Goal: Task Accomplishment & Management: Use online tool/utility

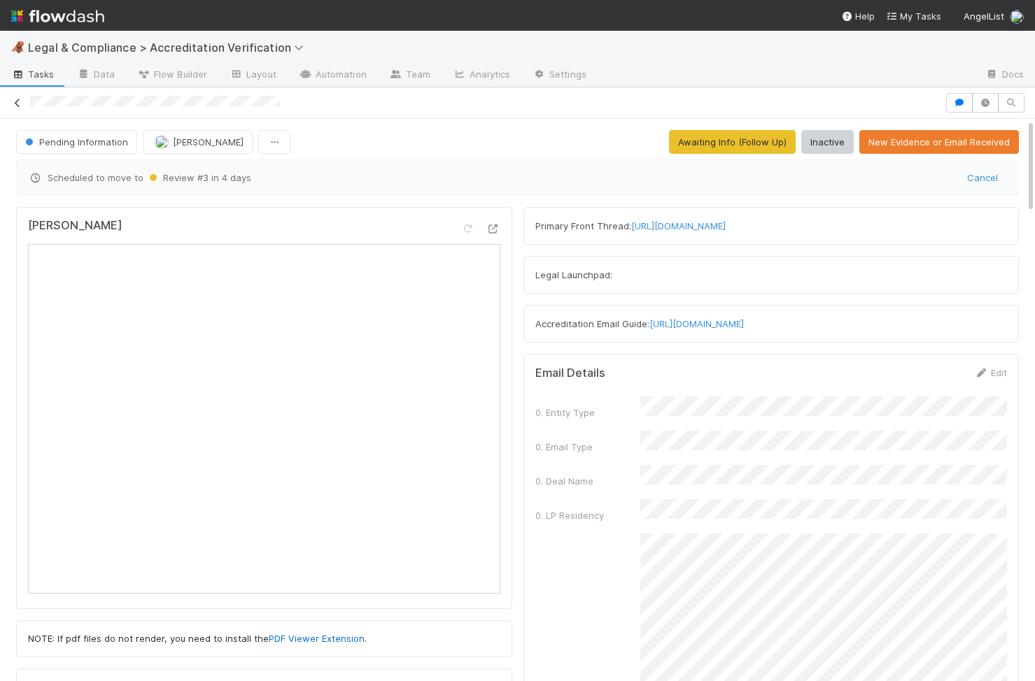
click at [22, 101] on icon at bounding box center [17, 103] width 14 height 9
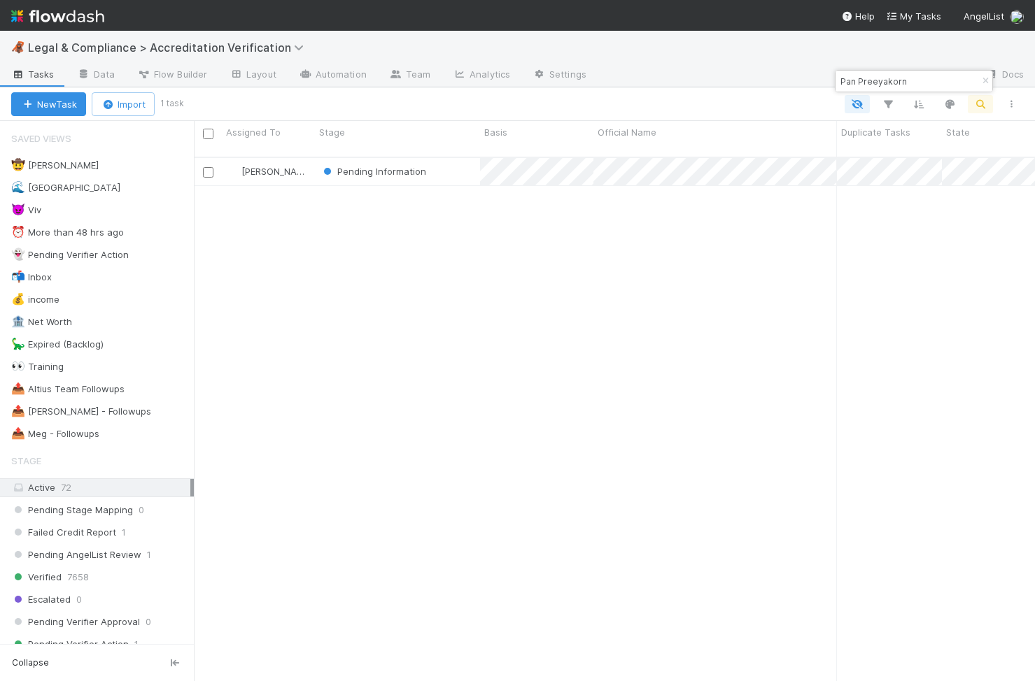
scroll to position [0, 1]
click at [120, 209] on div "😈 Viv 3" at bounding box center [102, 209] width 183 height 17
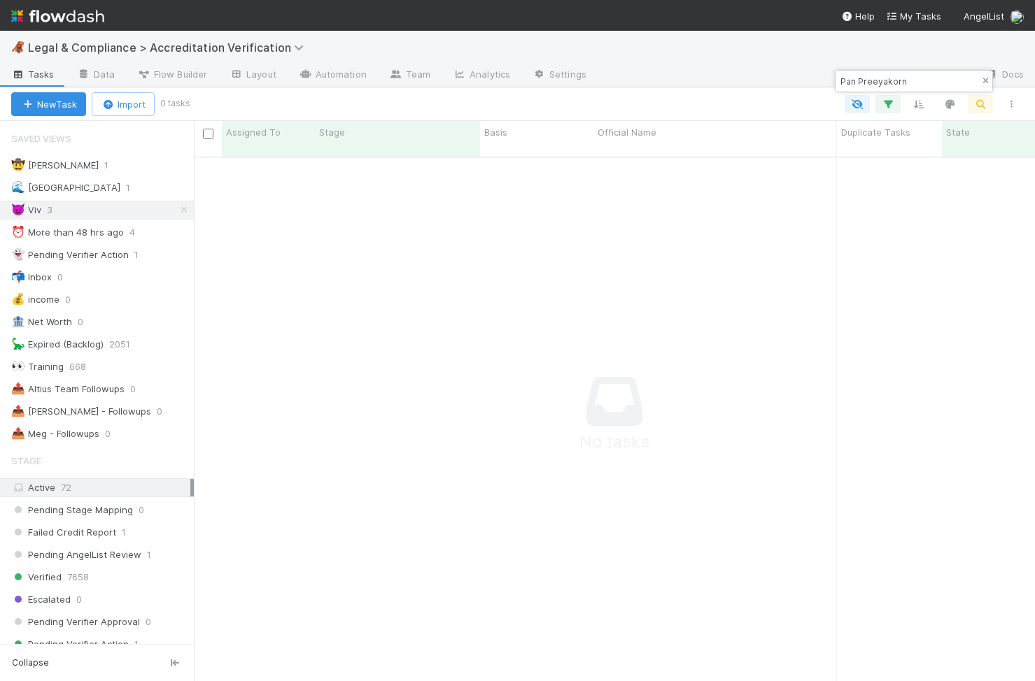
scroll to position [535, 841]
click at [983, 77] on icon "button" at bounding box center [985, 81] width 14 height 8
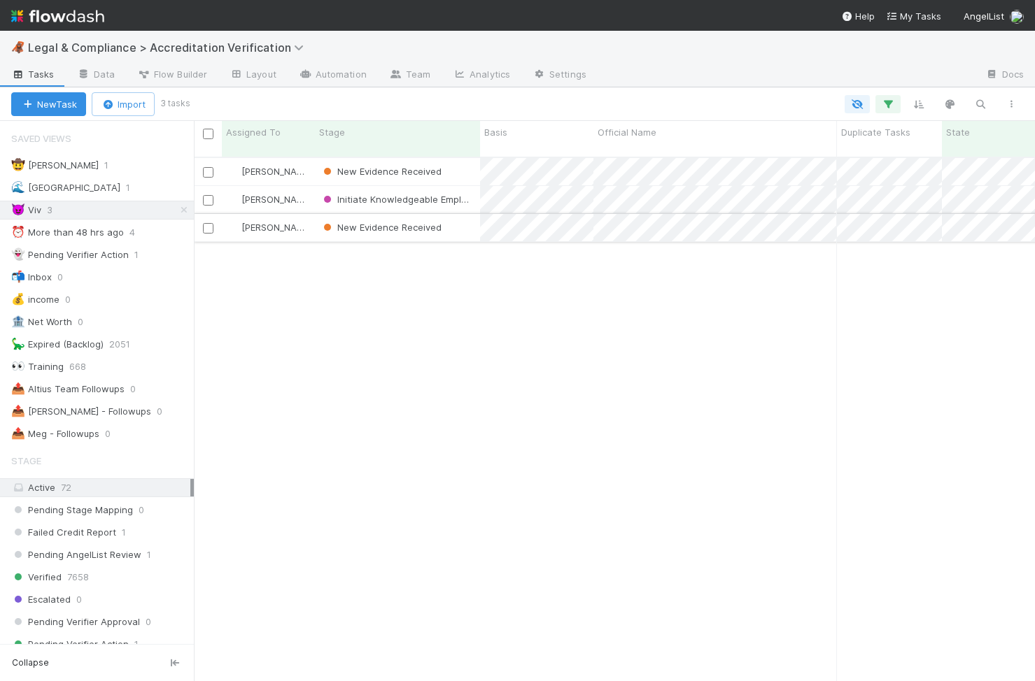
click at [456, 214] on div "New Evidence Received" at bounding box center [397, 227] width 165 height 27
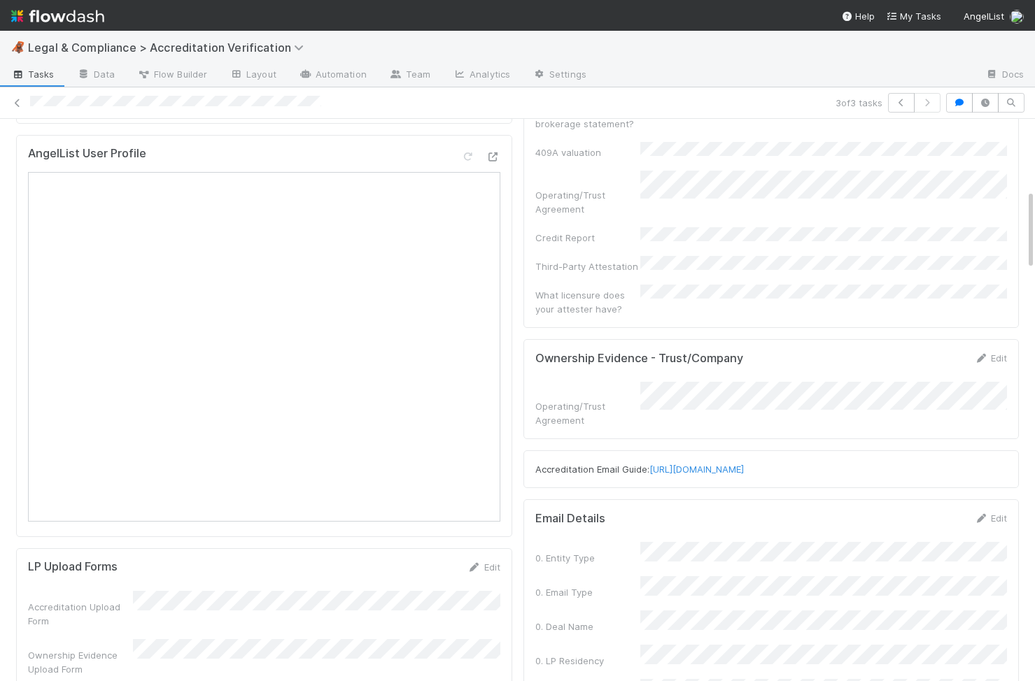
scroll to position [492, 0]
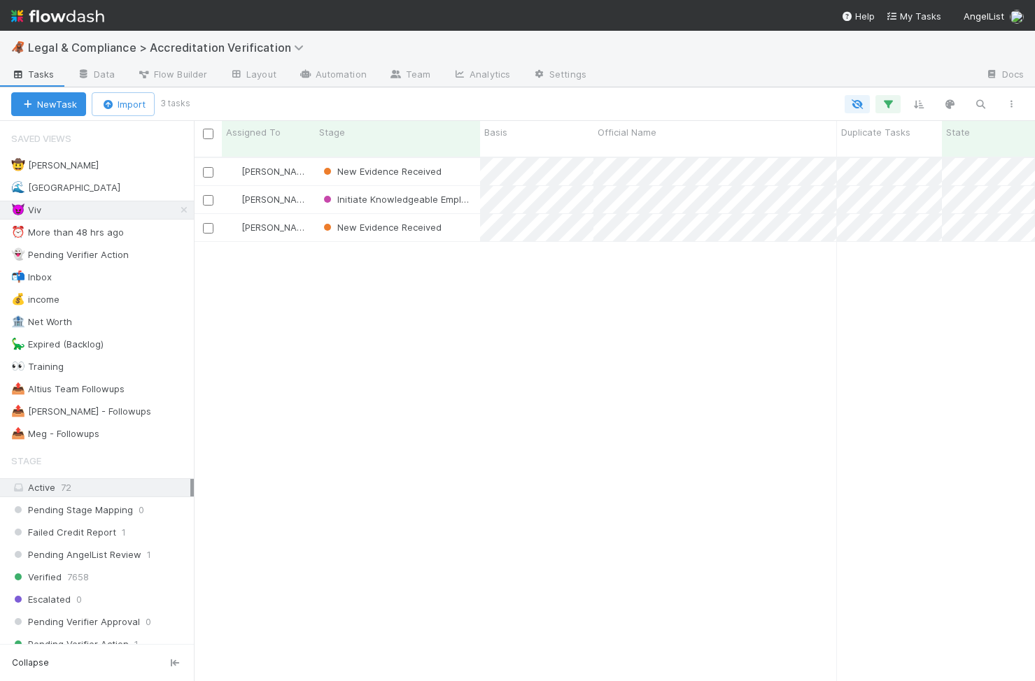
scroll to position [535, 841]
click at [404, 222] on span "New Evidence Received" at bounding box center [380, 227] width 121 height 11
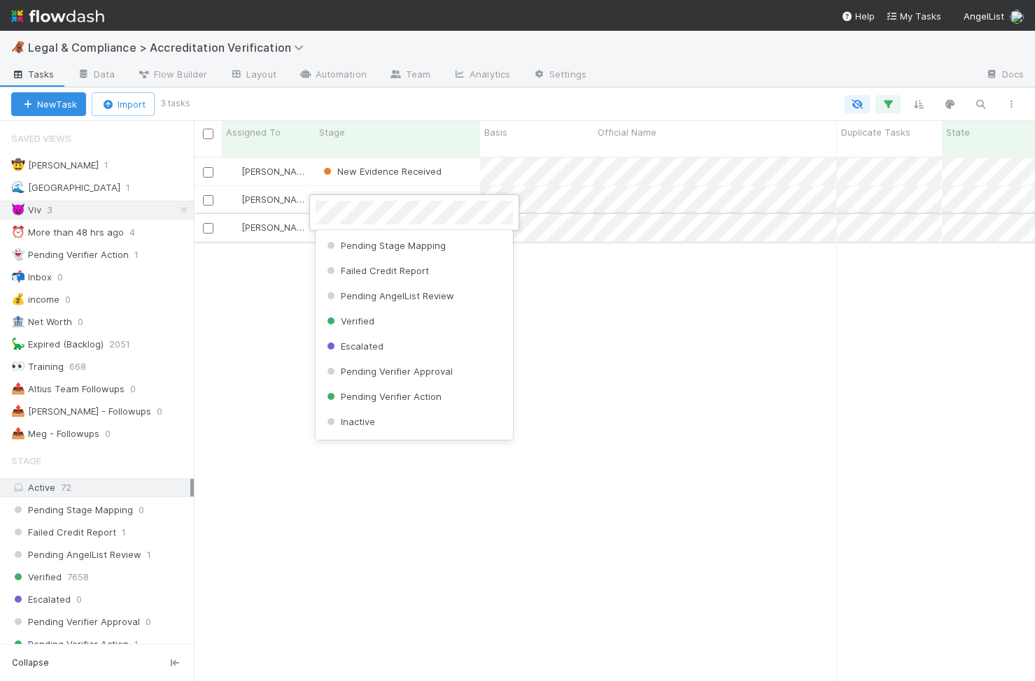
scroll to position [78, 0]
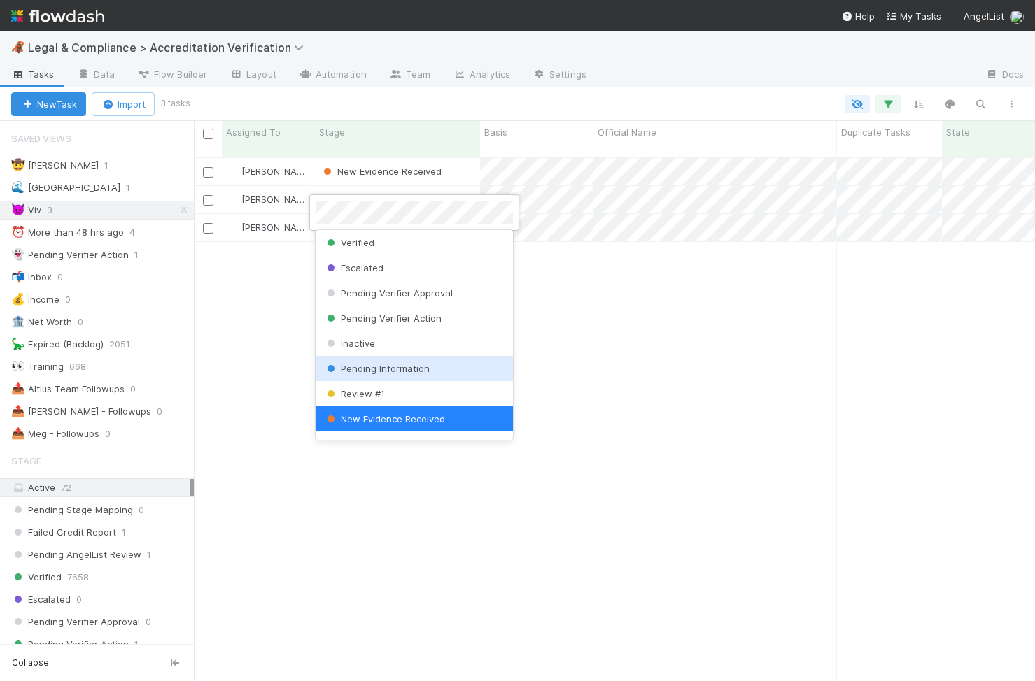
click at [400, 375] on div "Pending Information" at bounding box center [413, 368] width 197 height 25
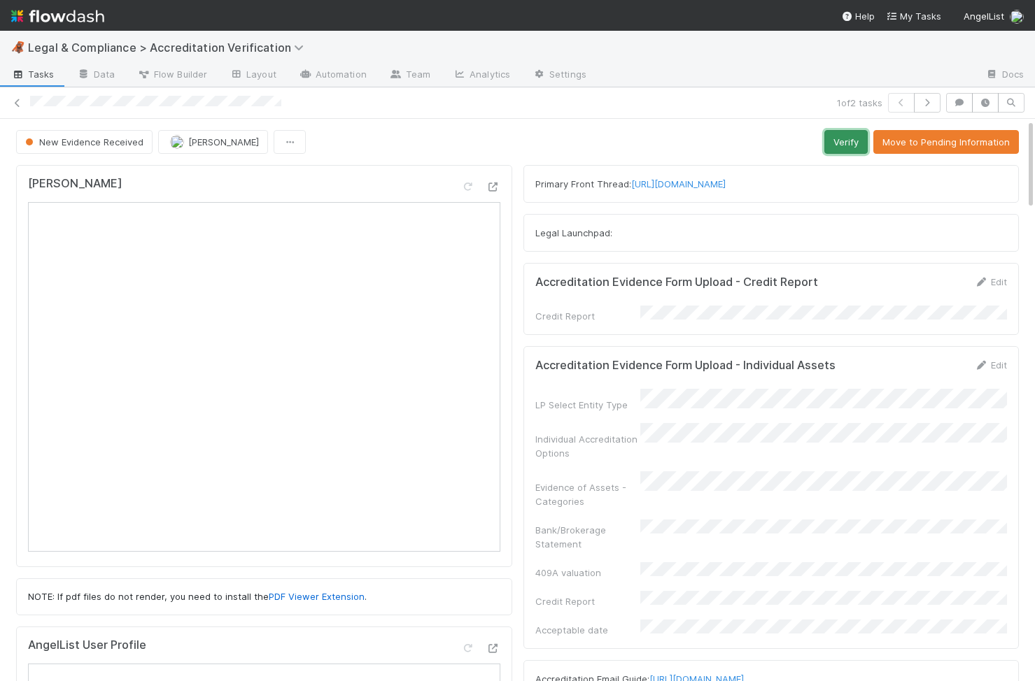
click at [848, 147] on button "Verify" at bounding box center [845, 142] width 43 height 24
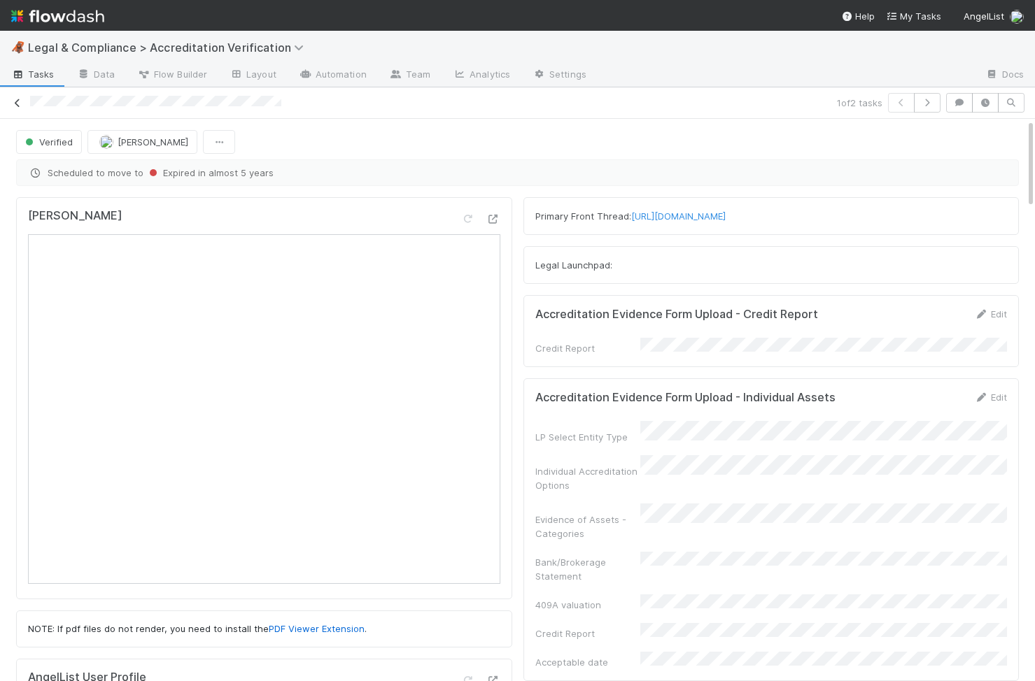
click at [20, 102] on icon at bounding box center [17, 103] width 14 height 9
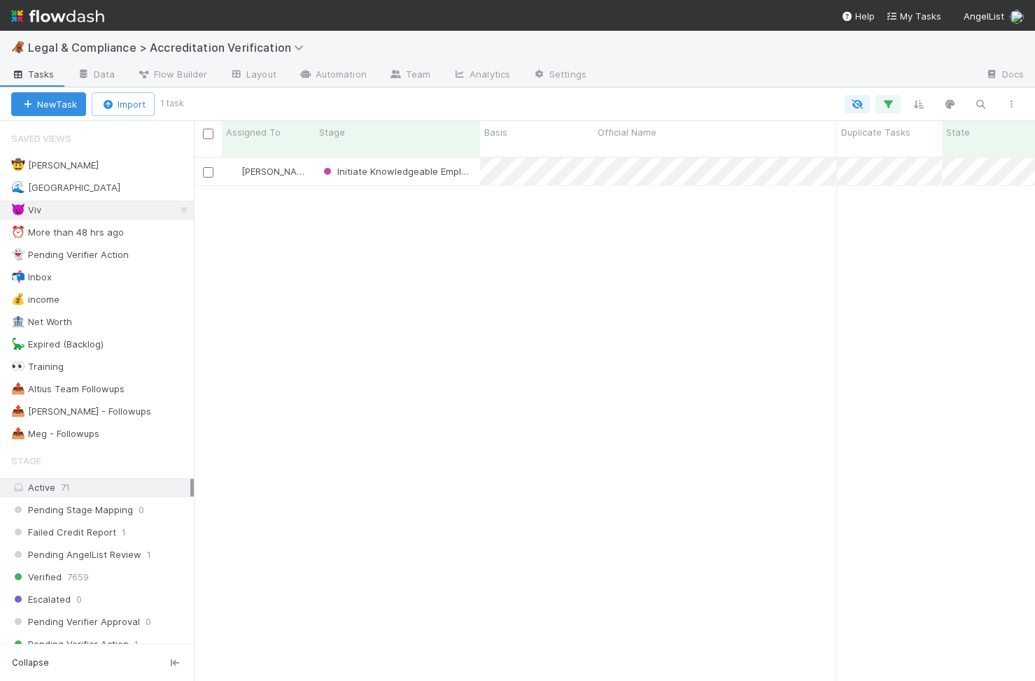
scroll to position [0, 1]
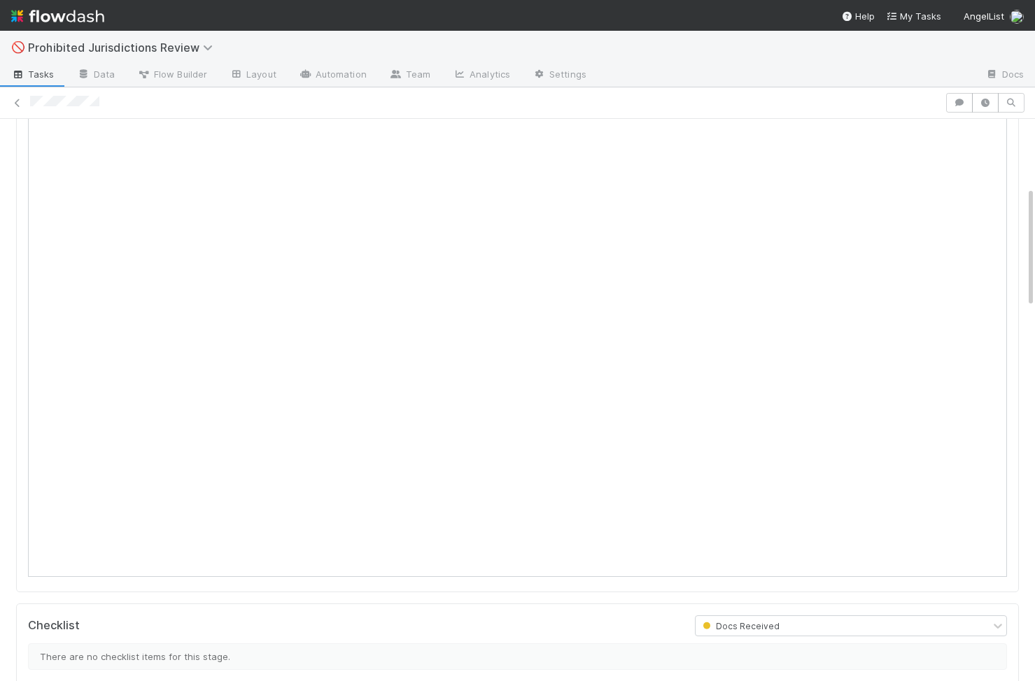
scroll to position [313, 0]
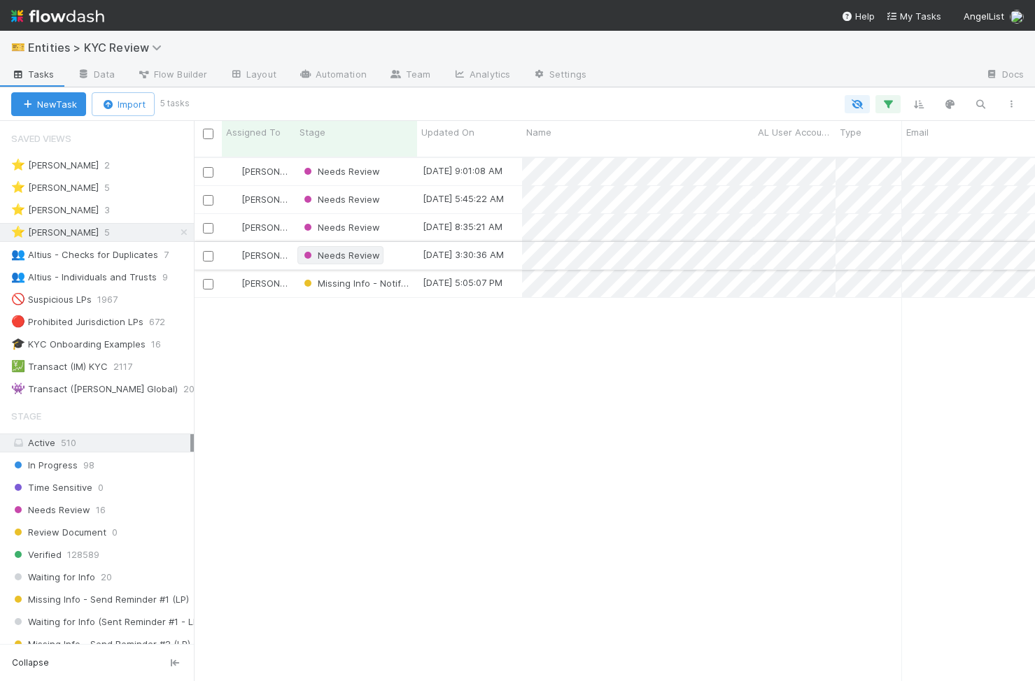
scroll to position [535, 841]
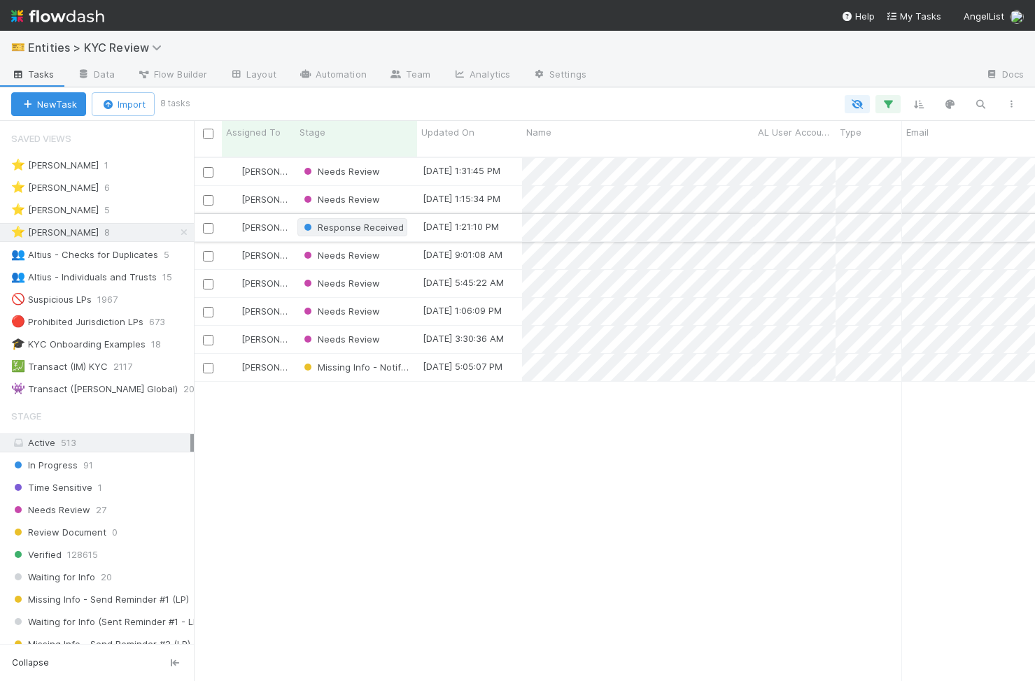
click at [388, 222] on span "Response Received" at bounding box center [352, 227] width 103 height 11
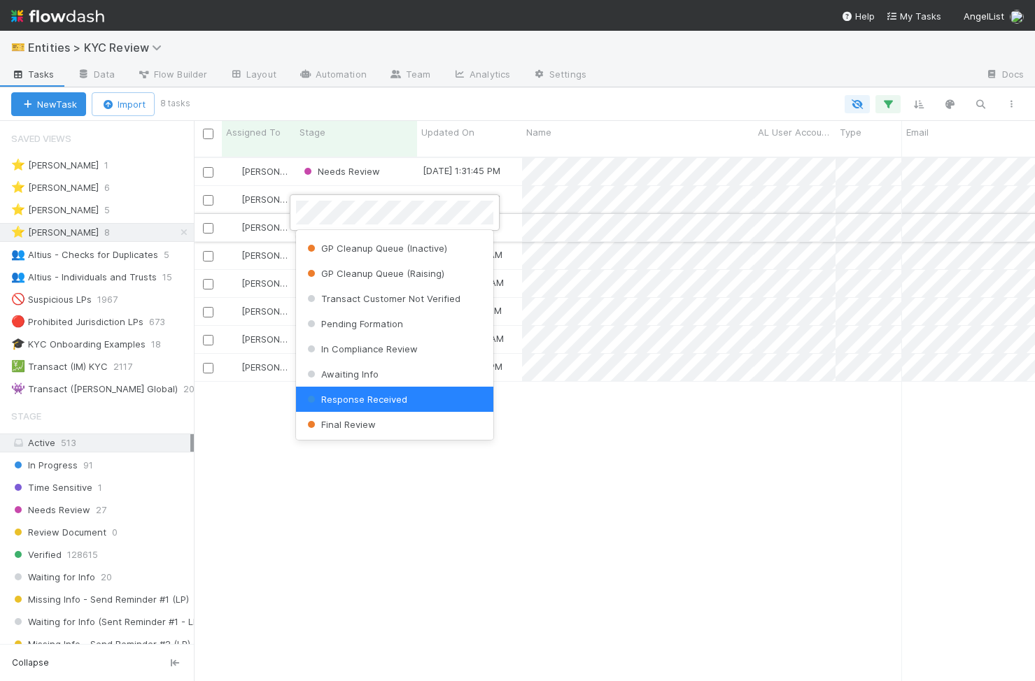
scroll to position [0, 0]
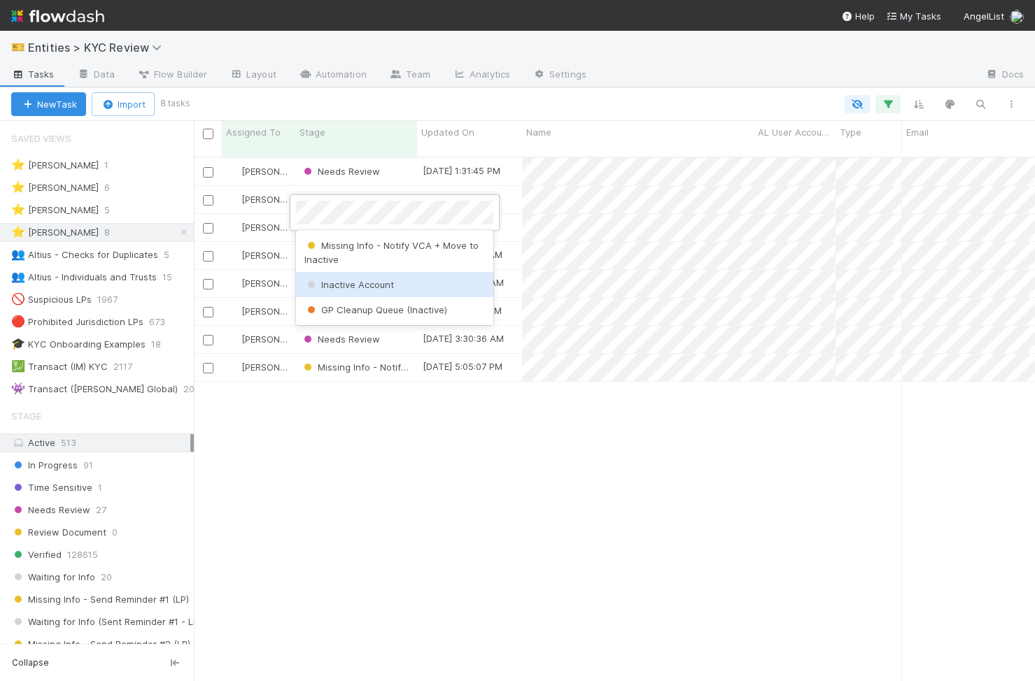
click at [382, 290] on span "Inactive Account" at bounding box center [349, 284] width 90 height 11
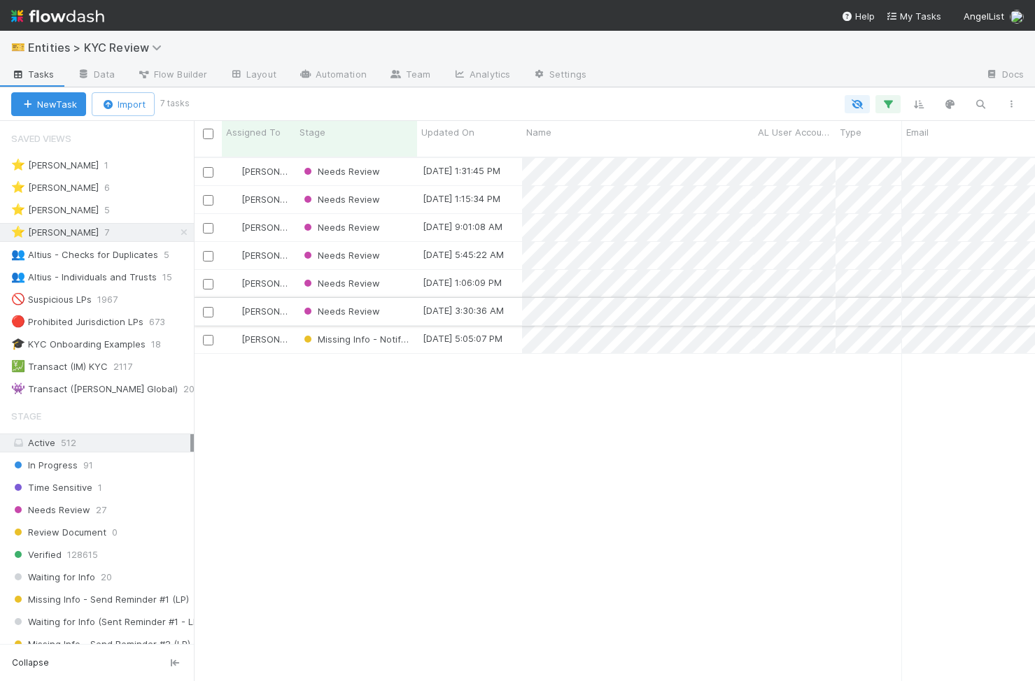
click at [399, 305] on div "Needs Review" at bounding box center [356, 311] width 122 height 27
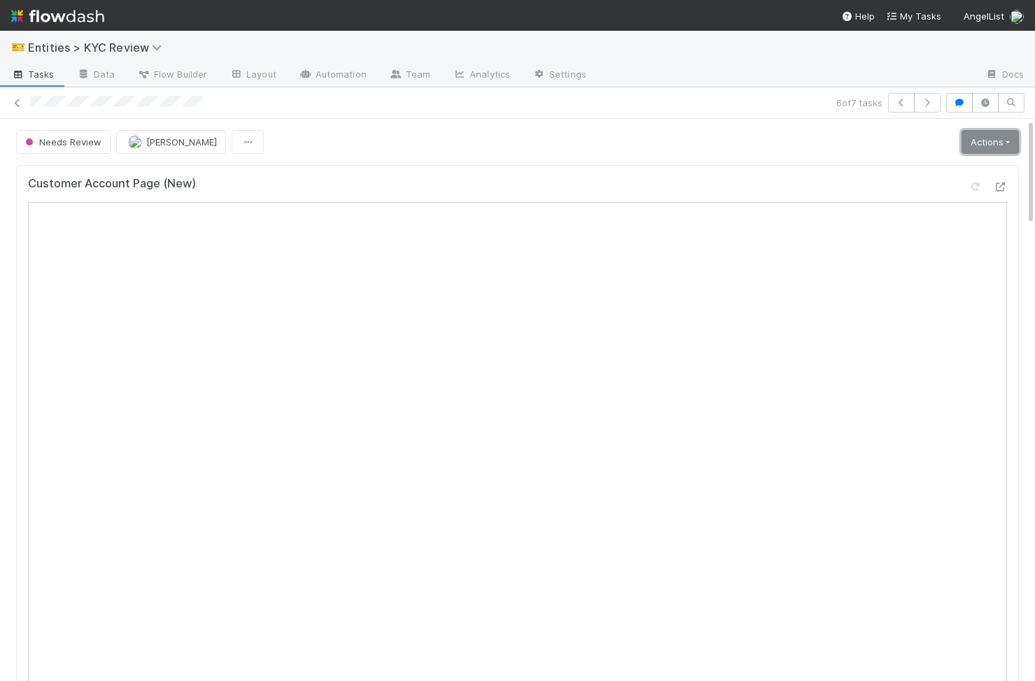
click at [983, 138] on link "Actions" at bounding box center [989, 142] width 57 height 24
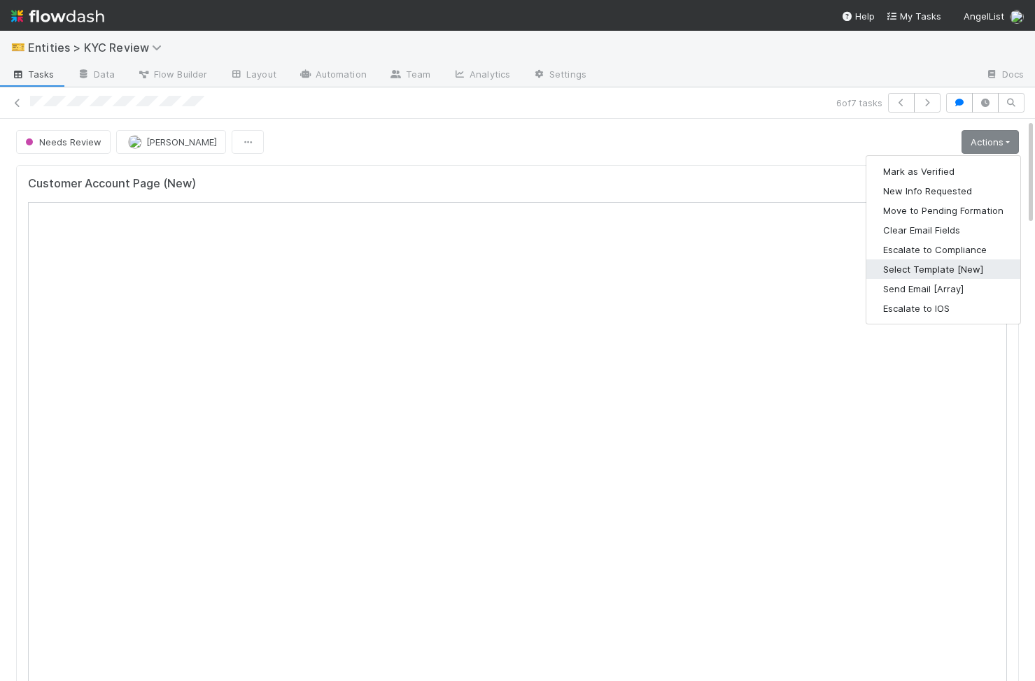
click at [957, 269] on button "Select Template [New]" at bounding box center [943, 270] width 154 height 20
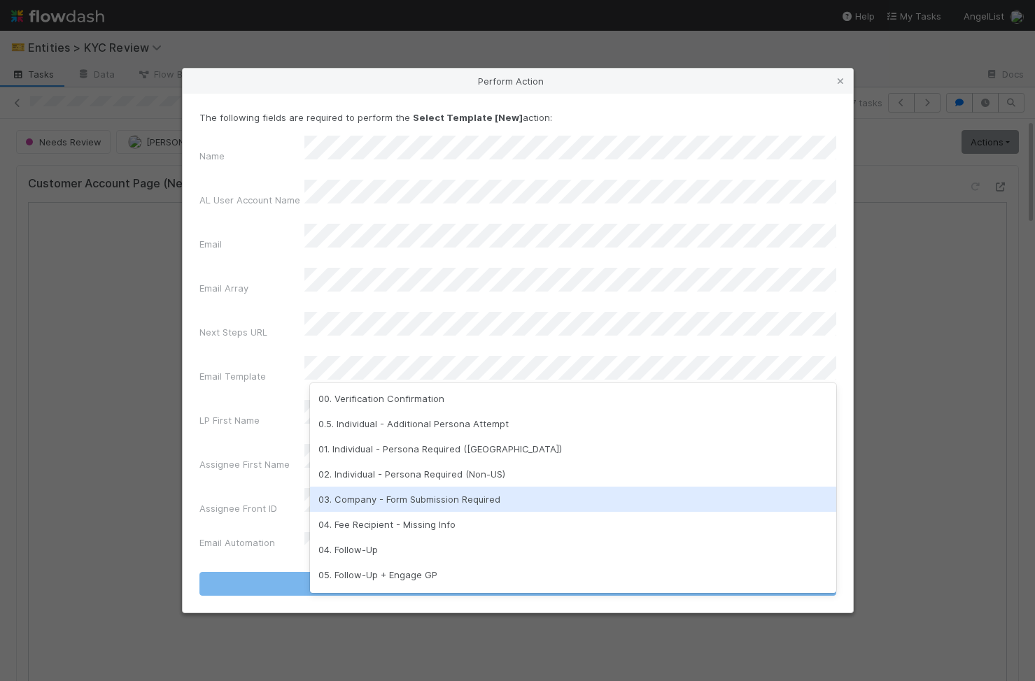
click at [553, 511] on div "03. Company - Form Submission Required" at bounding box center [573, 499] width 526 height 25
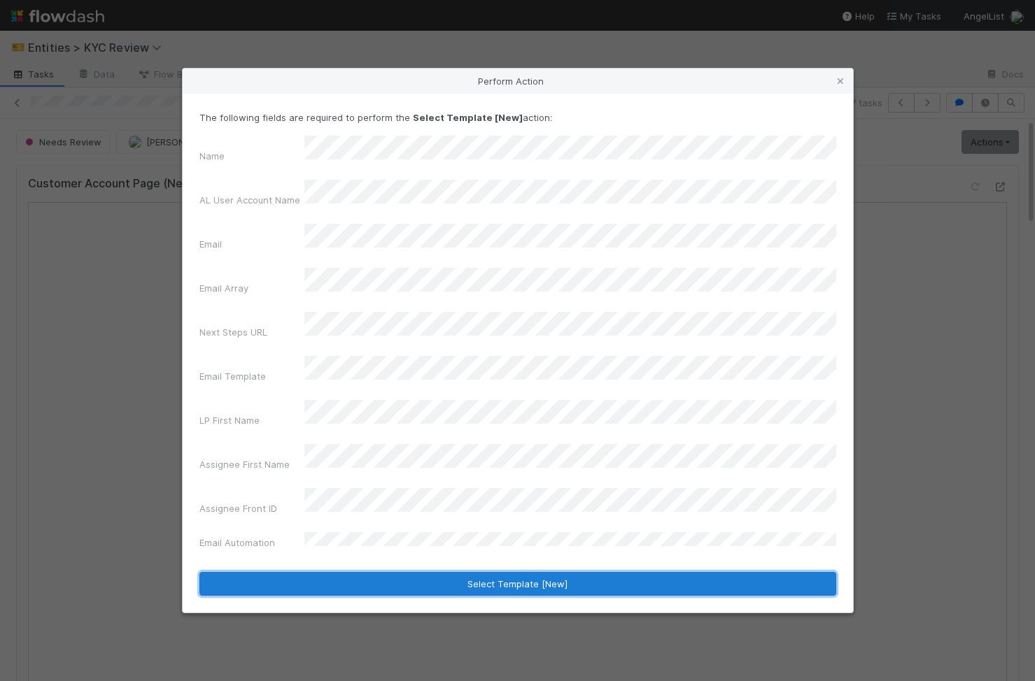
click at [539, 572] on button "Select Template [New]" at bounding box center [517, 584] width 637 height 24
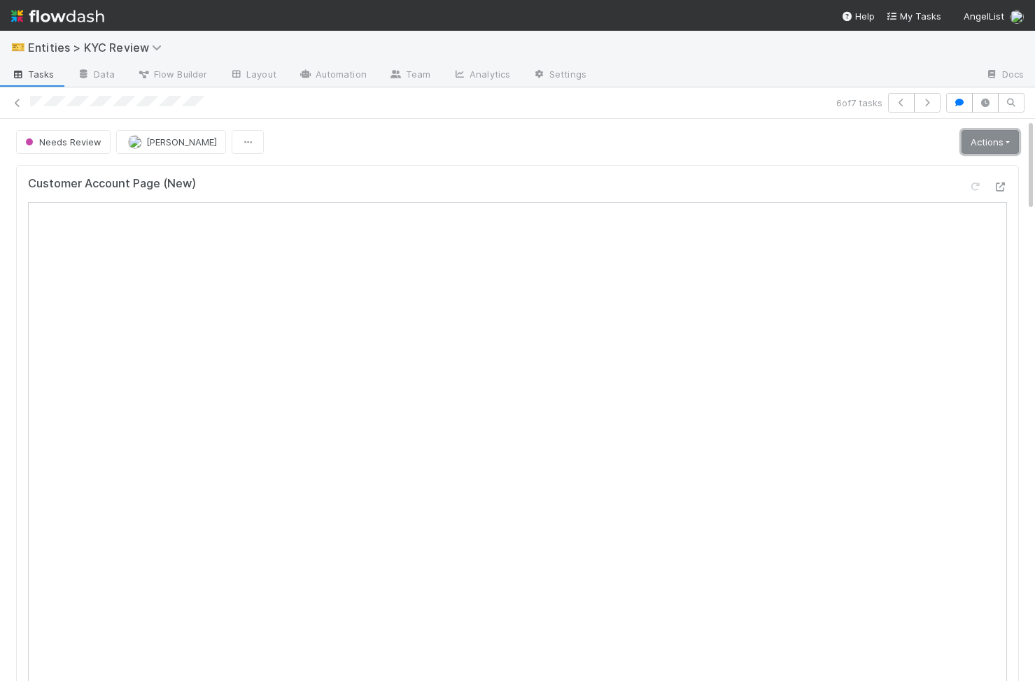
click at [1002, 145] on link "Actions" at bounding box center [989, 142] width 57 height 24
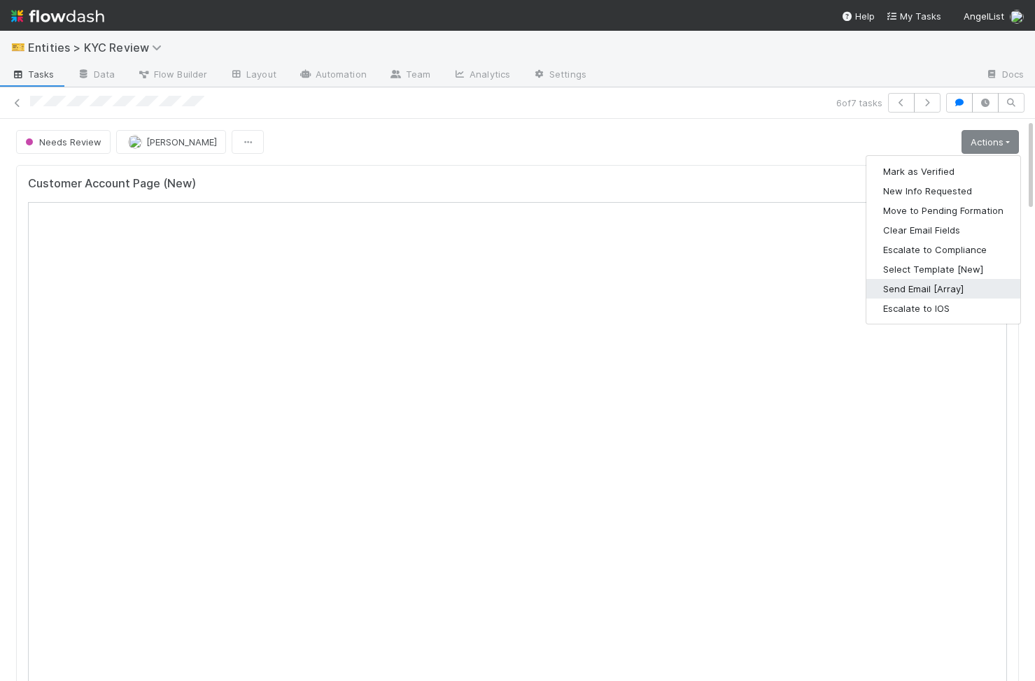
click at [961, 285] on button "Send Email [Array]" at bounding box center [943, 289] width 154 height 20
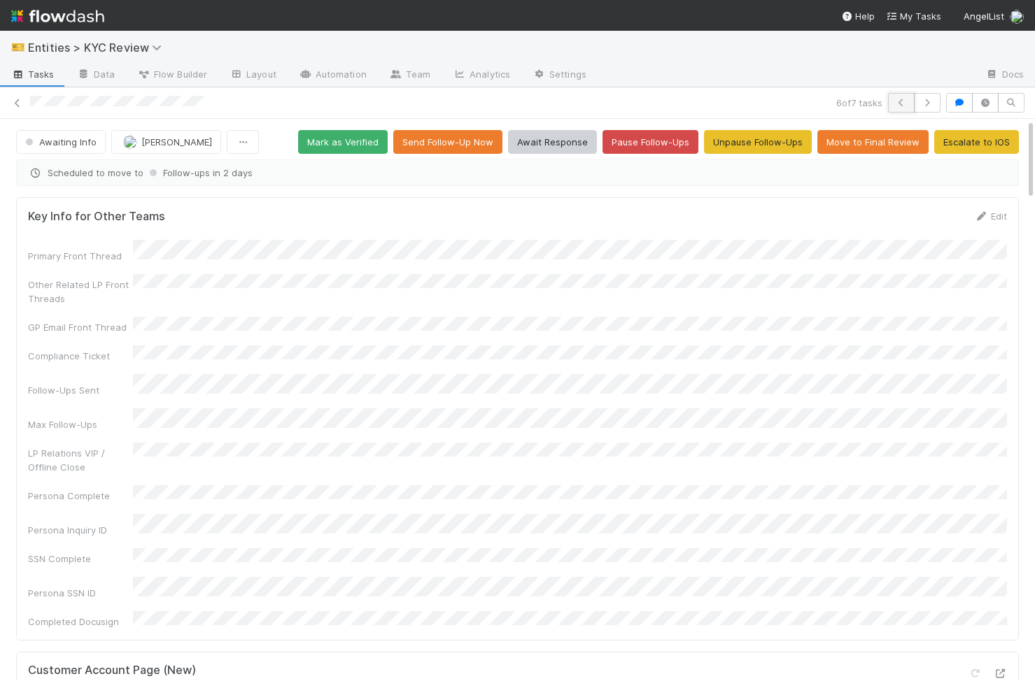
click at [895, 103] on icon "button" at bounding box center [901, 103] width 14 height 8
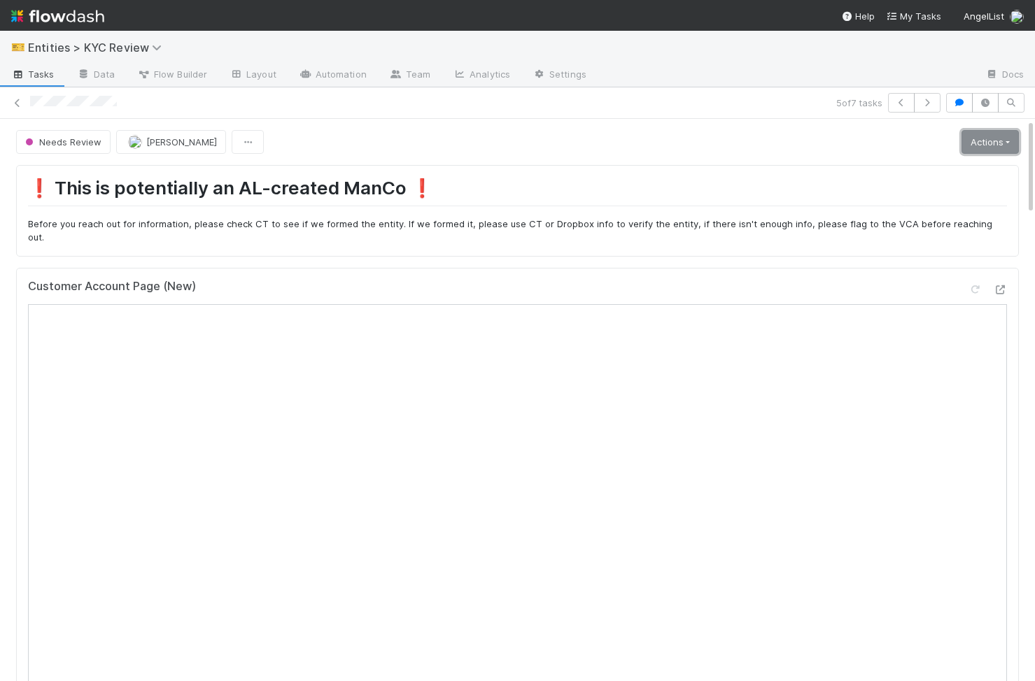
click at [1000, 138] on link "Actions" at bounding box center [989, 142] width 57 height 24
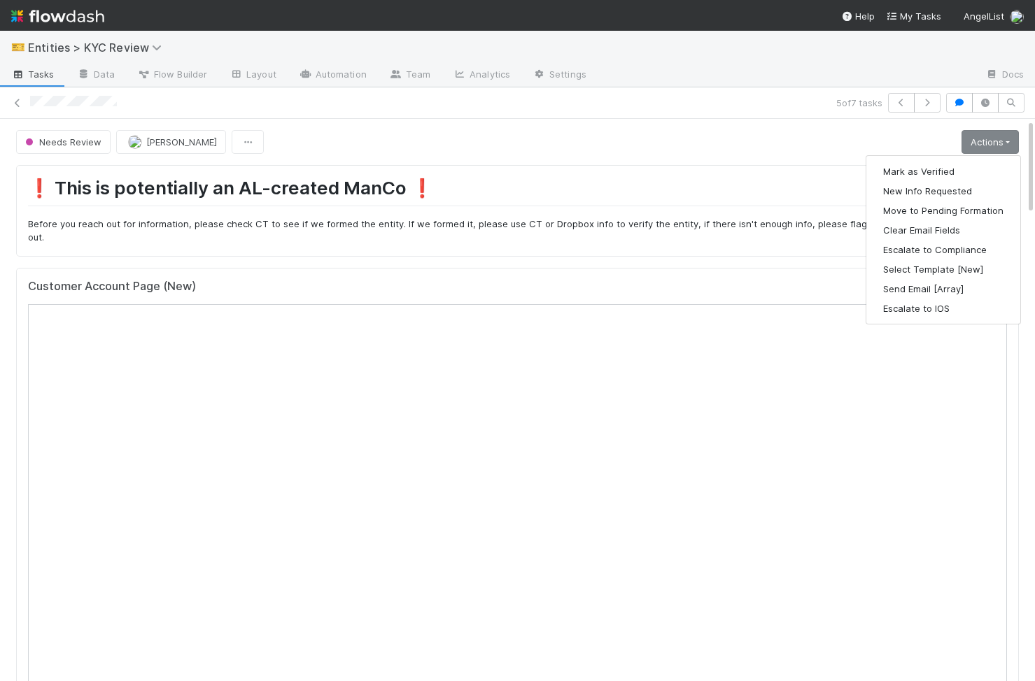
click at [622, 220] on p "Before you reach out for information, please check CT to see if we formed the e…" at bounding box center [517, 231] width 979 height 27
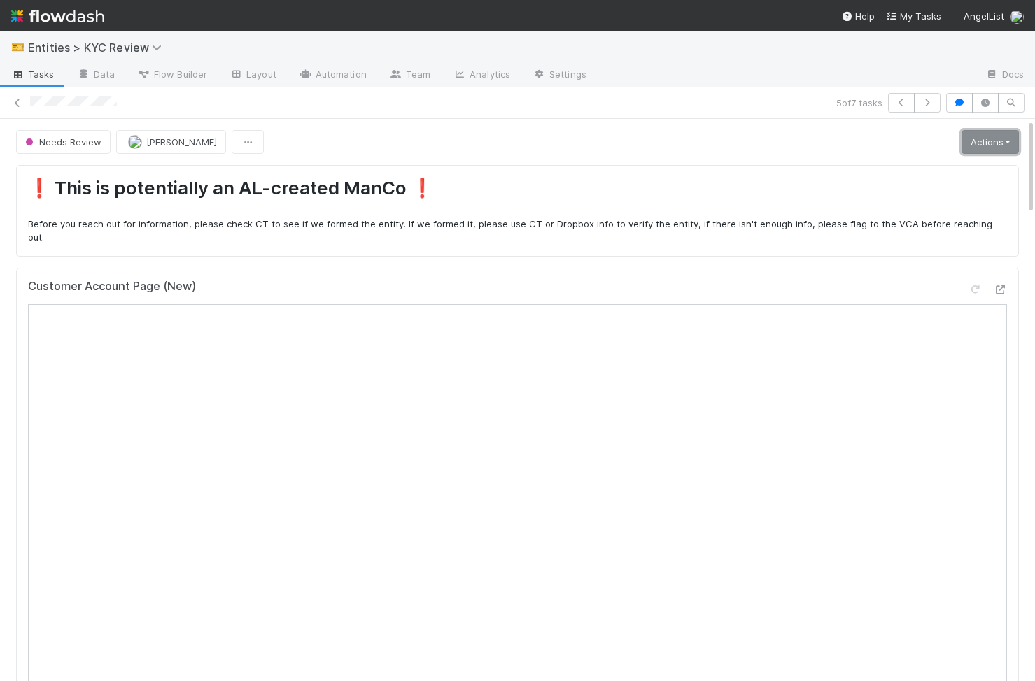
click at [984, 143] on link "Actions" at bounding box center [989, 142] width 57 height 24
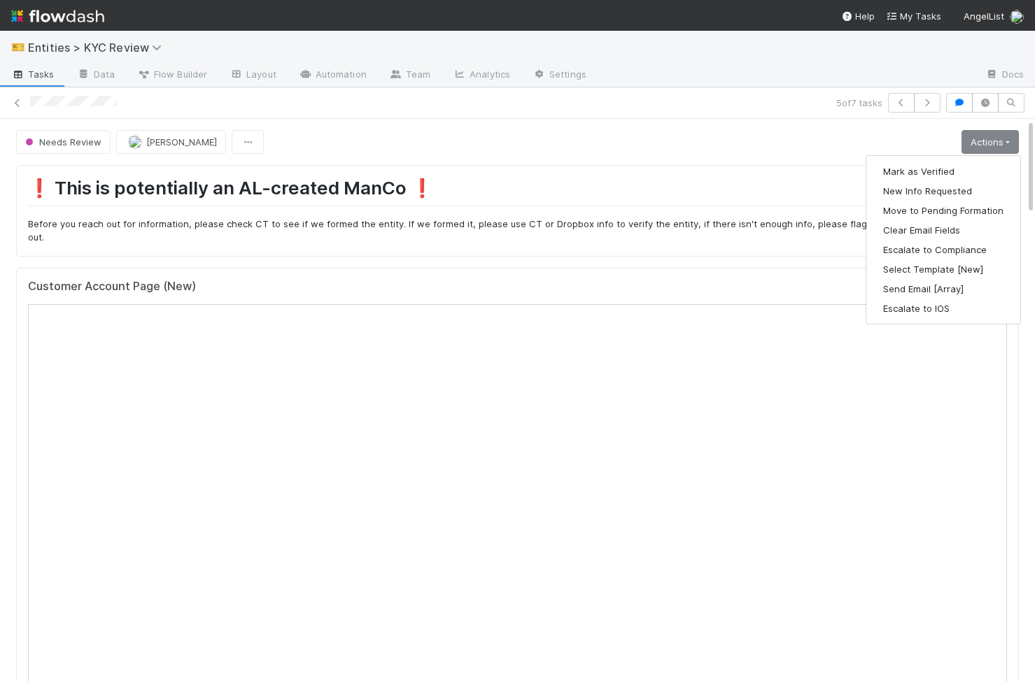
click at [632, 234] on div "❗️ This is potentially an AL-created ManCo ❗️ Before you reach out for informat…" at bounding box center [517, 210] width 1002 height 91
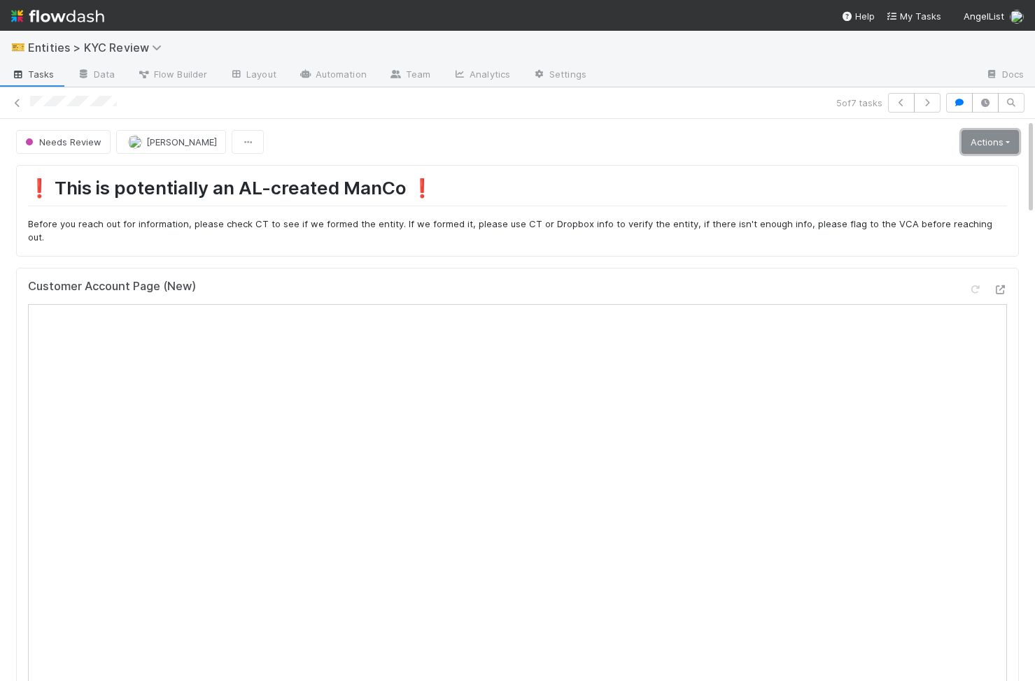
click at [1007, 144] on link "Actions" at bounding box center [989, 142] width 57 height 24
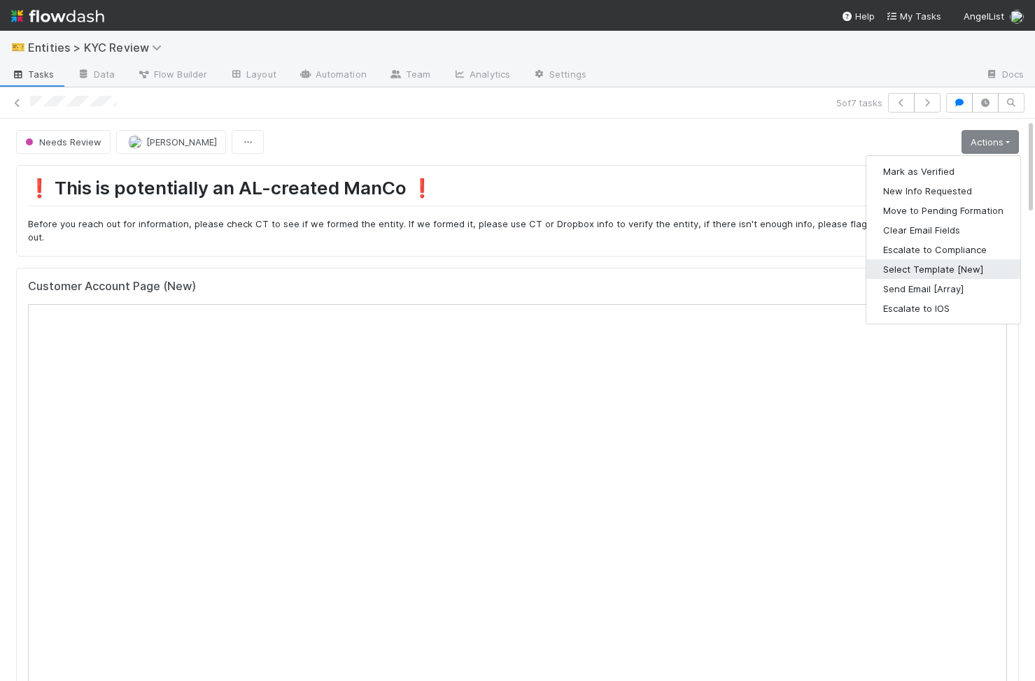
click at [972, 262] on button "Select Template [New]" at bounding box center [943, 270] width 154 height 20
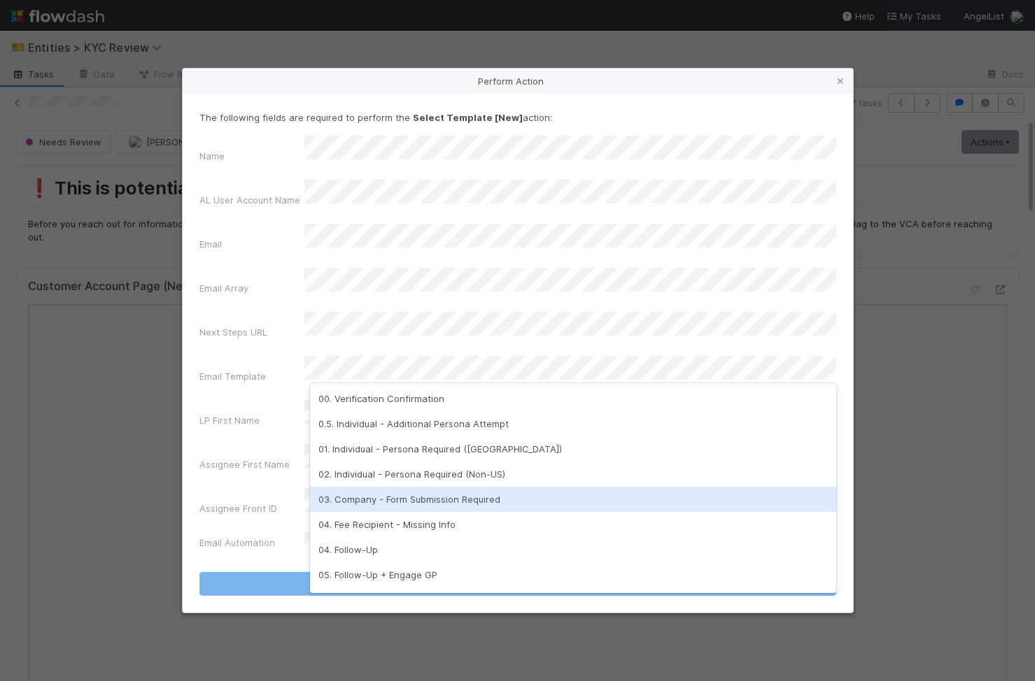
click at [498, 495] on div "03. Company - Form Submission Required" at bounding box center [573, 499] width 526 height 25
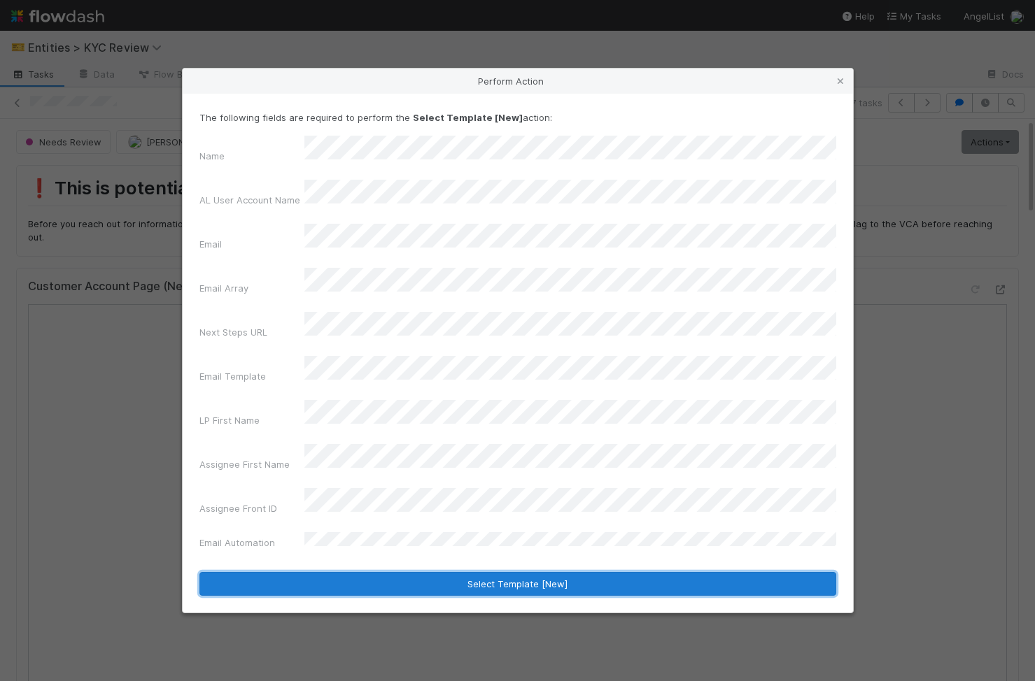
click at [481, 572] on button "Select Template [New]" at bounding box center [517, 584] width 637 height 24
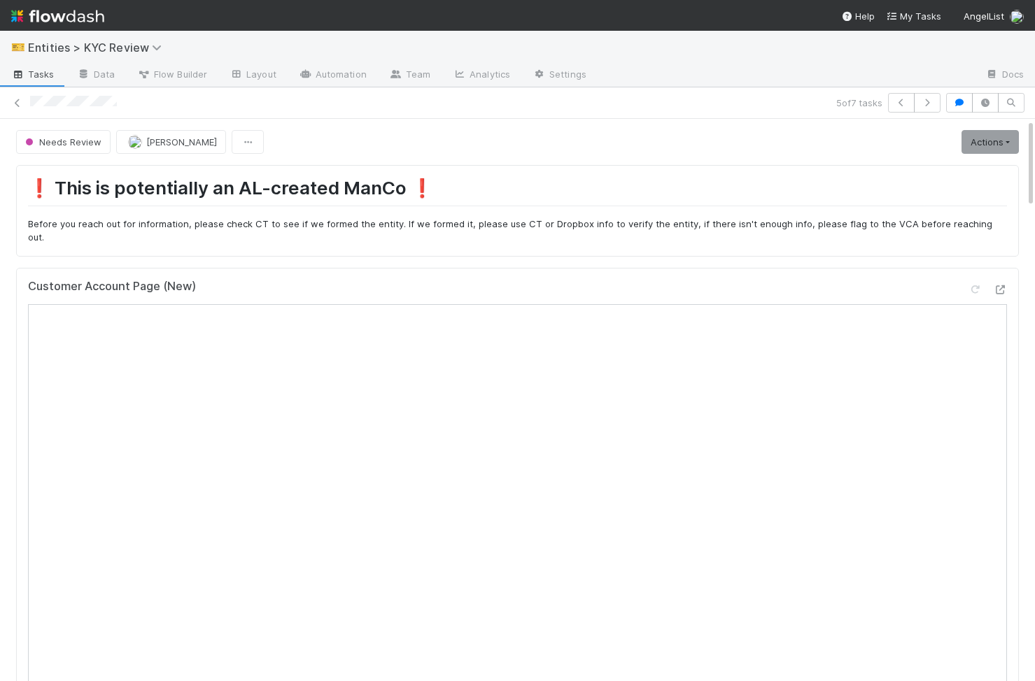
click at [996, 148] on link "Actions" at bounding box center [989, 142] width 57 height 24
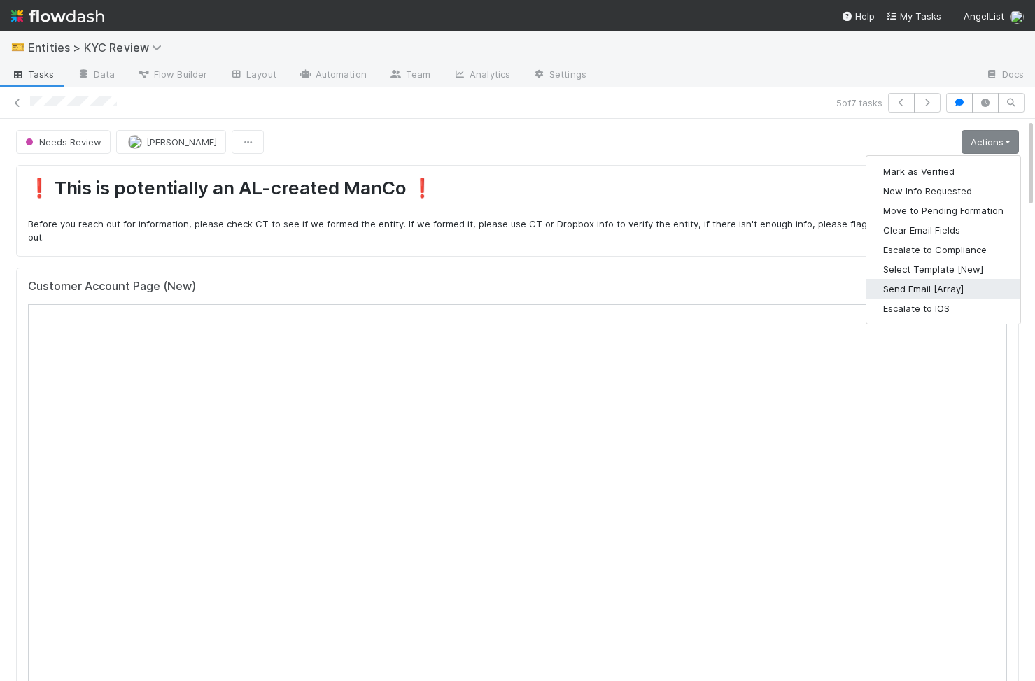
click at [943, 281] on button "Send Email [Array]" at bounding box center [943, 289] width 154 height 20
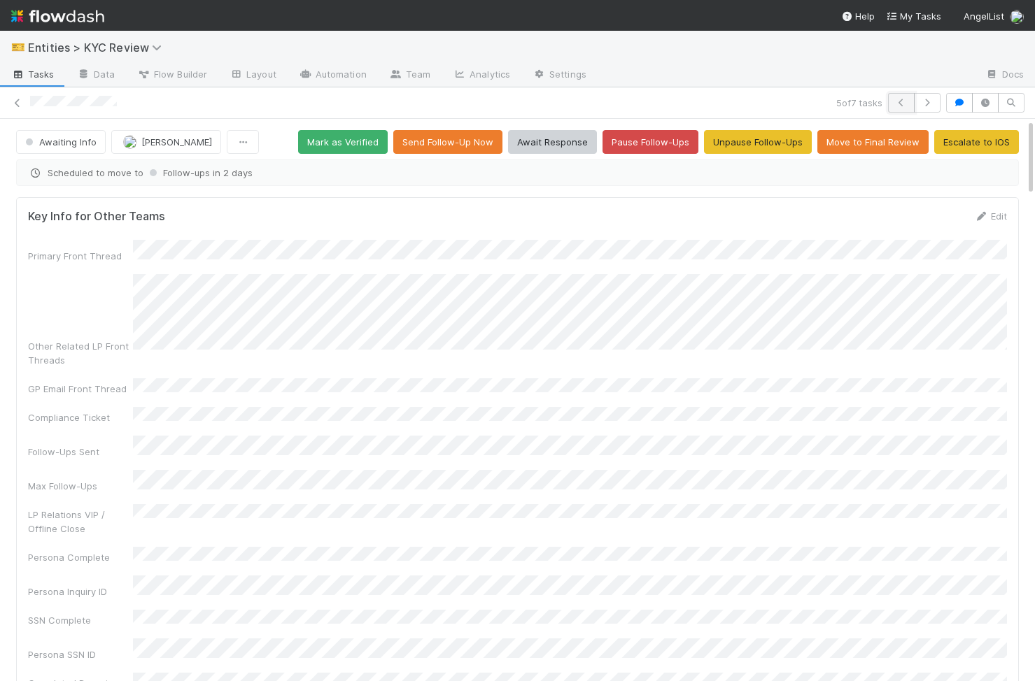
click at [892, 99] on button "button" at bounding box center [901, 103] width 27 height 20
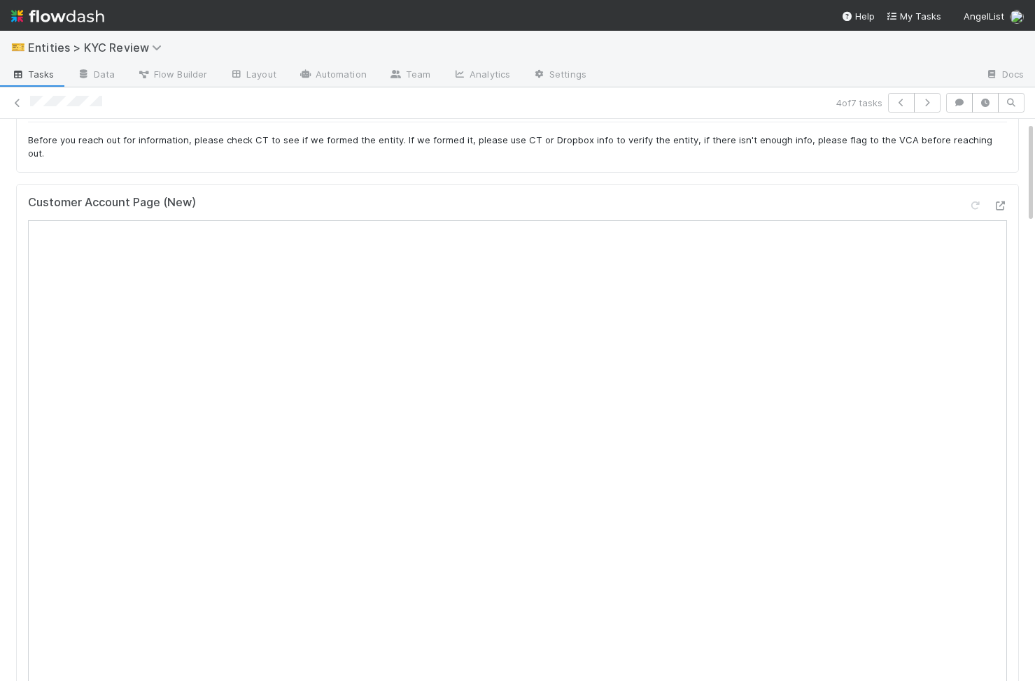
scroll to position [125, 0]
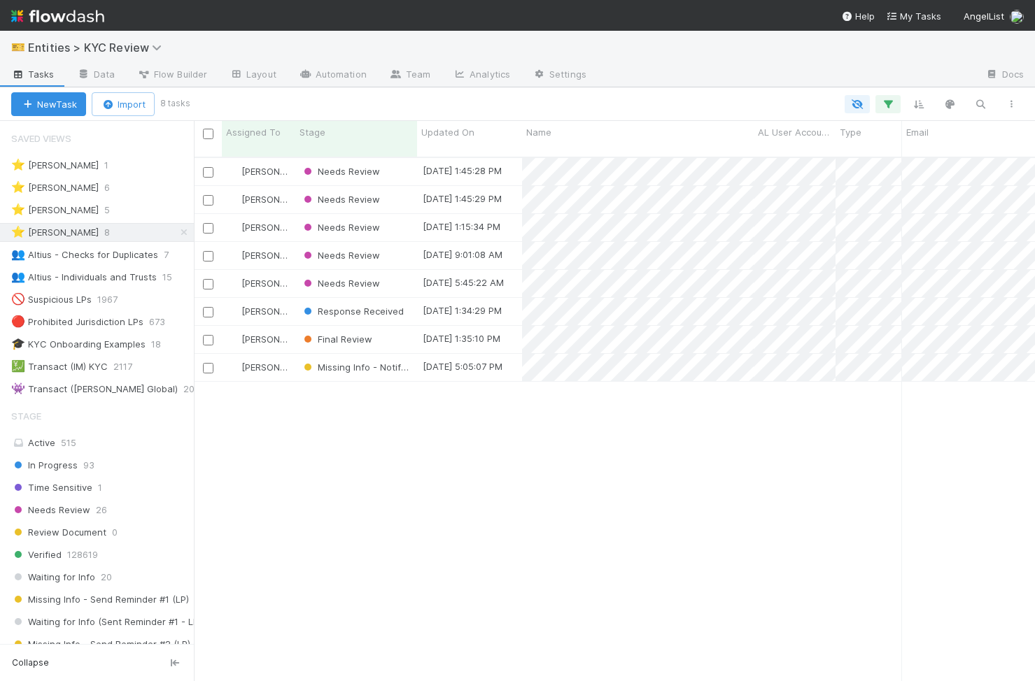
scroll to position [535, 841]
click at [405, 278] on div "Needs Review" at bounding box center [356, 283] width 122 height 27
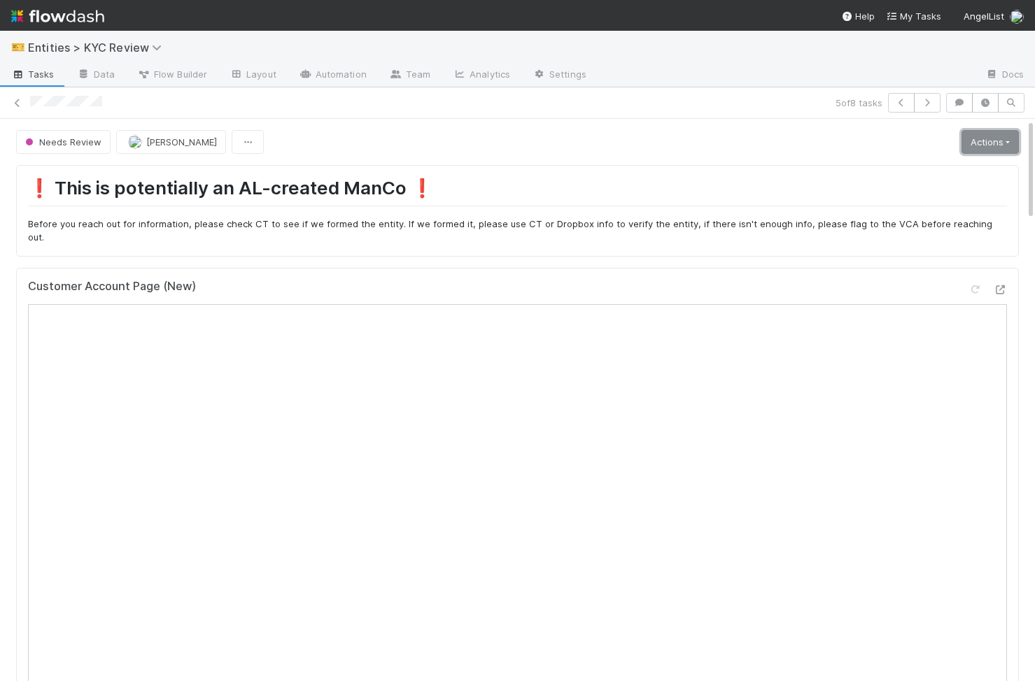
click at [1004, 146] on link "Actions" at bounding box center [989, 142] width 57 height 24
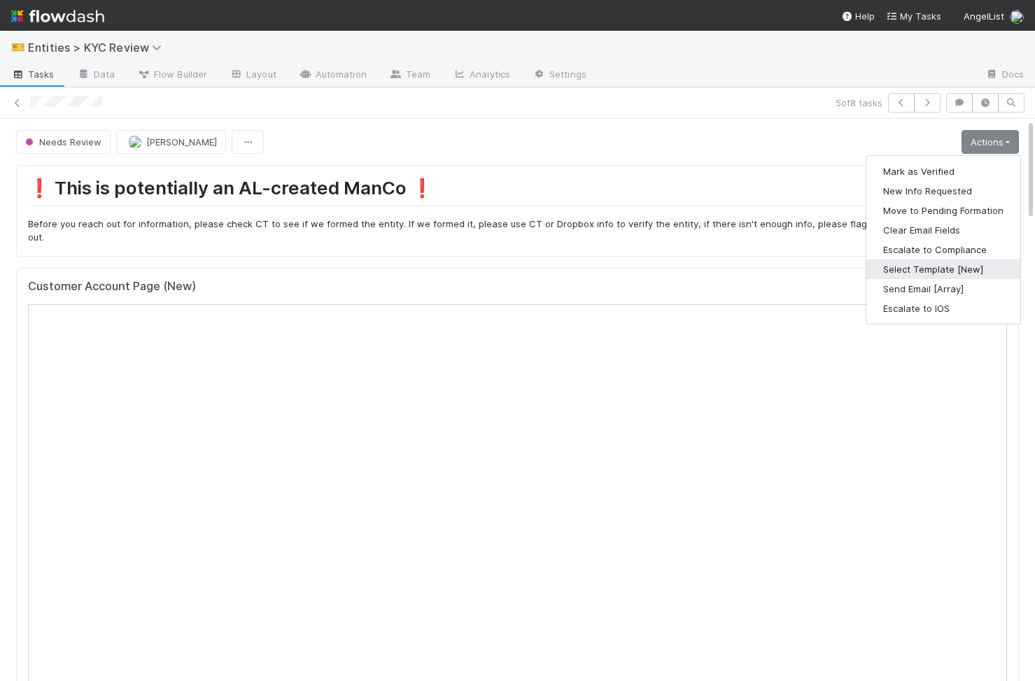
click at [972, 268] on button "Select Template [New]" at bounding box center [943, 270] width 154 height 20
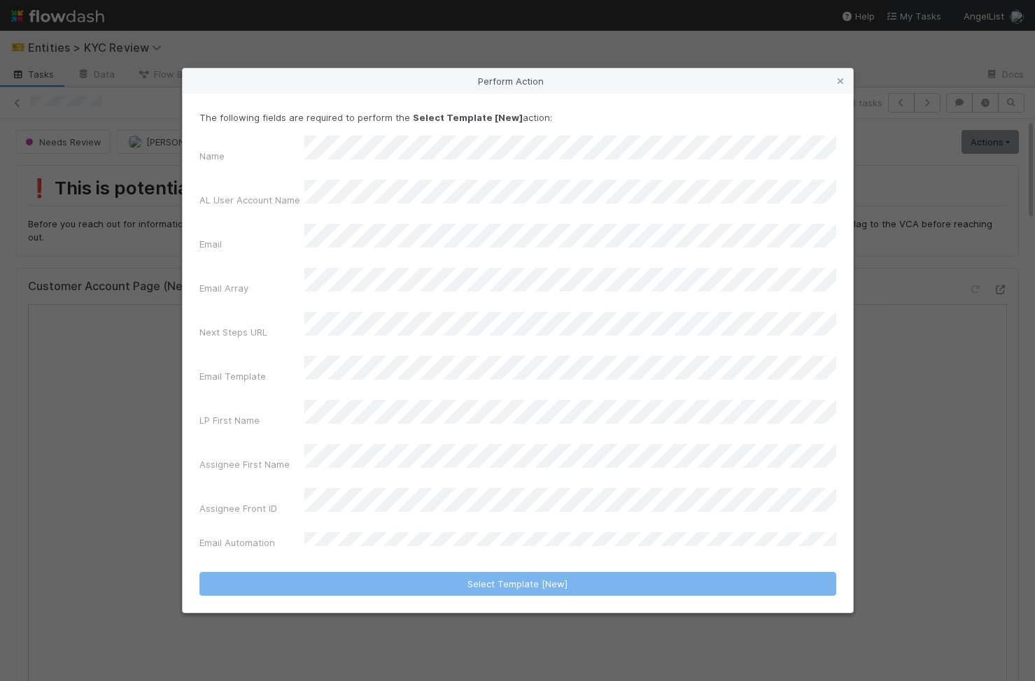
click at [965, 271] on div "Perform Action The following fields are required to perform the Select Template…" at bounding box center [517, 340] width 1035 height 681
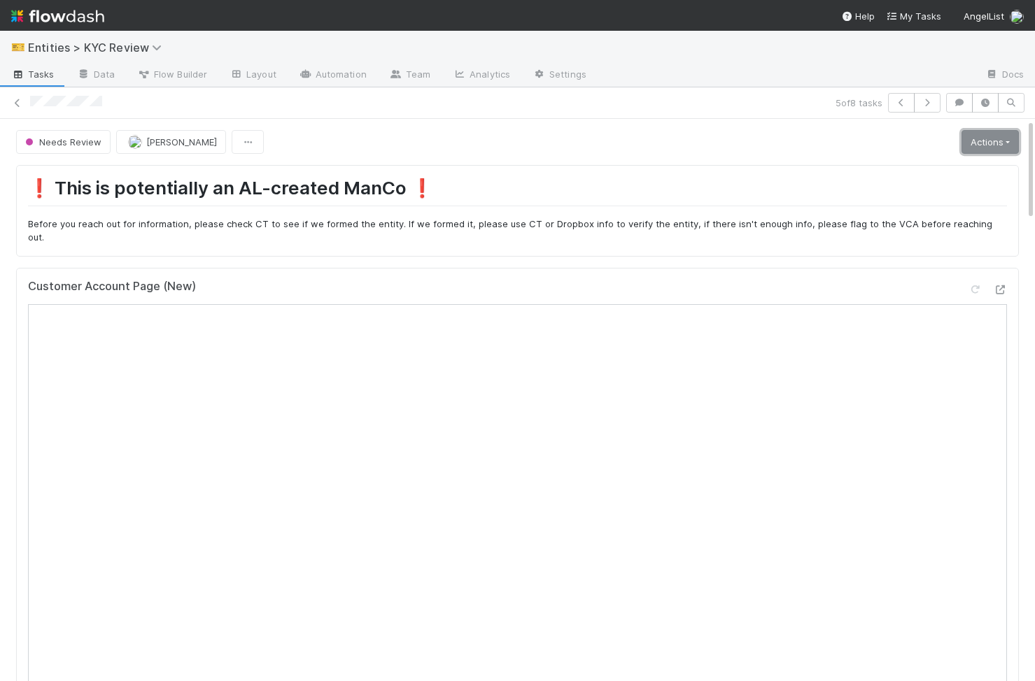
click at [1000, 133] on link "Actions" at bounding box center [989, 142] width 57 height 24
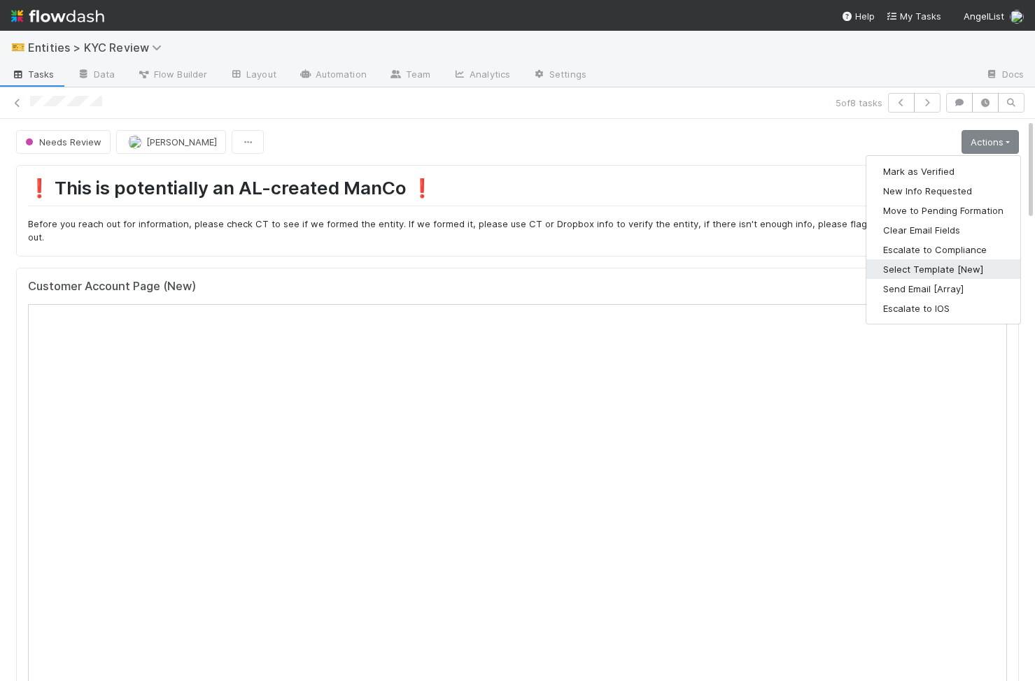
click at [964, 276] on button "Select Template [New]" at bounding box center [943, 270] width 154 height 20
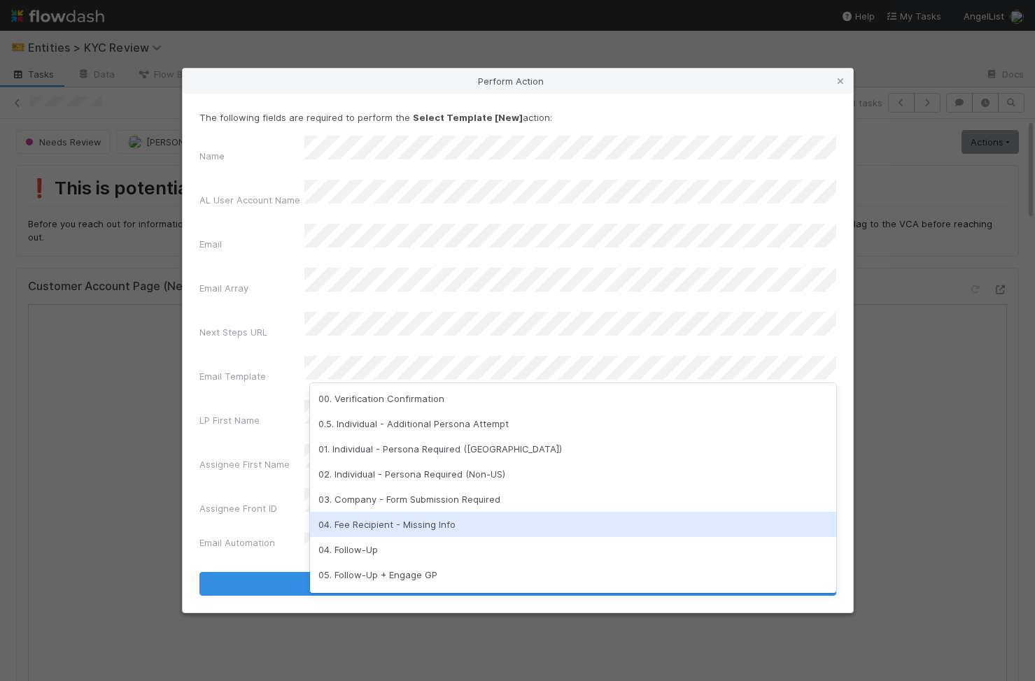
click at [441, 517] on div "04. Fee Recipient - Missing Info" at bounding box center [573, 524] width 526 height 25
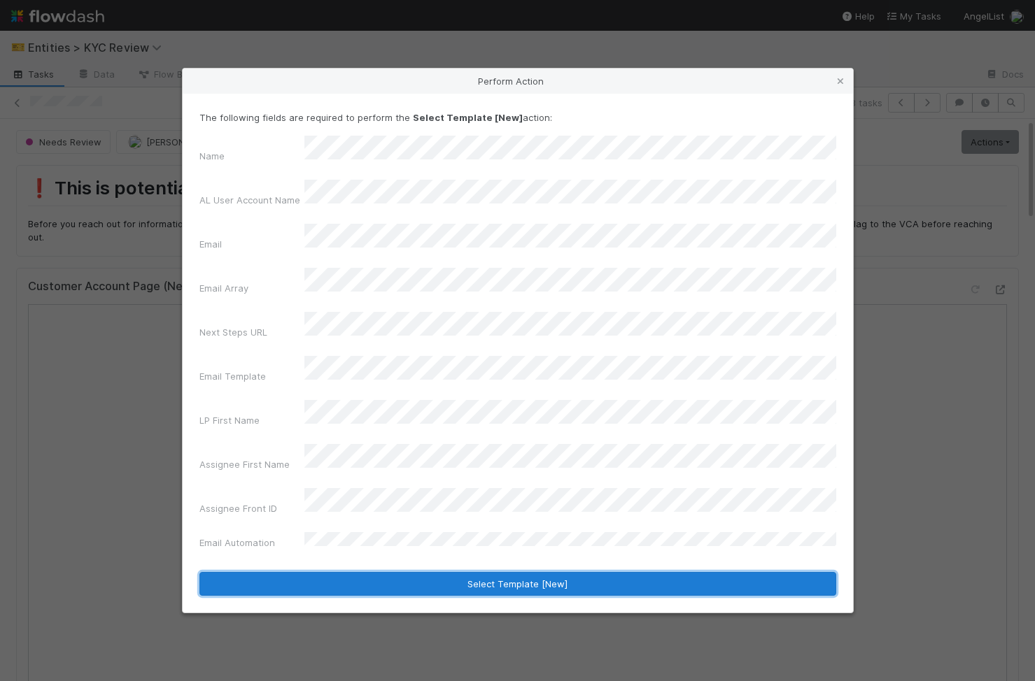
click at [460, 572] on button "Select Template [New]" at bounding box center [517, 584] width 637 height 24
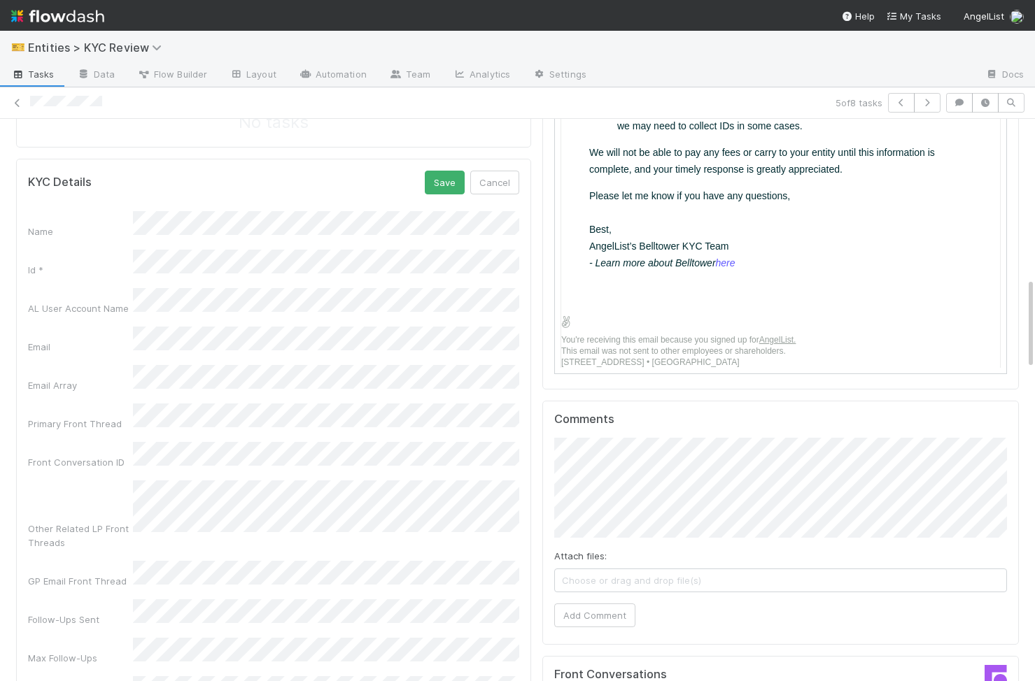
scroll to position [976, 0]
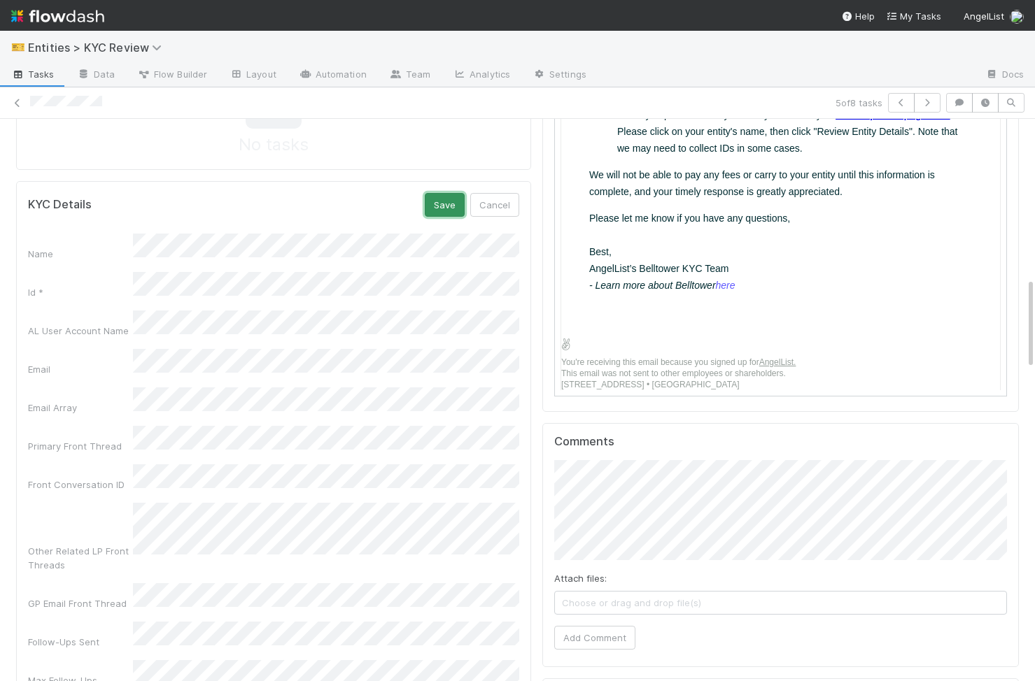
click at [457, 193] on button "Save" at bounding box center [445, 205] width 40 height 24
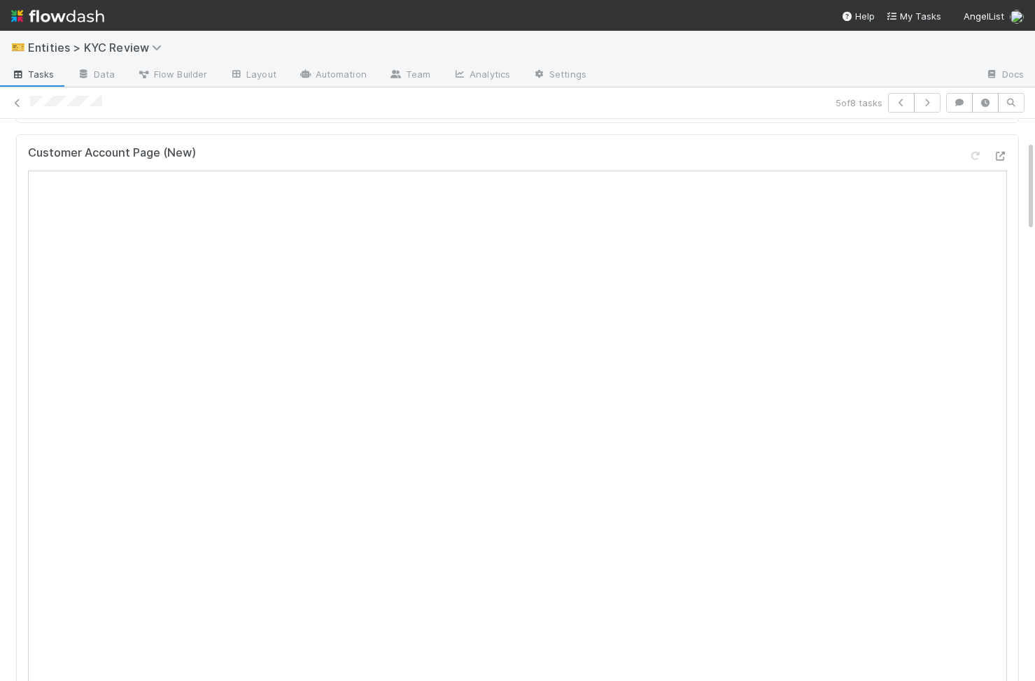
scroll to position [0, 0]
click at [17, 415] on div "Customer Account Page (New)" at bounding box center [517, 440] width 1002 height 612
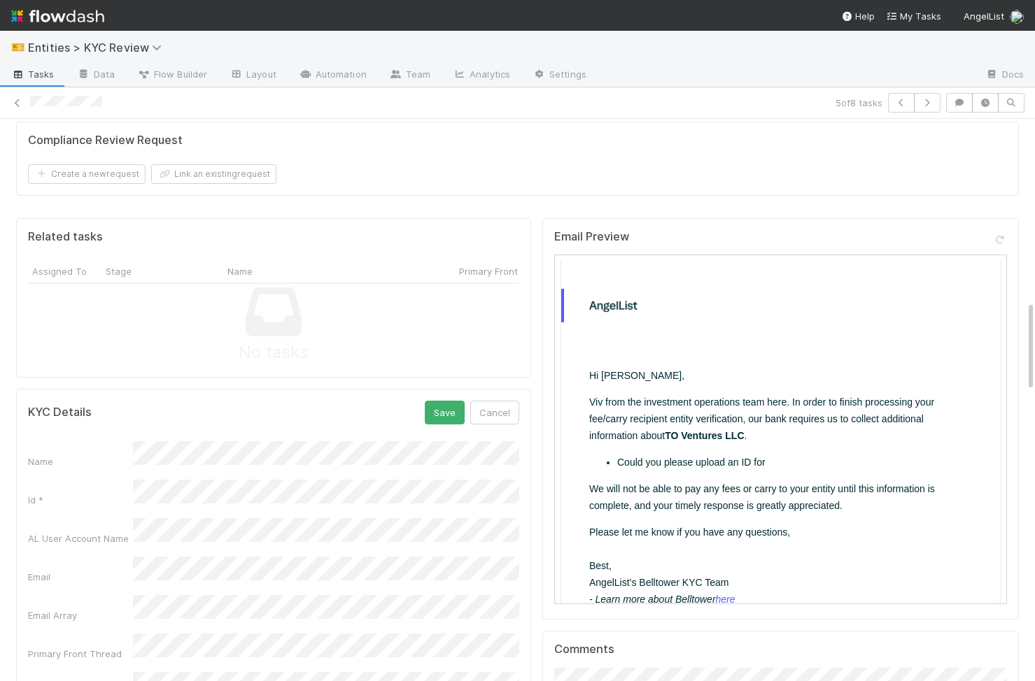
scroll to position [745, 0]
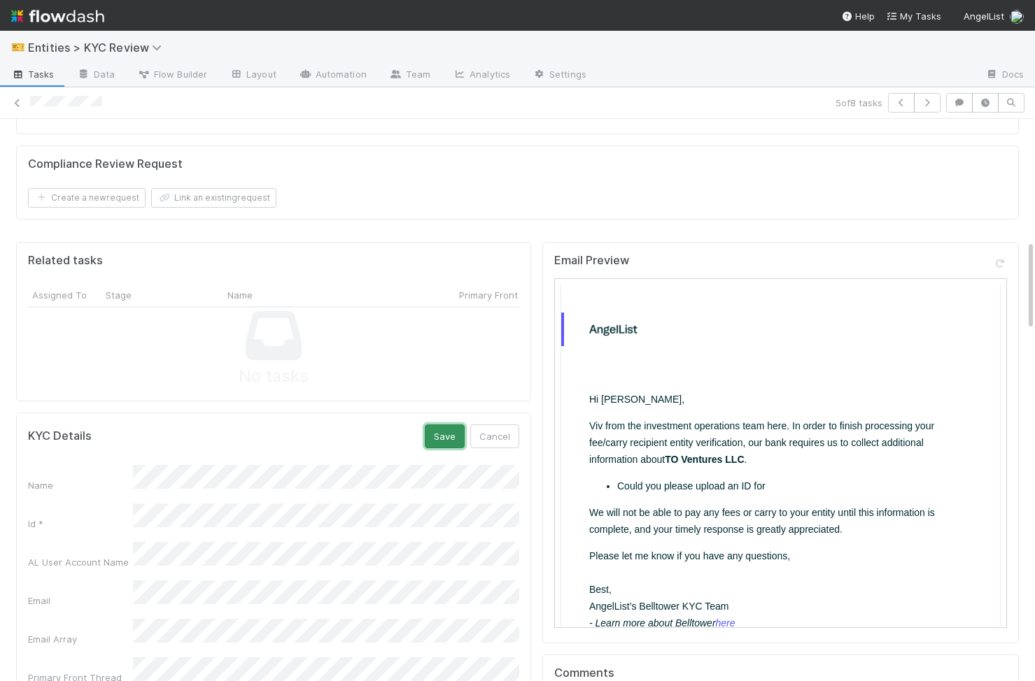
click at [447, 425] on button "Save" at bounding box center [445, 437] width 40 height 24
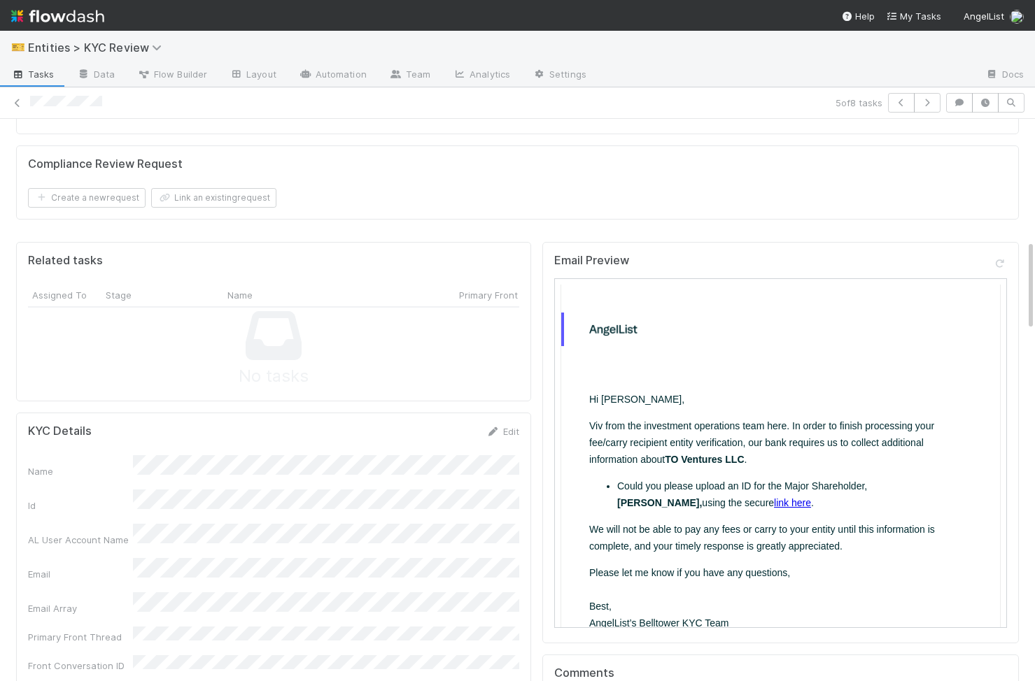
scroll to position [0, 0]
click at [772, 503] on link "link here" at bounding box center [790, 502] width 37 height 11
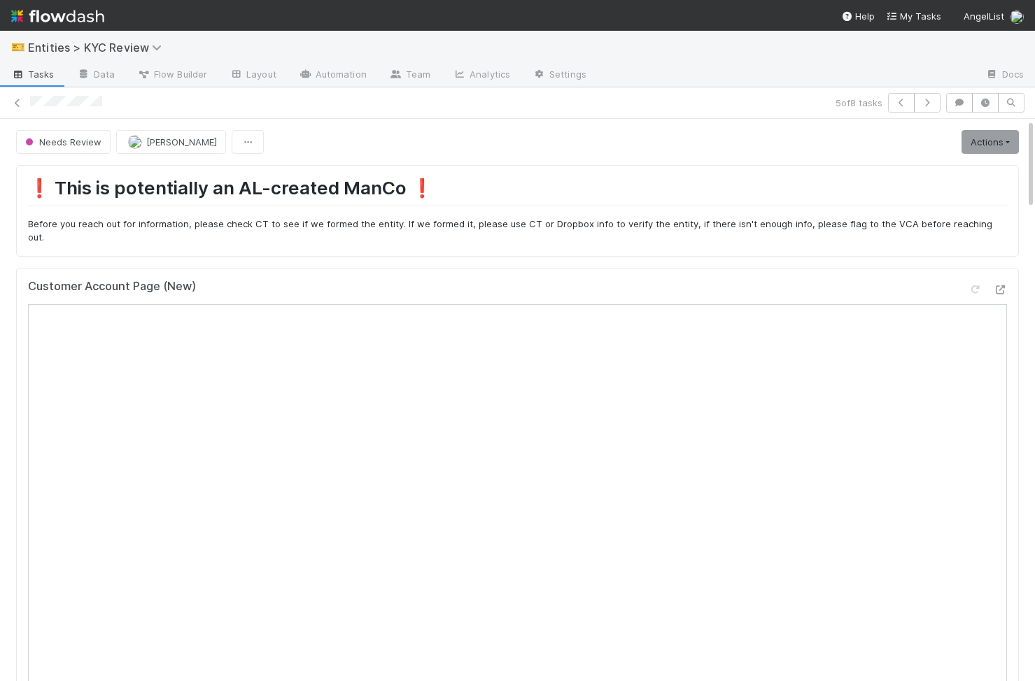
click at [985, 159] on div "❗️ This is potentially an AL-created ManCo ❗️ Before you reach out for informat…" at bounding box center [517, 569] width 1014 height 821
click at [986, 146] on link "Actions" at bounding box center [989, 142] width 57 height 24
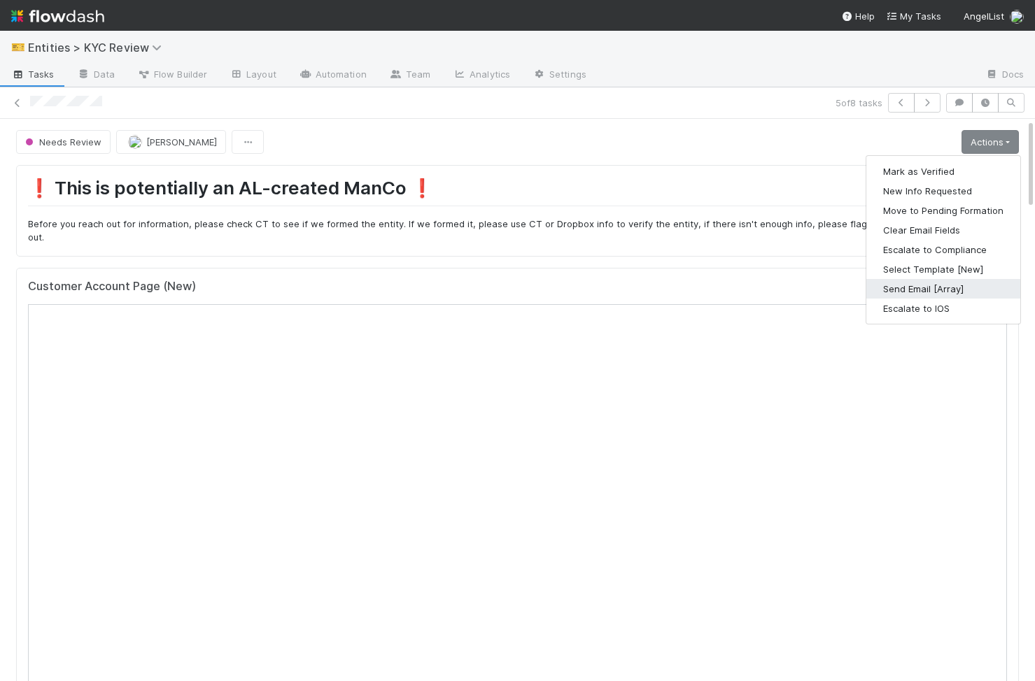
click at [981, 289] on button "Send Email [Array]" at bounding box center [943, 289] width 154 height 20
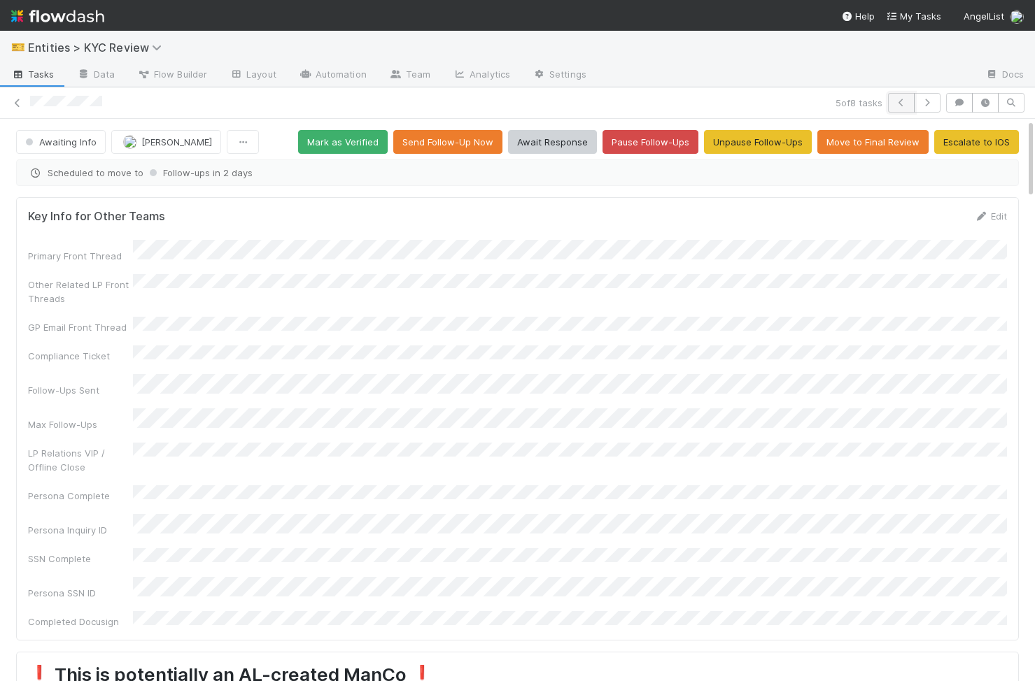
click at [897, 103] on icon "button" at bounding box center [901, 103] width 14 height 8
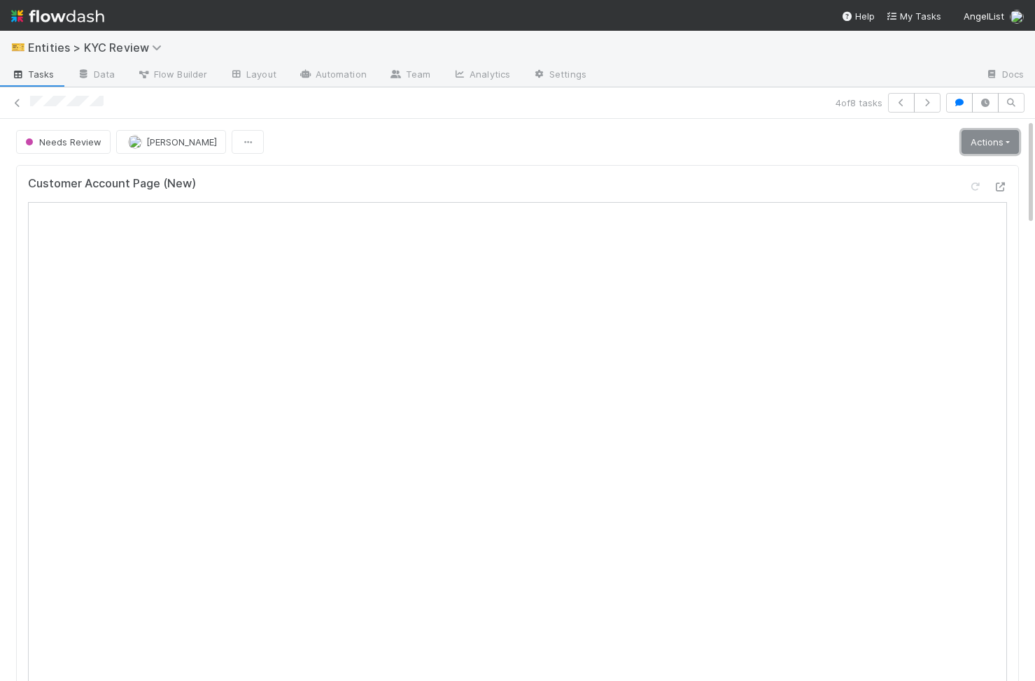
click at [966, 150] on link "Actions" at bounding box center [989, 142] width 57 height 24
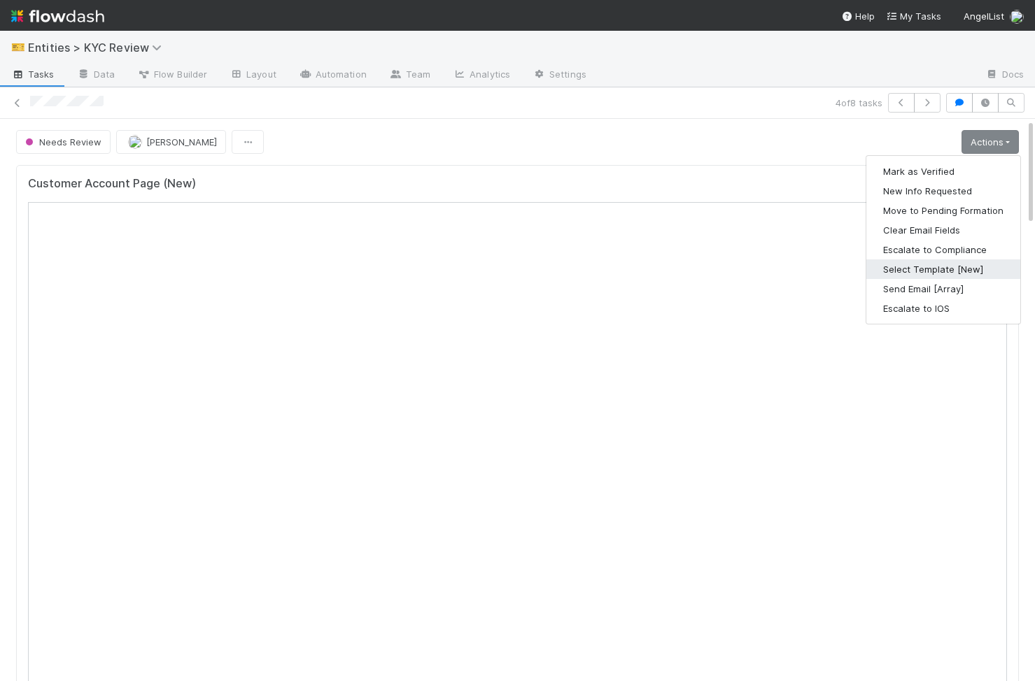
click at [970, 275] on button "Select Template [New]" at bounding box center [943, 270] width 154 height 20
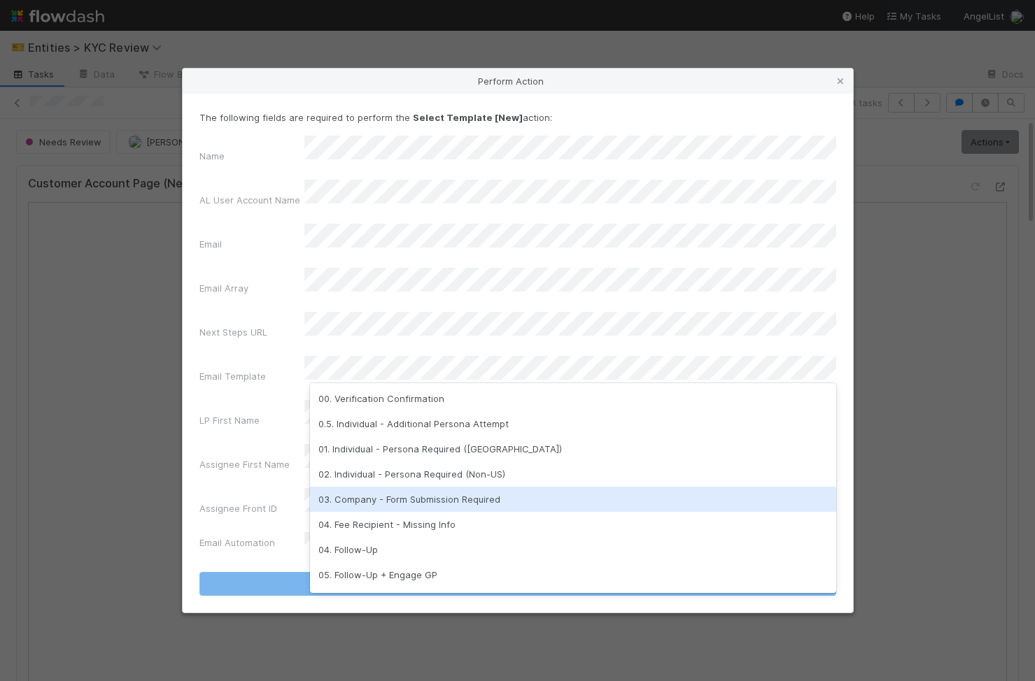
click at [620, 497] on div "03. Company - Form Submission Required" at bounding box center [573, 499] width 526 height 25
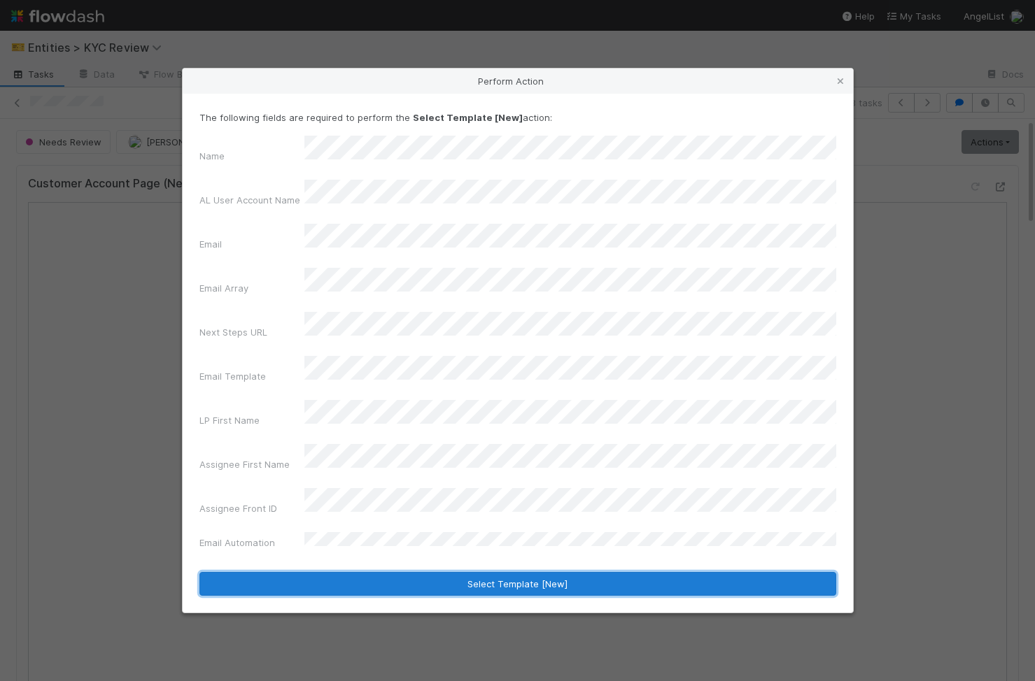
click at [559, 572] on button "Select Template [New]" at bounding box center [517, 584] width 637 height 24
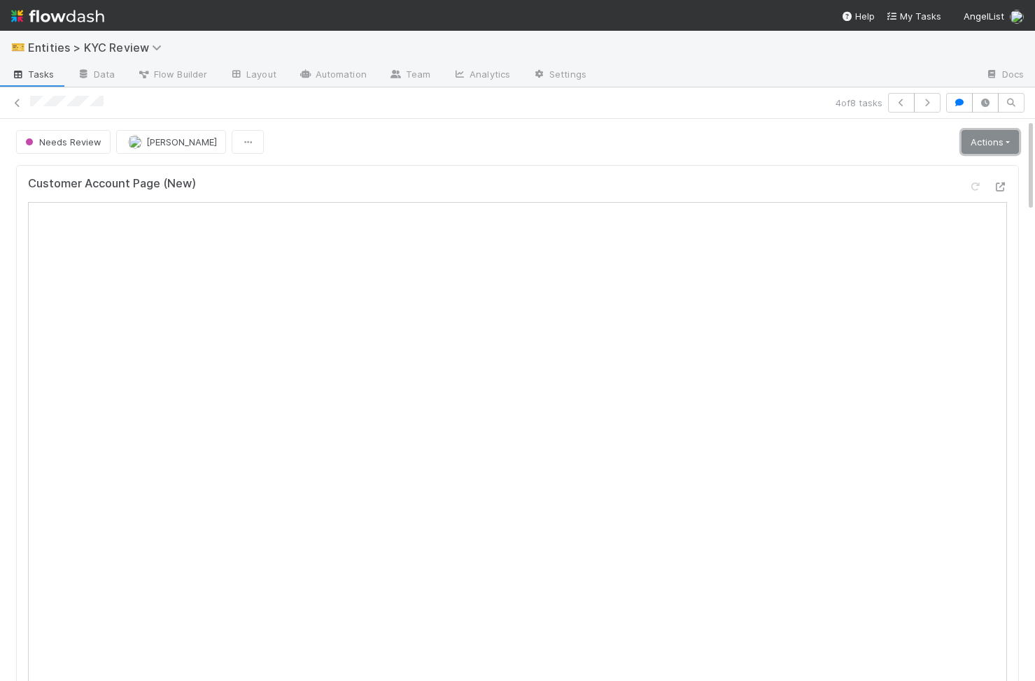
click at [993, 133] on link "Actions" at bounding box center [989, 142] width 57 height 24
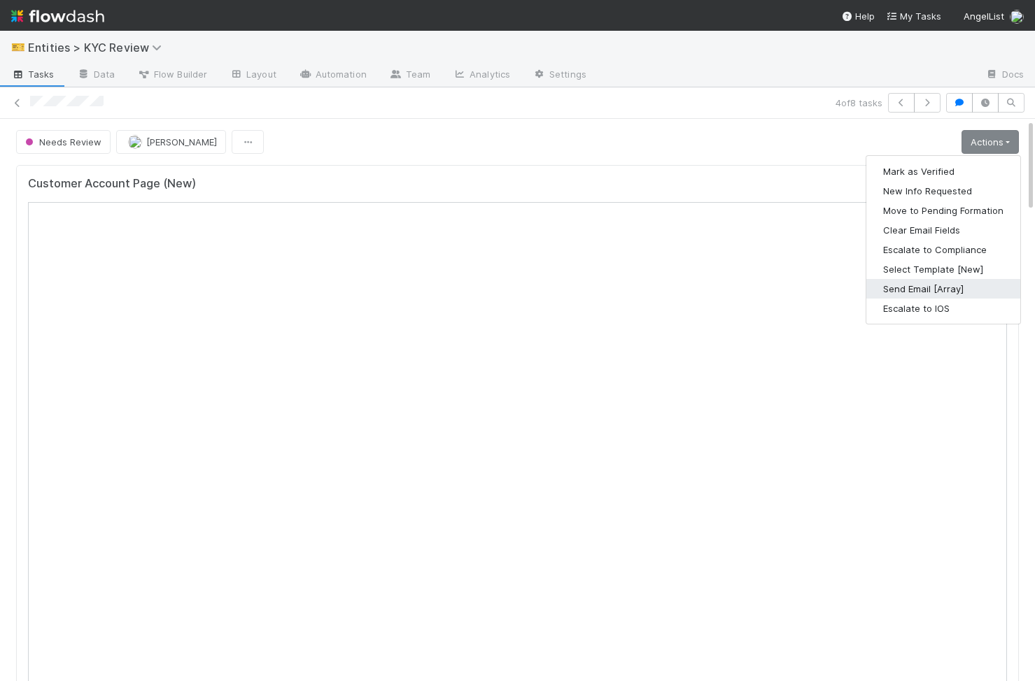
click at [958, 294] on button "Send Email [Array]" at bounding box center [943, 289] width 154 height 20
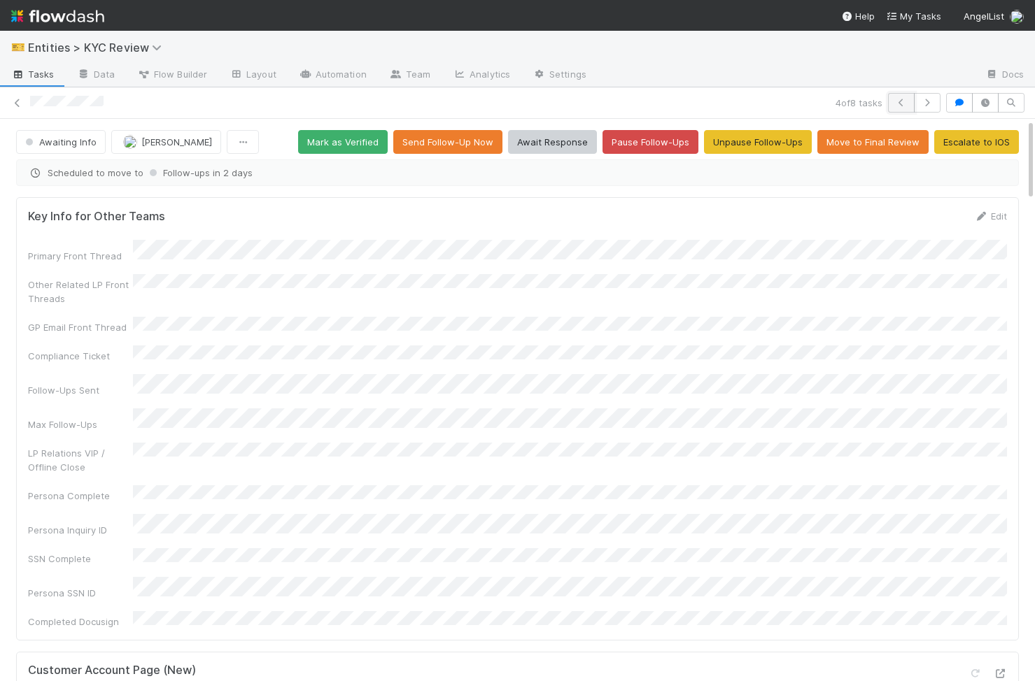
click at [904, 111] on button "button" at bounding box center [901, 103] width 27 height 20
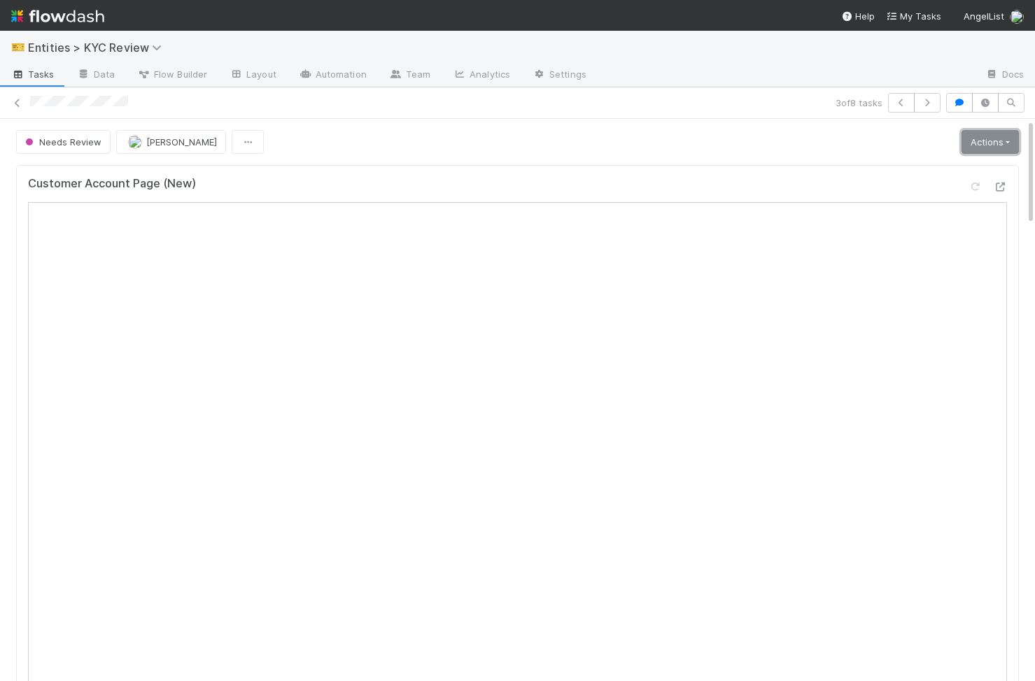
click at [1004, 143] on link "Actions" at bounding box center [989, 142] width 57 height 24
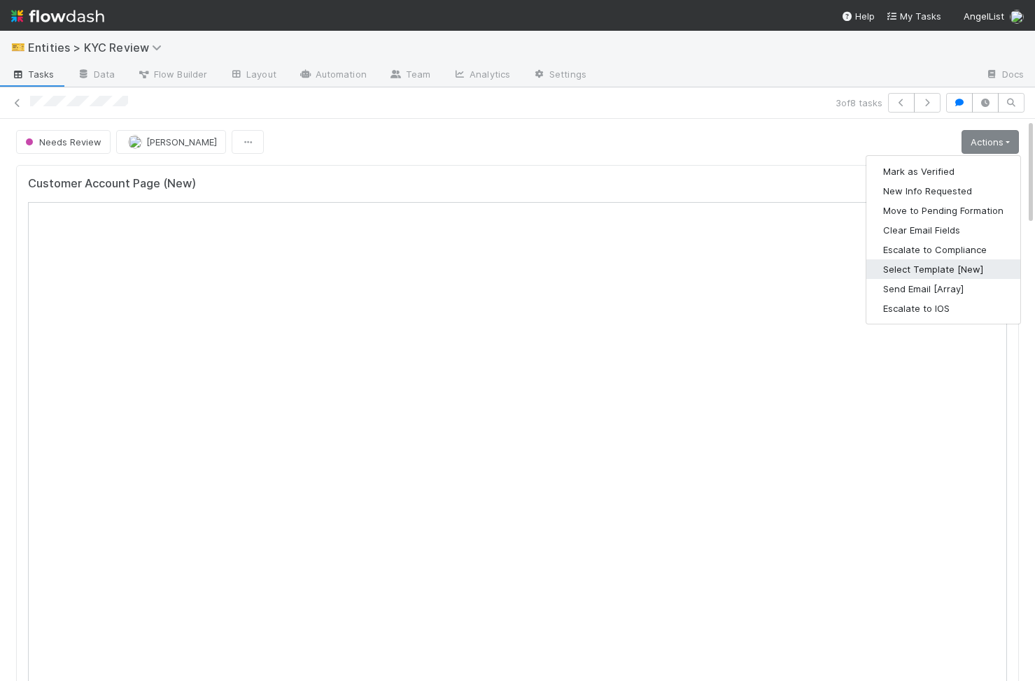
click at [960, 276] on button "Select Template [New]" at bounding box center [943, 270] width 154 height 20
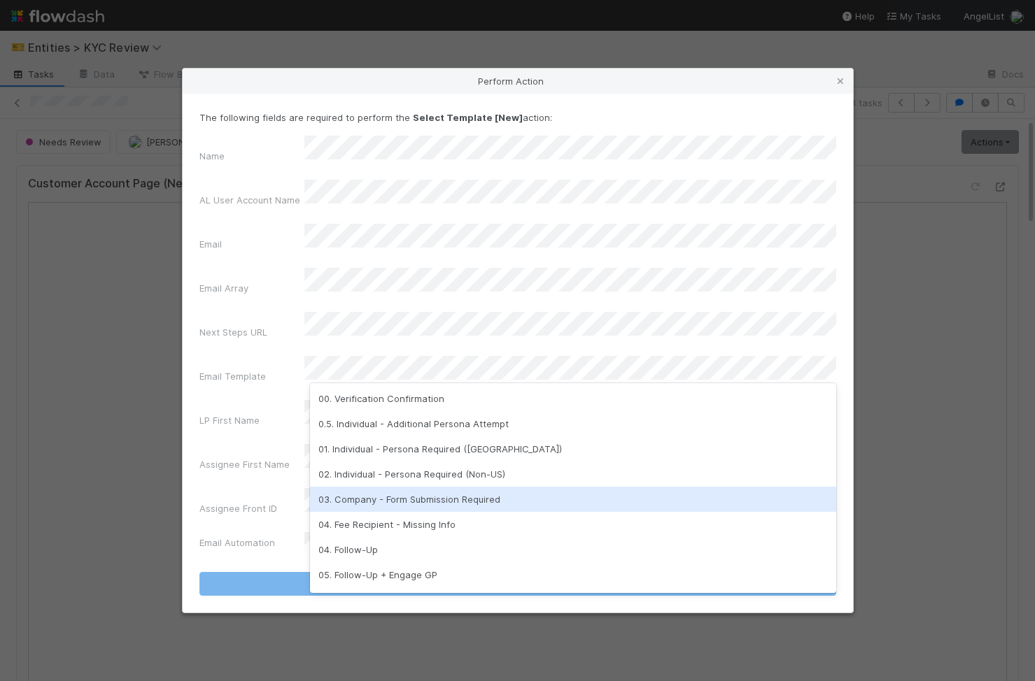
click at [461, 490] on div "03. Company - Form Submission Required" at bounding box center [573, 499] width 526 height 25
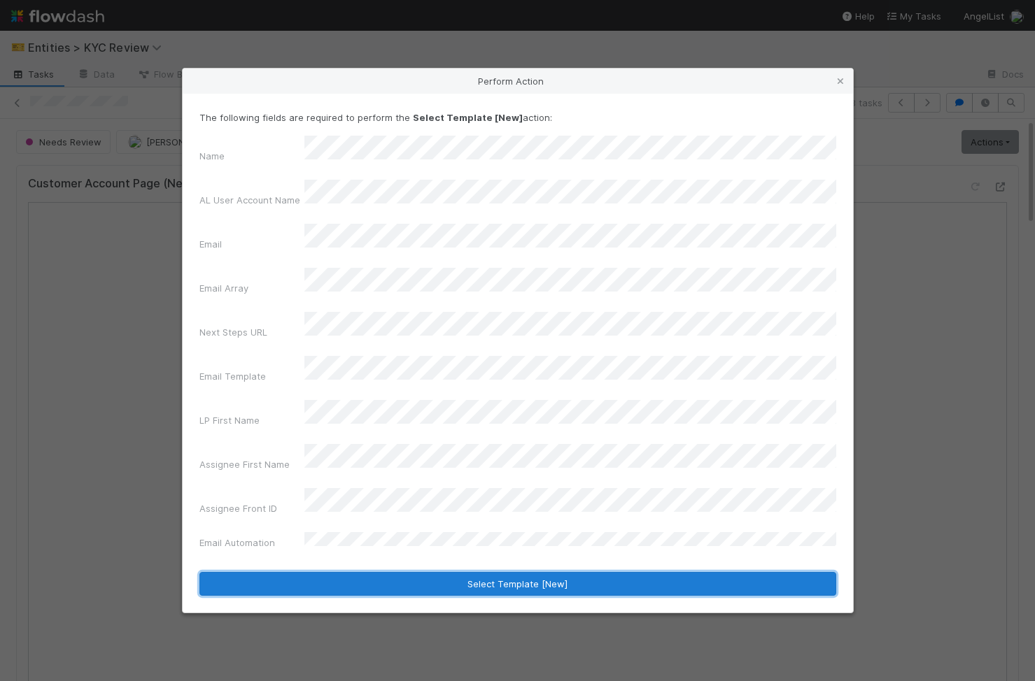
click at [467, 572] on button "Select Template [New]" at bounding box center [517, 584] width 637 height 24
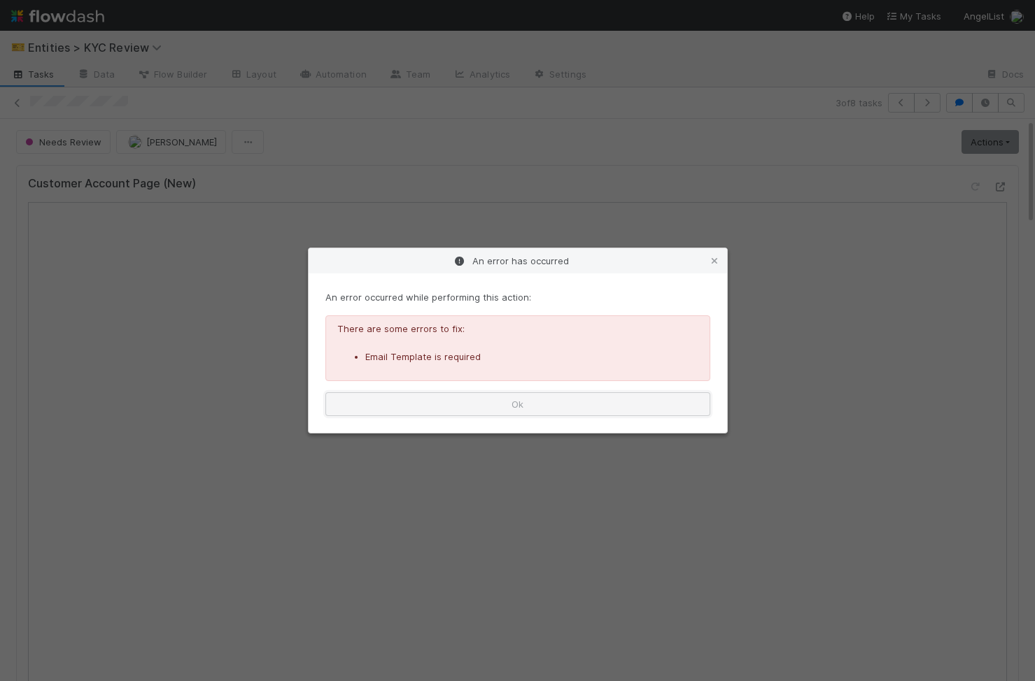
click at [540, 403] on button "Ok" at bounding box center [517, 404] width 385 height 24
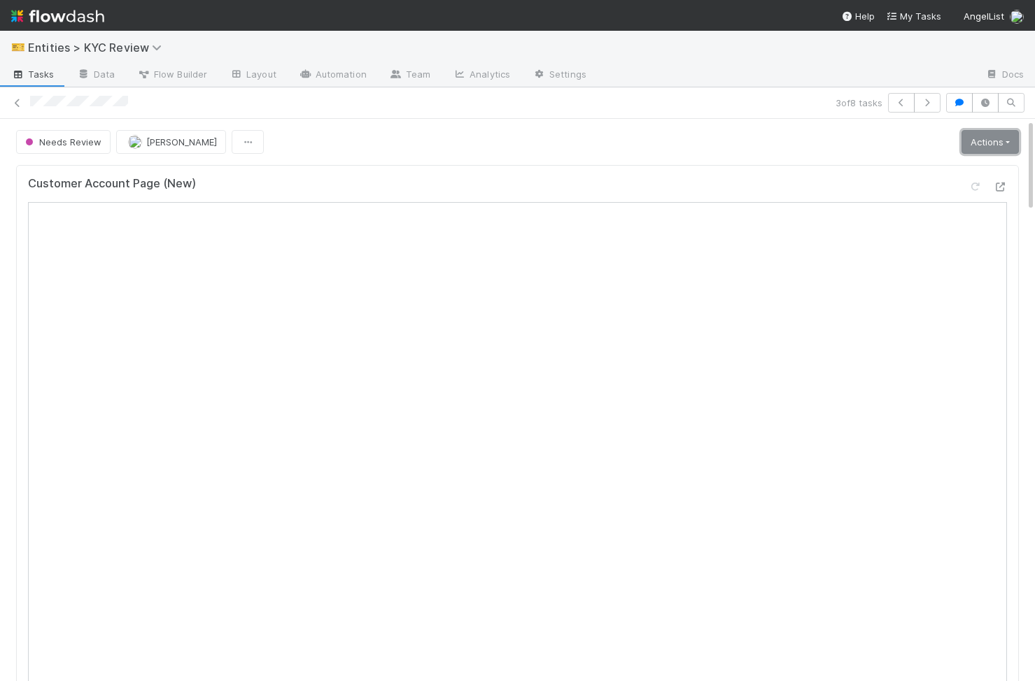
click at [969, 146] on link "Actions" at bounding box center [989, 142] width 57 height 24
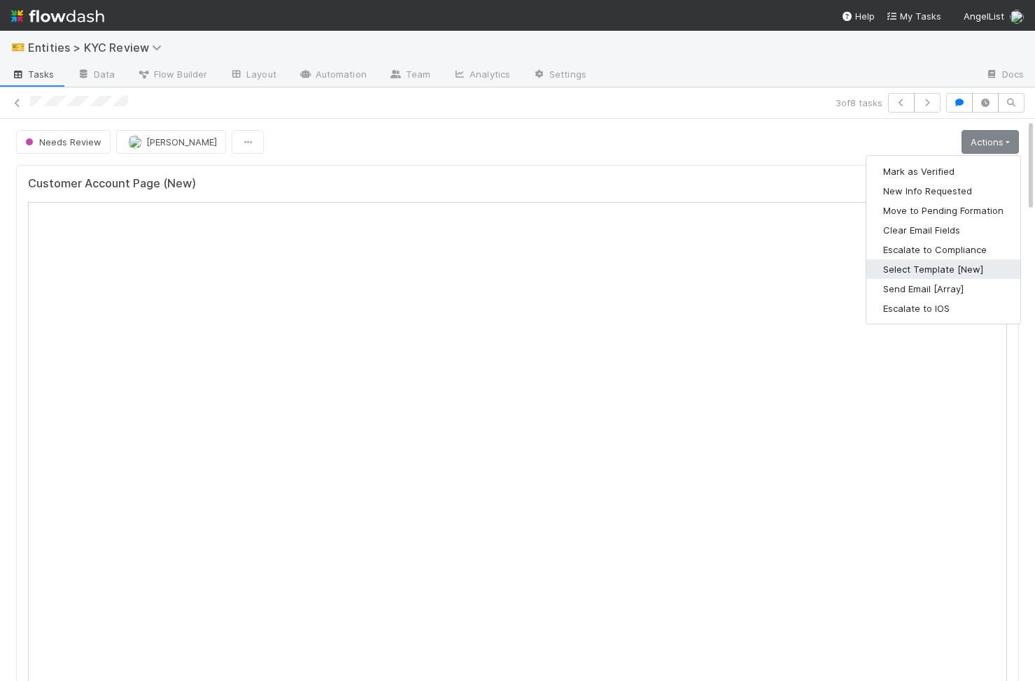
click at [944, 267] on button "Select Template [New]" at bounding box center [943, 270] width 154 height 20
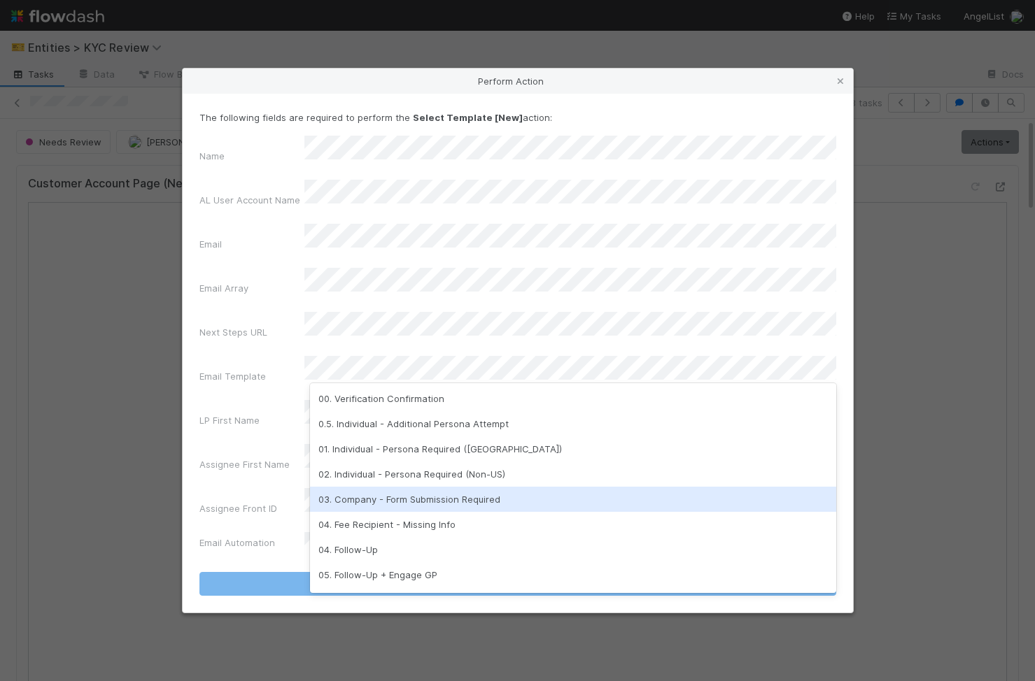
click at [509, 502] on div "03. Company - Form Submission Required" at bounding box center [573, 499] width 526 height 25
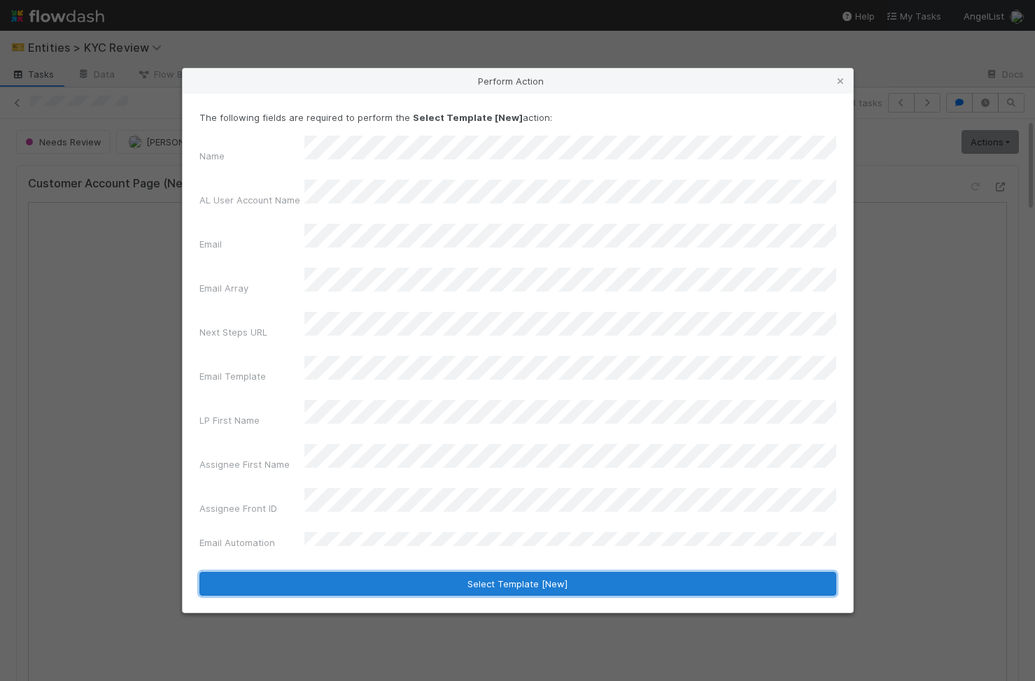
click at [517, 572] on button "Select Template [New]" at bounding box center [517, 584] width 637 height 24
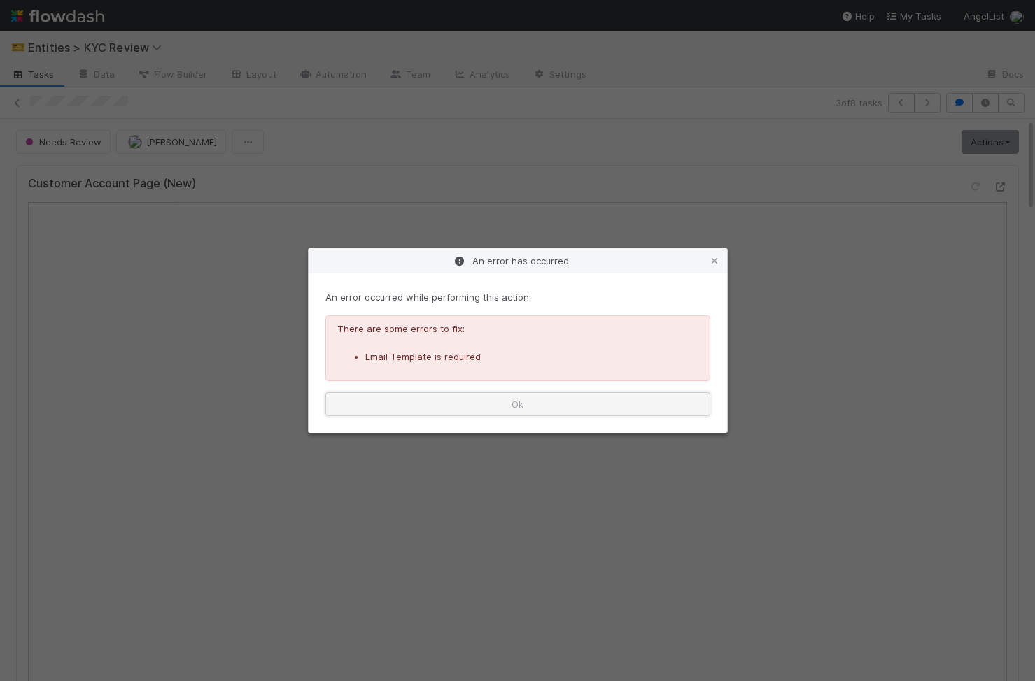
click at [550, 402] on button "Ok" at bounding box center [517, 404] width 385 height 24
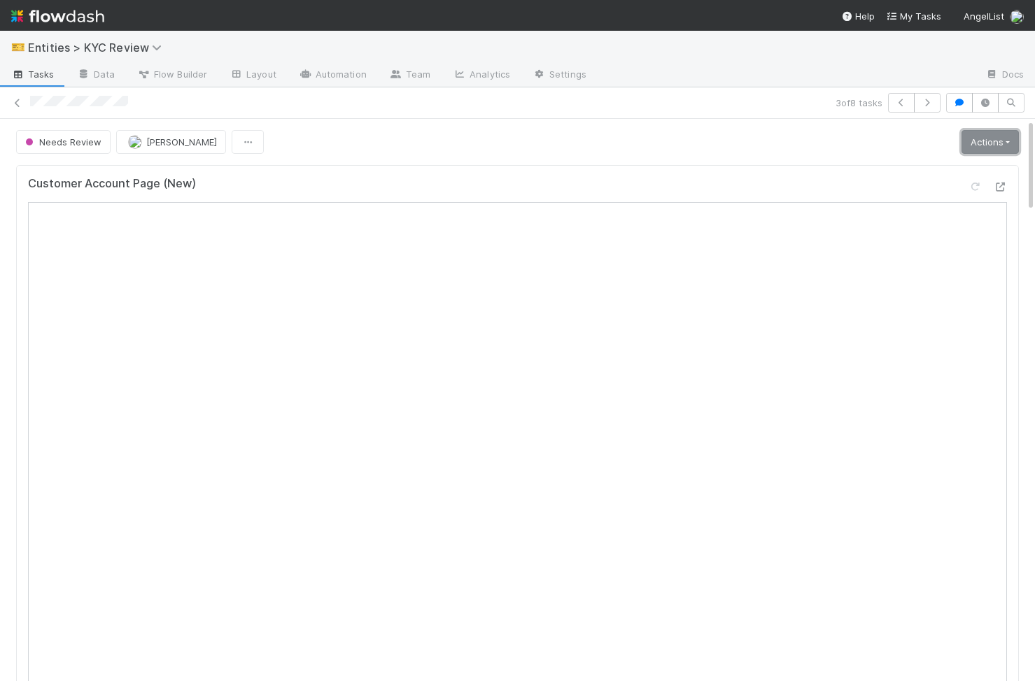
click at [1006, 142] on link "Actions" at bounding box center [989, 142] width 57 height 24
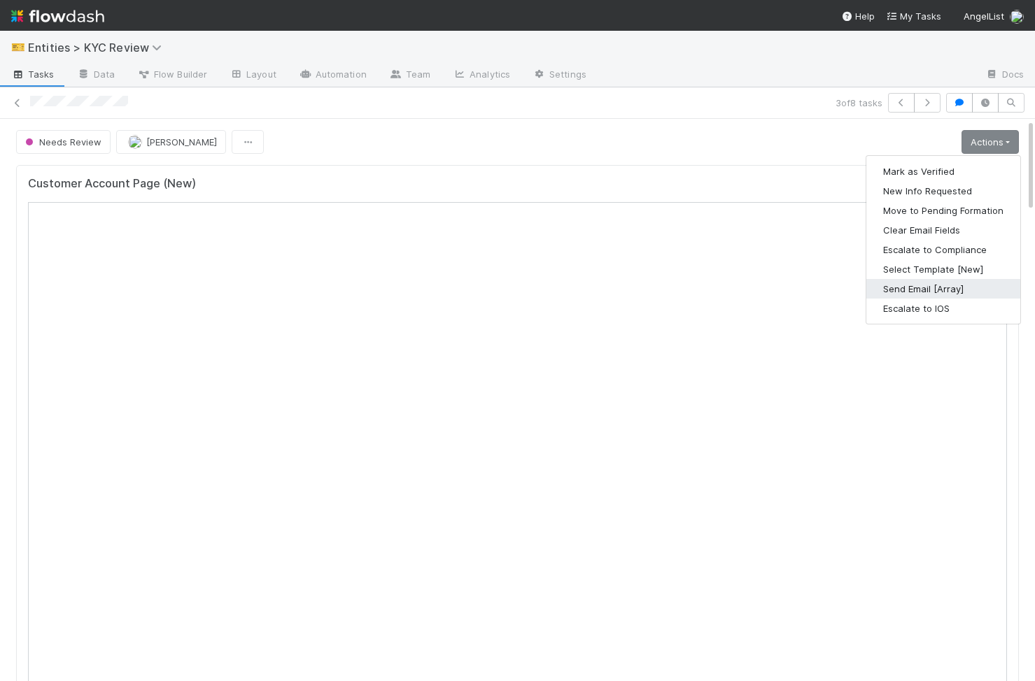
click at [983, 283] on button "Send Email [Array]" at bounding box center [943, 289] width 154 height 20
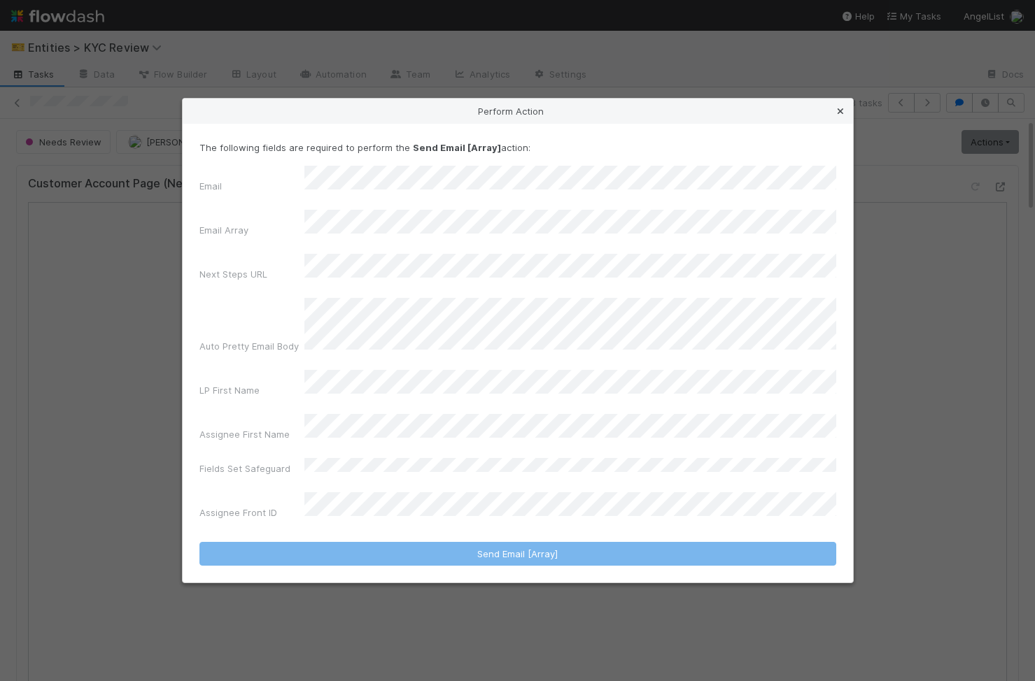
click at [837, 116] on icon at bounding box center [840, 111] width 14 height 9
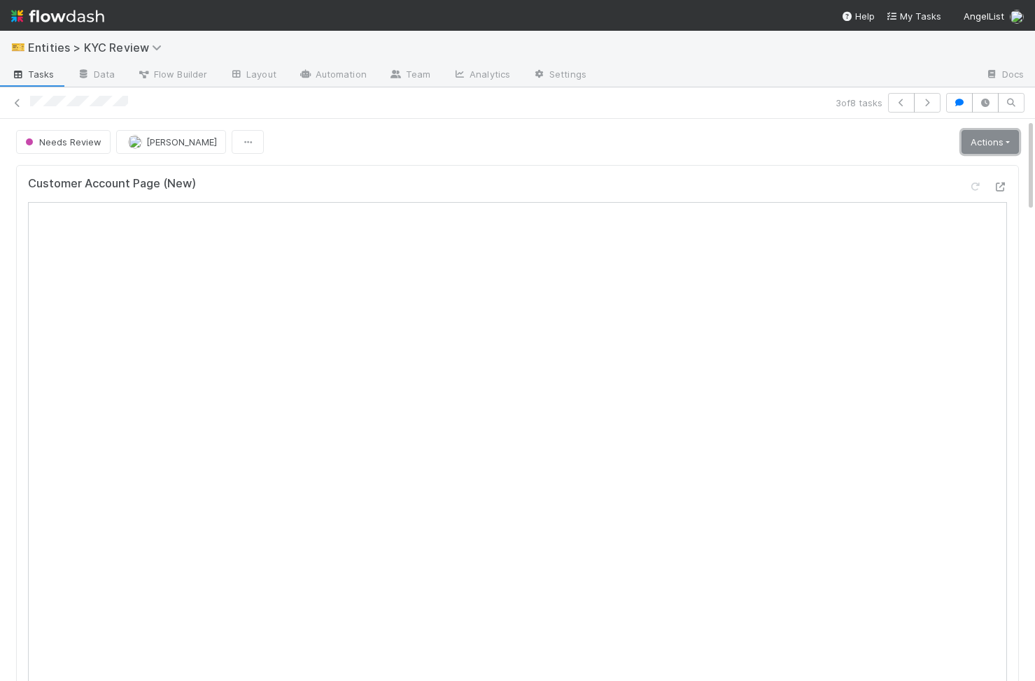
click at [1004, 143] on link "Actions" at bounding box center [989, 142] width 57 height 24
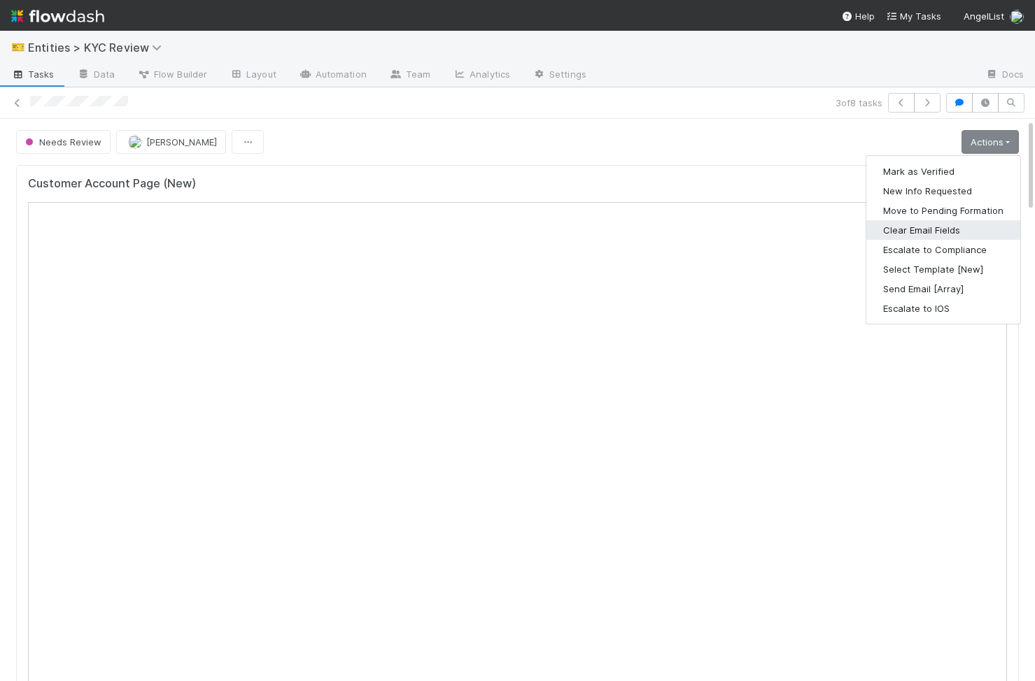
click at [962, 232] on button "Clear Email Fields" at bounding box center [943, 230] width 154 height 20
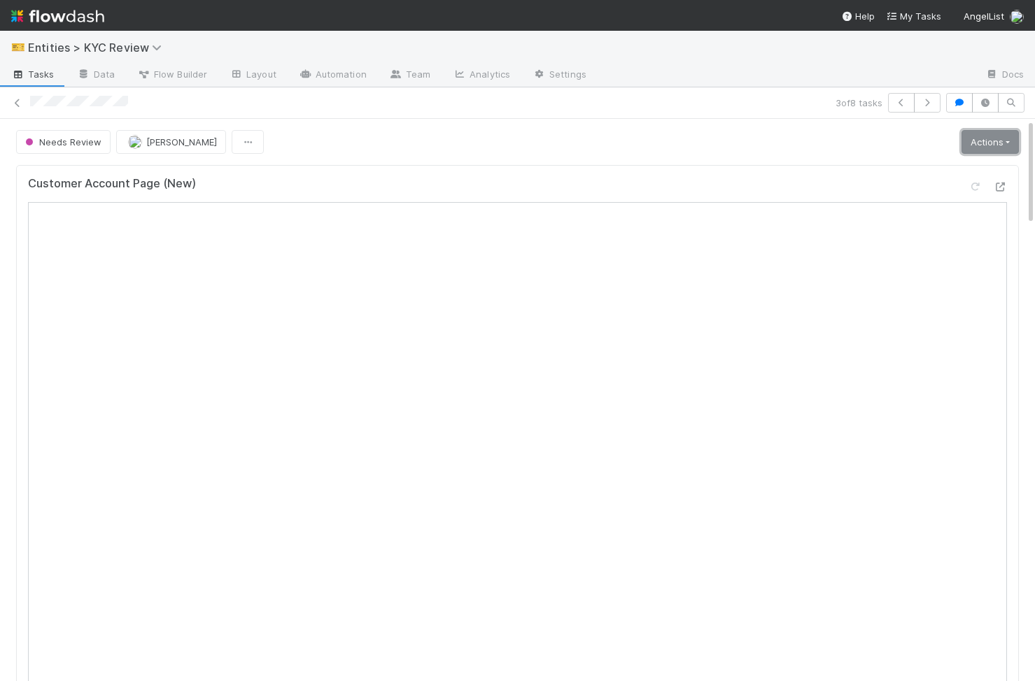
click at [1003, 145] on link "Actions" at bounding box center [989, 142] width 57 height 24
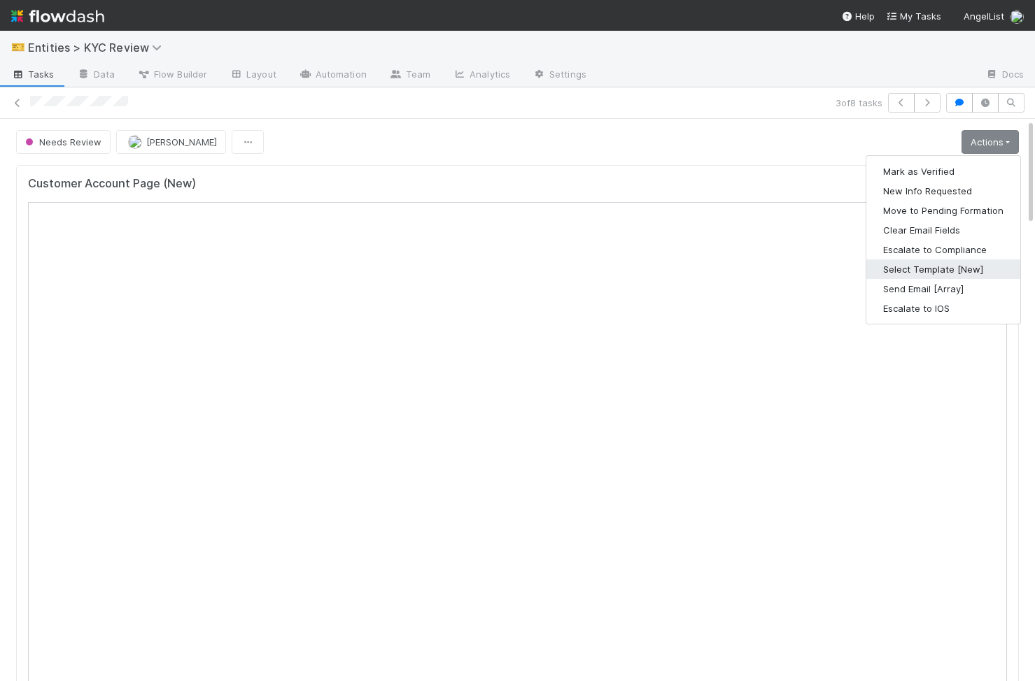
click at [979, 270] on button "Select Template [New]" at bounding box center [943, 270] width 154 height 20
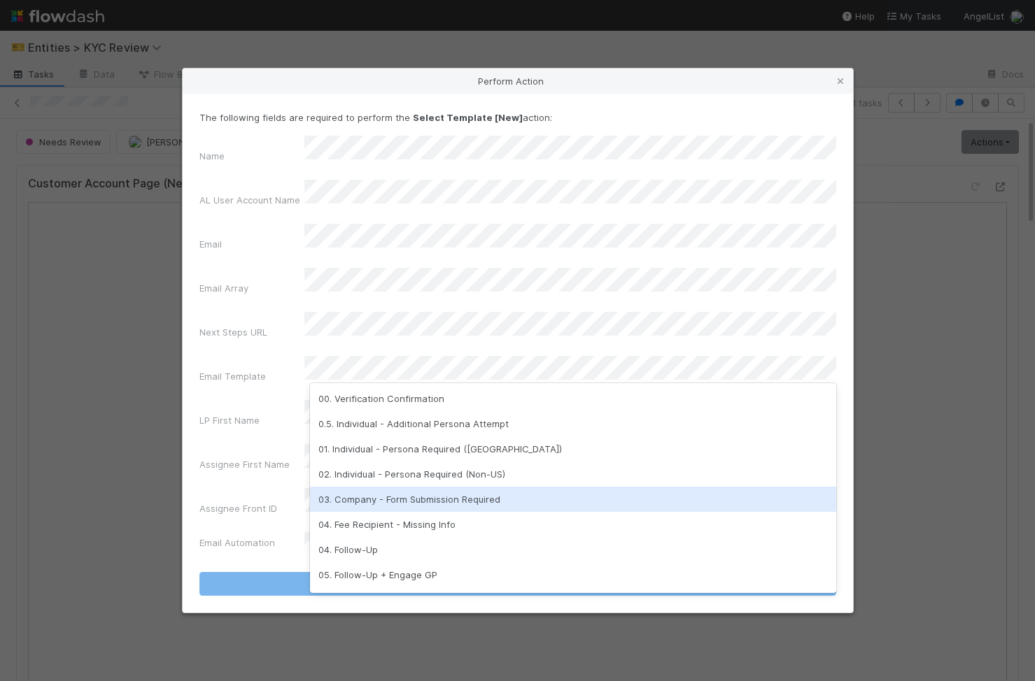
click at [525, 507] on div "03. Company - Form Submission Required" at bounding box center [573, 499] width 526 height 25
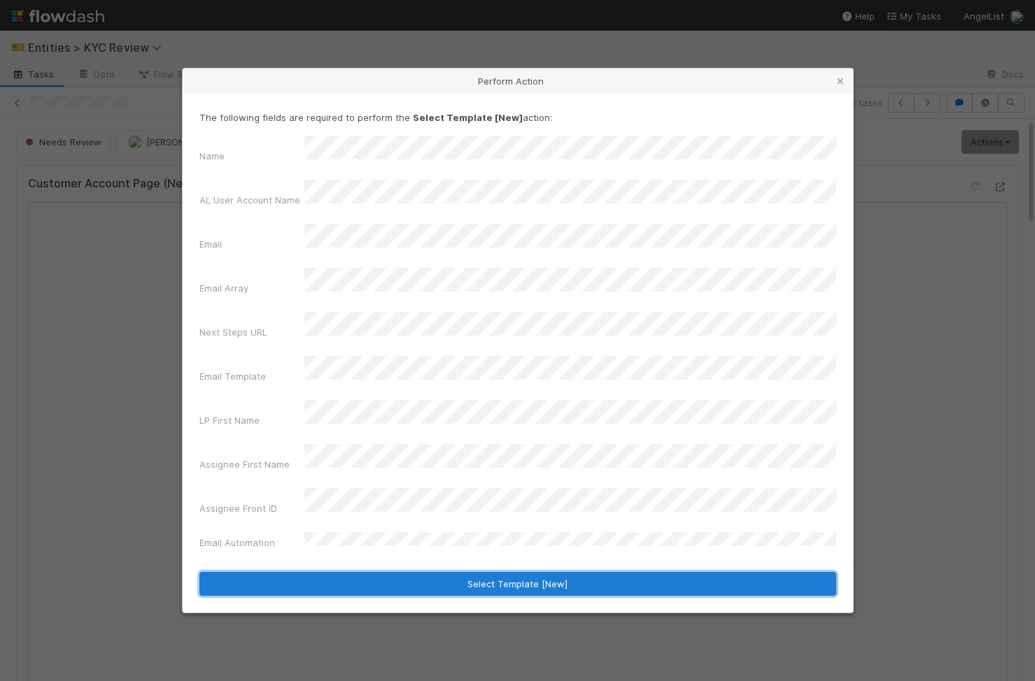
click at [429, 572] on button "Select Template [New]" at bounding box center [517, 584] width 637 height 24
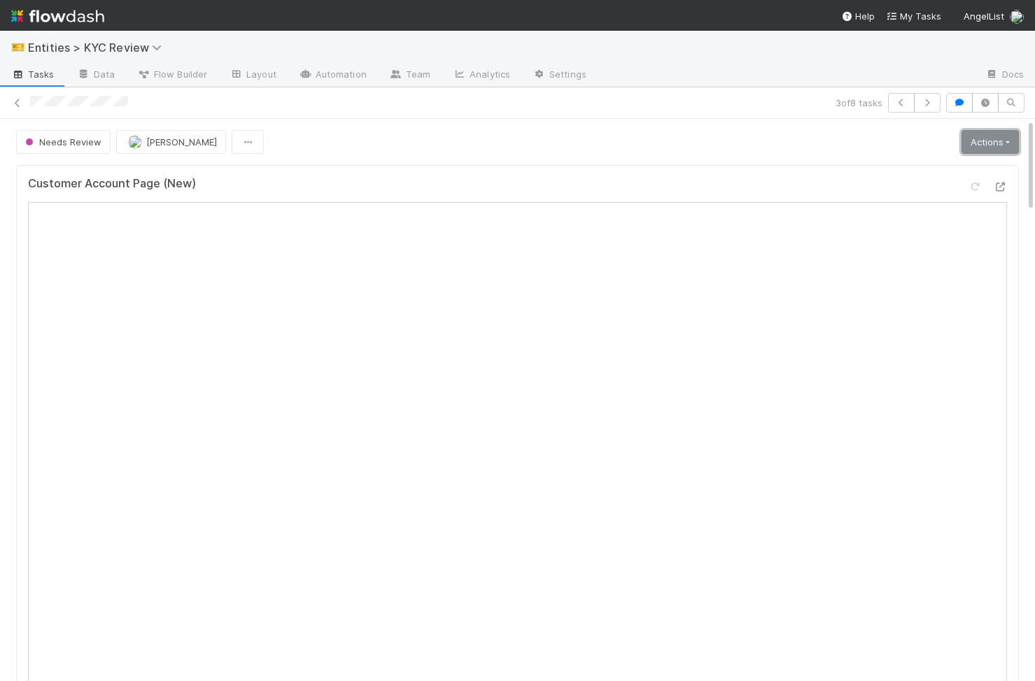
click at [1004, 136] on link "Actions" at bounding box center [989, 142] width 57 height 24
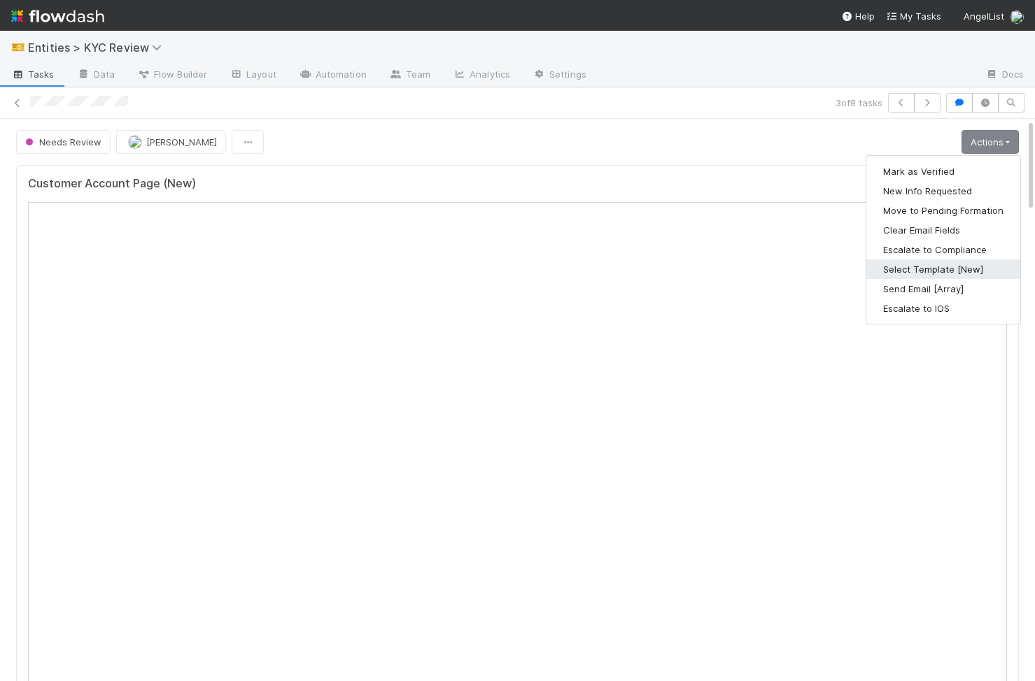
click at [974, 270] on button "Select Template [New]" at bounding box center [943, 270] width 154 height 20
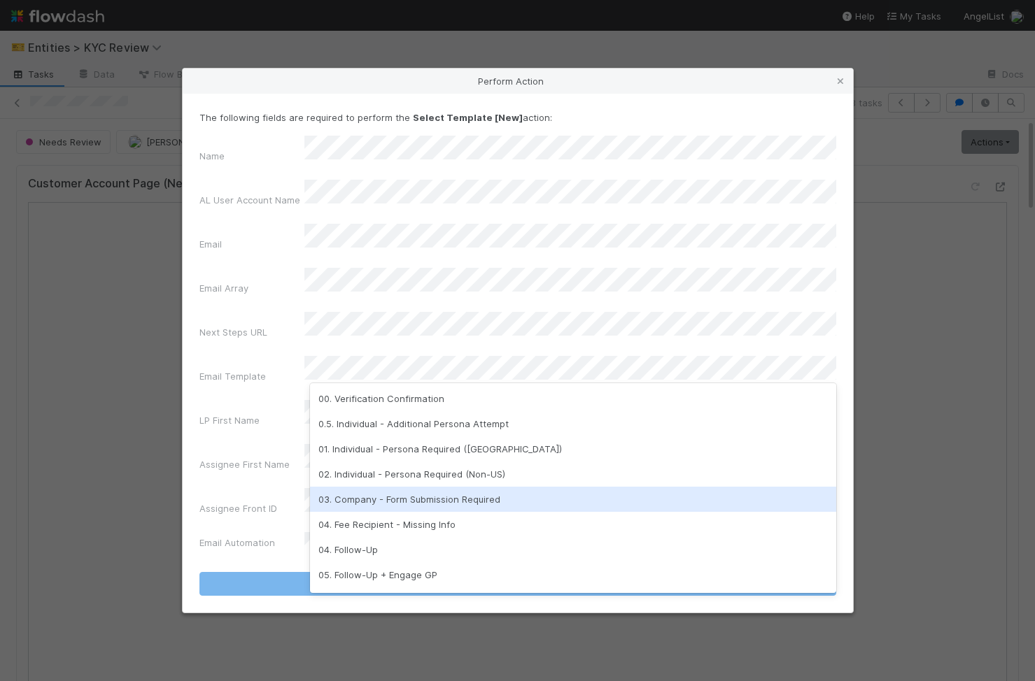
click at [455, 499] on div "03. Company - Form Submission Required" at bounding box center [573, 499] width 526 height 25
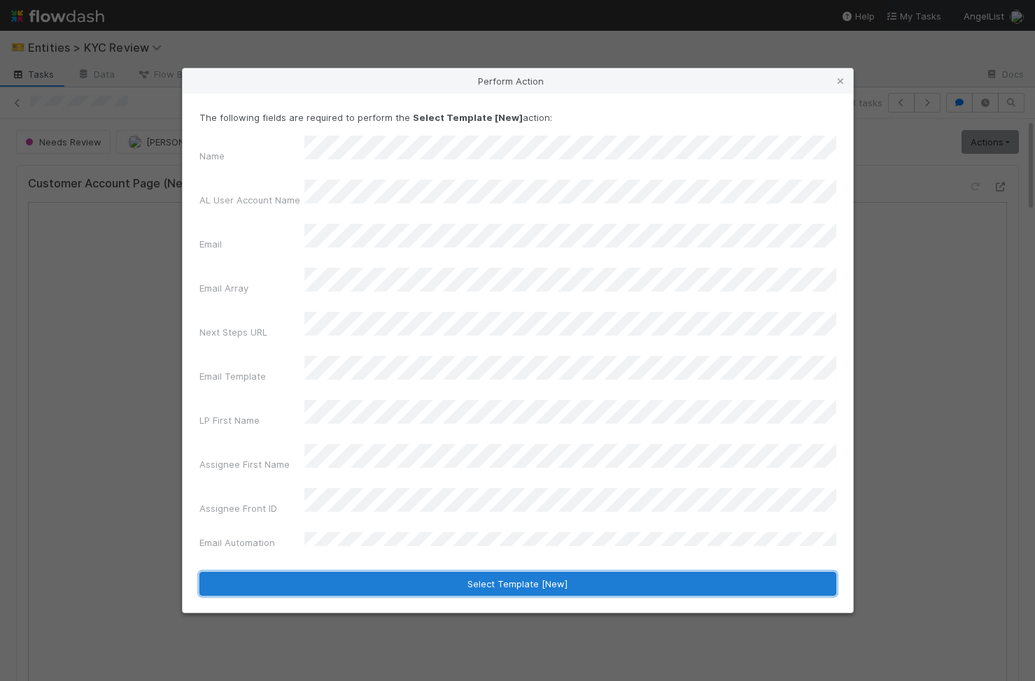
click at [379, 572] on button "Select Template [New]" at bounding box center [517, 584] width 637 height 24
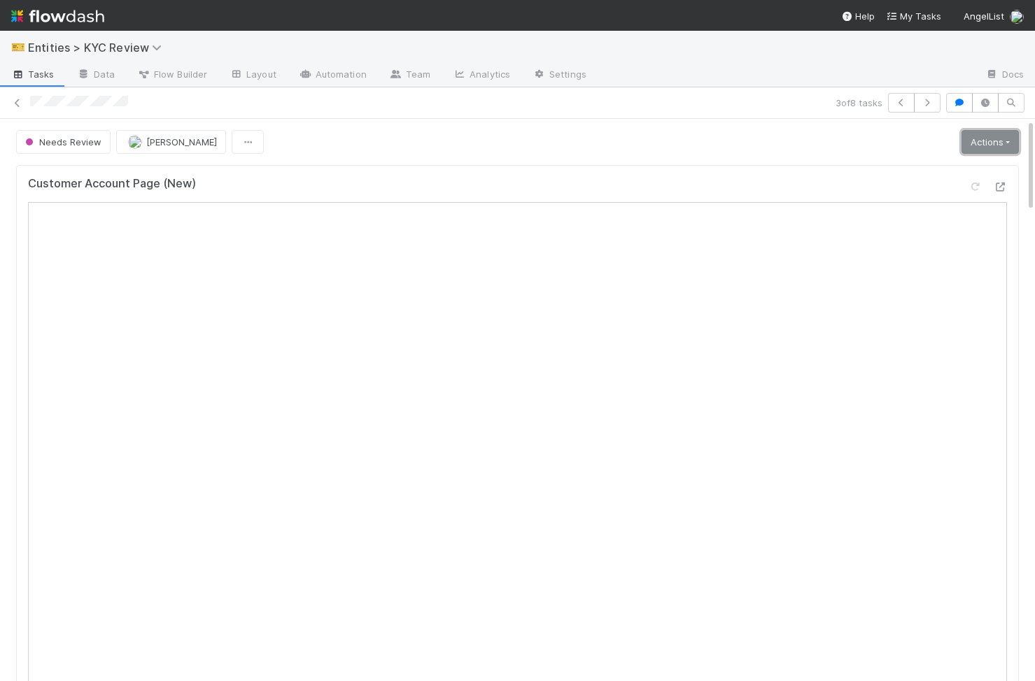
click at [1009, 143] on link "Actions" at bounding box center [989, 142] width 57 height 24
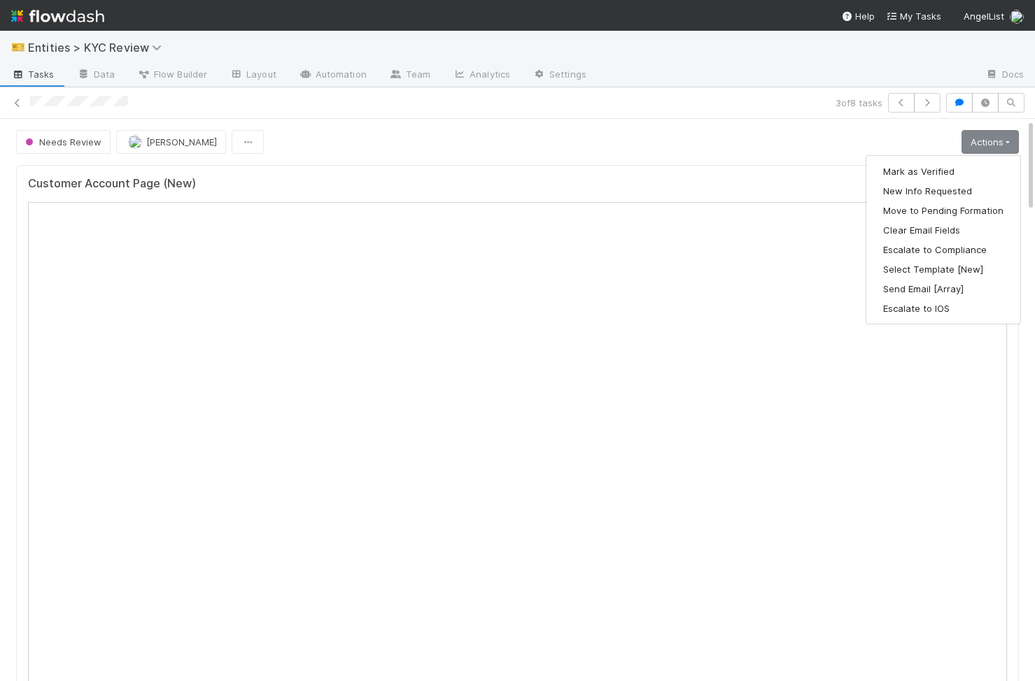
click at [754, 145] on div "Needs Review Viv Hong Actions Mark as Verified New Info Requested Move to Pendi…" at bounding box center [517, 142] width 1002 height 24
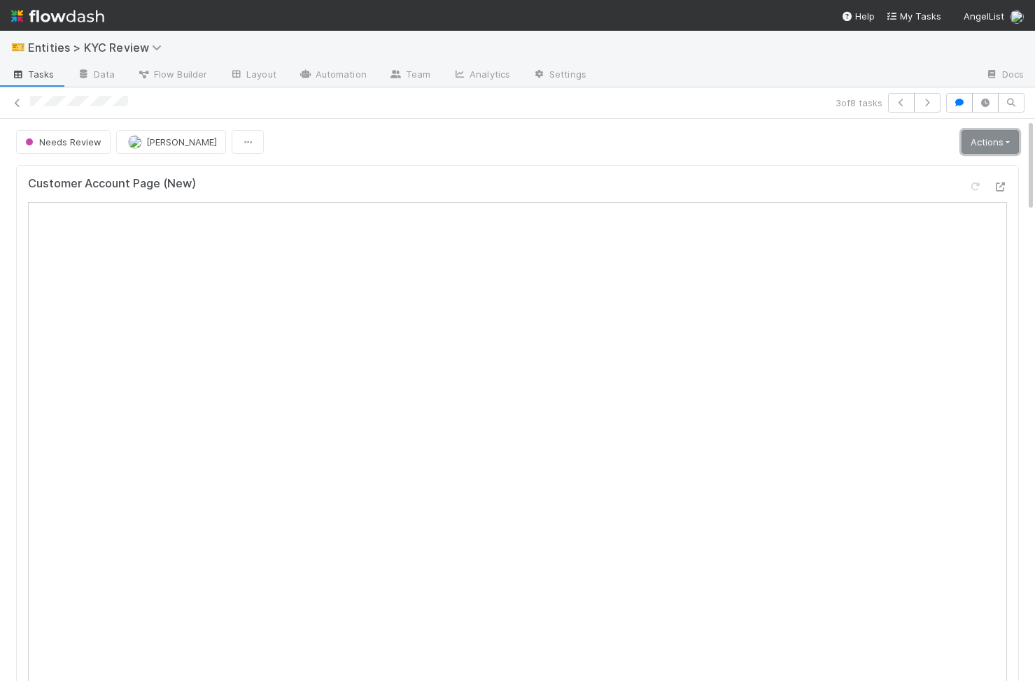
click at [1001, 137] on link "Actions" at bounding box center [989, 142] width 57 height 24
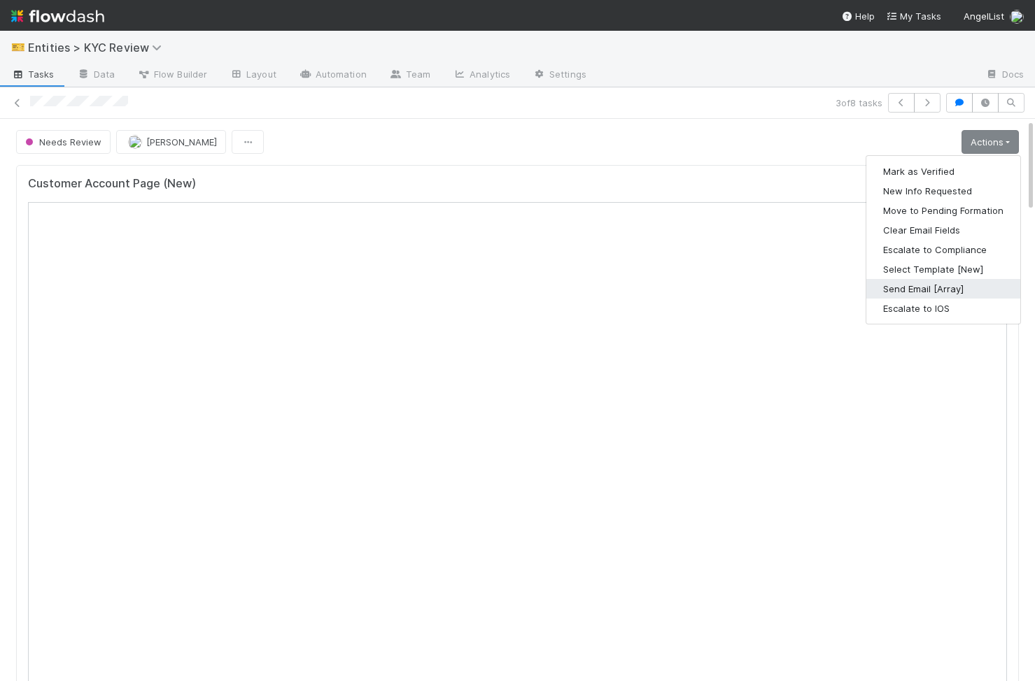
click at [944, 293] on button "Send Email [Array]" at bounding box center [943, 289] width 154 height 20
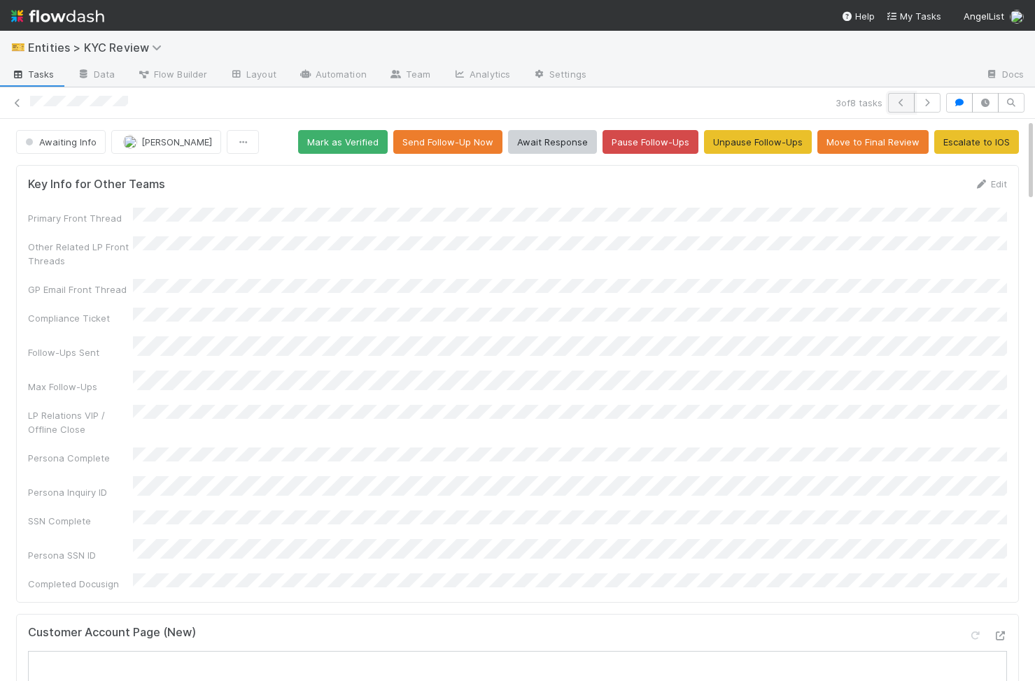
click at [906, 103] on icon "button" at bounding box center [901, 103] width 14 height 8
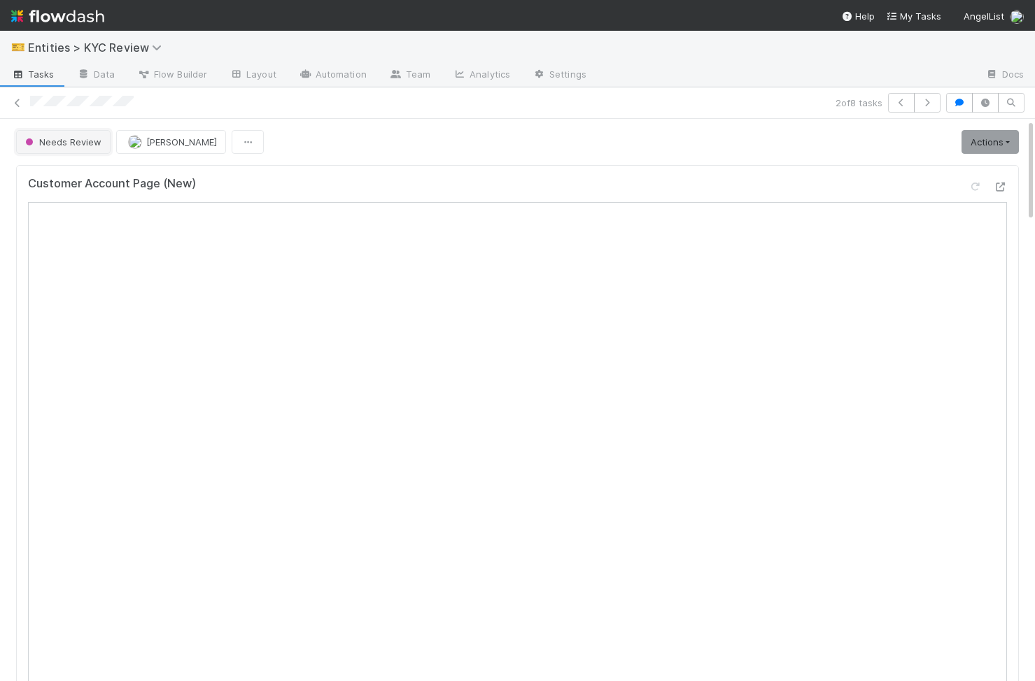
click at [65, 138] on span "Needs Review" at bounding box center [61, 141] width 79 height 11
click at [159, 176] on div "Test Account" at bounding box center [109, 176] width 197 height 25
click at [898, 107] on button "button" at bounding box center [901, 103] width 27 height 20
click at [893, 197] on div "Customer Account Page (New)" at bounding box center [517, 189] width 979 height 25
click at [995, 146] on link "Actions" at bounding box center [989, 142] width 57 height 24
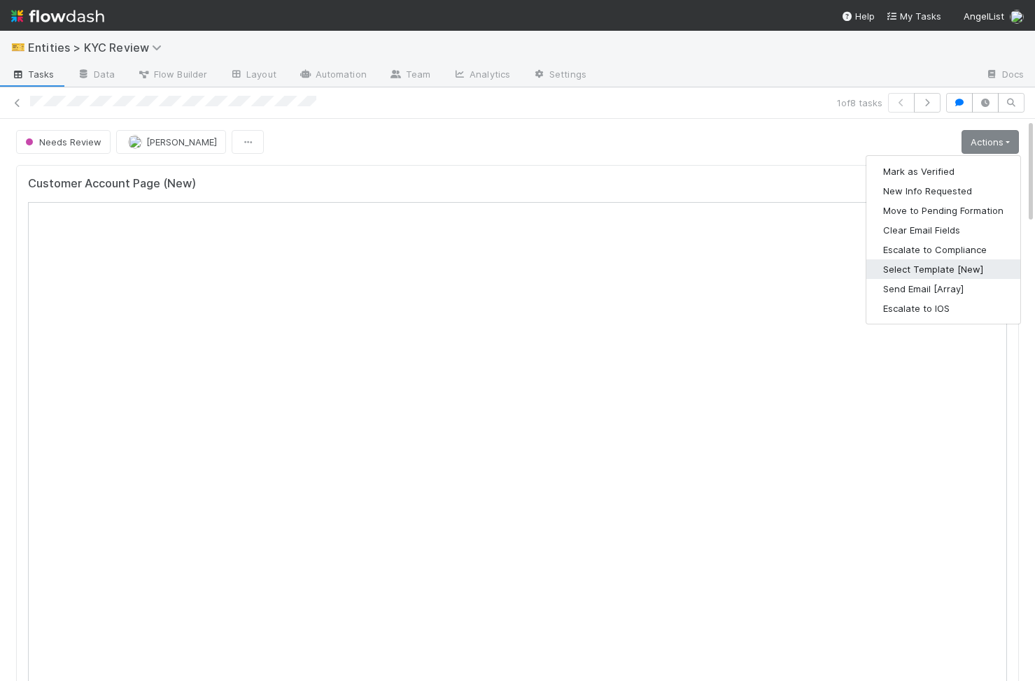
click at [974, 260] on button "Select Template [New]" at bounding box center [943, 270] width 154 height 20
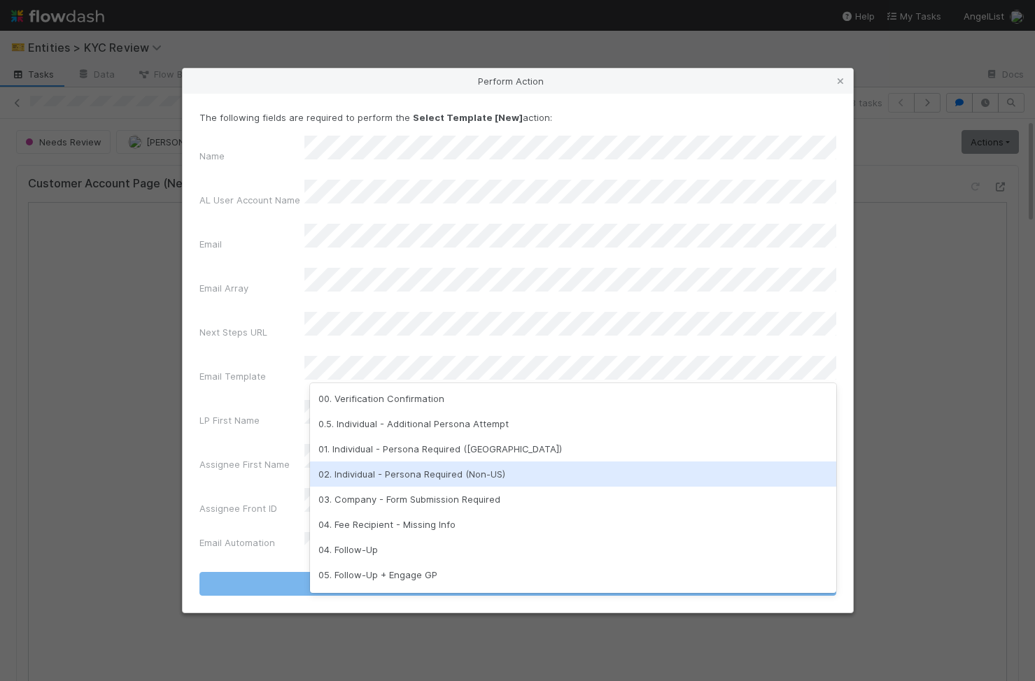
scroll to position [350, 0]
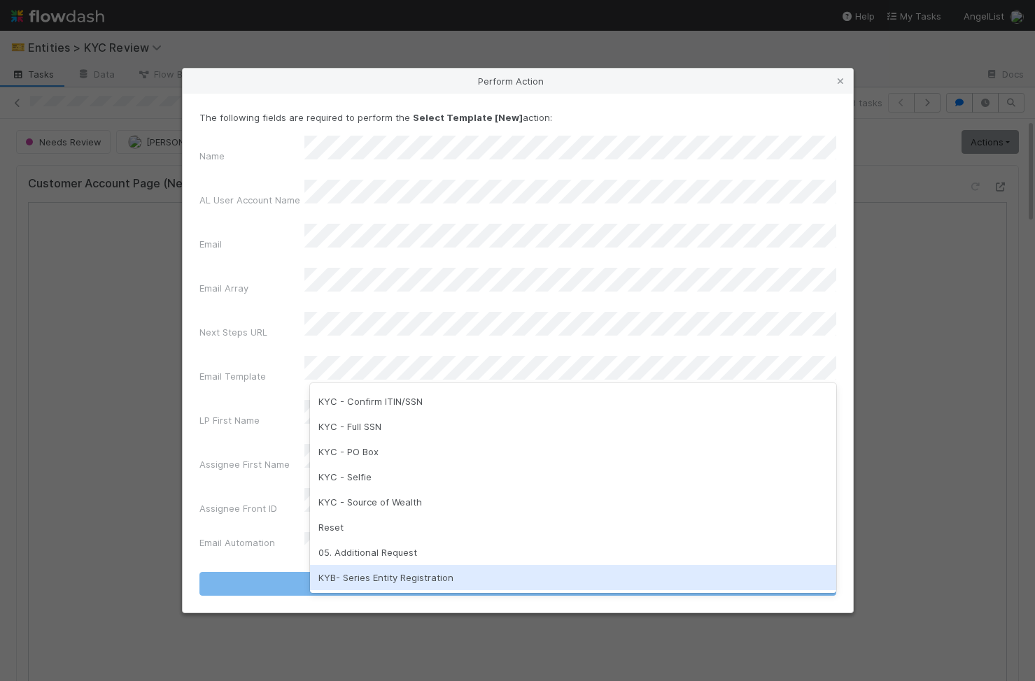
click at [492, 568] on div "KYB- Series Entity Registration" at bounding box center [573, 577] width 526 height 25
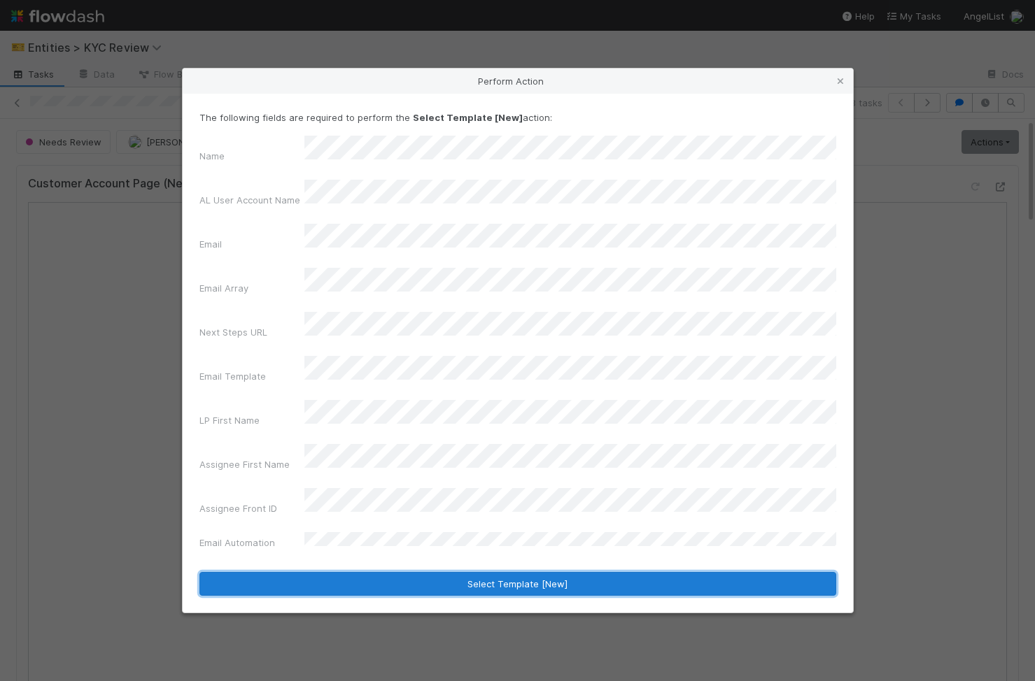
click at [491, 572] on button "Select Template [New]" at bounding box center [517, 584] width 637 height 24
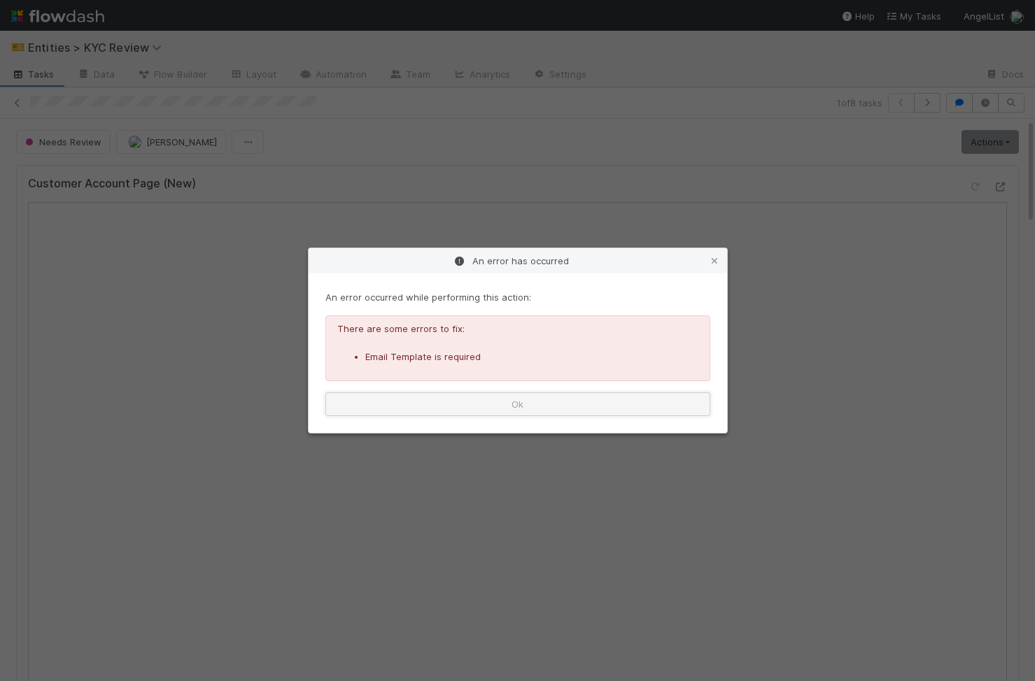
click at [583, 411] on button "Ok" at bounding box center [517, 404] width 385 height 24
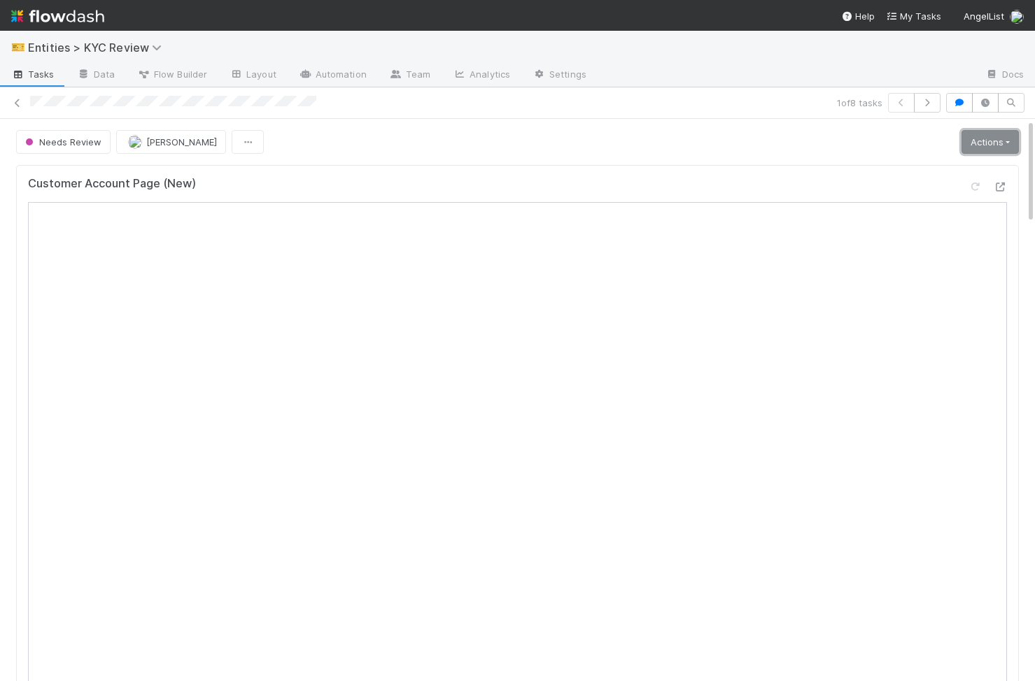
click at [984, 136] on link "Actions" at bounding box center [989, 142] width 57 height 24
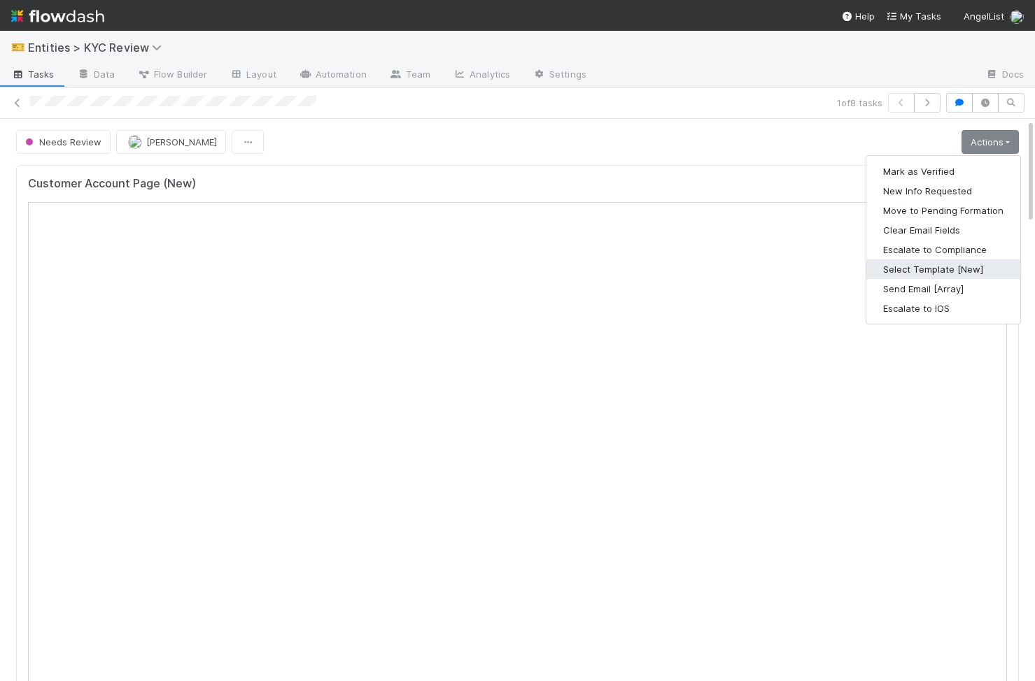
click at [976, 262] on button "Select Template [New]" at bounding box center [943, 270] width 154 height 20
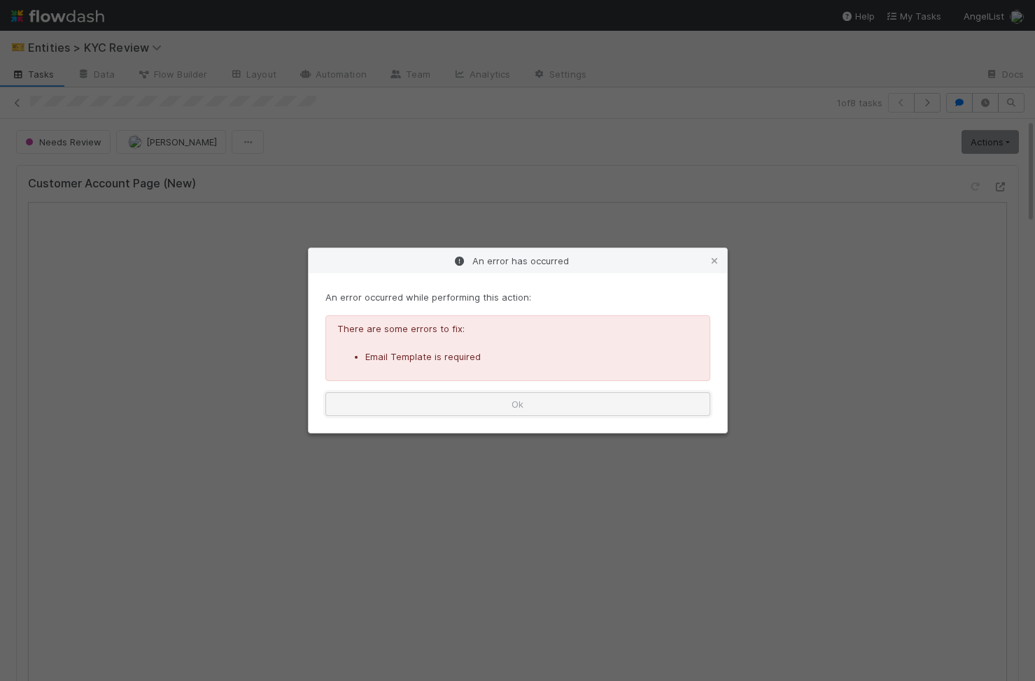
click at [401, 406] on button "Ok" at bounding box center [517, 404] width 385 height 24
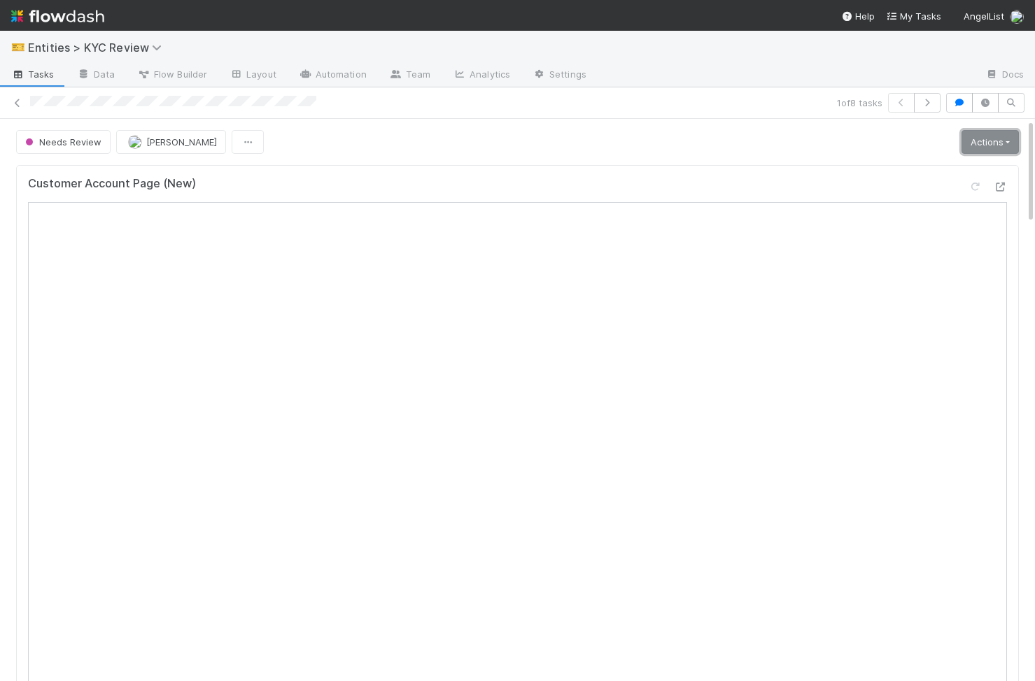
click at [1004, 148] on link "Actions" at bounding box center [989, 142] width 57 height 24
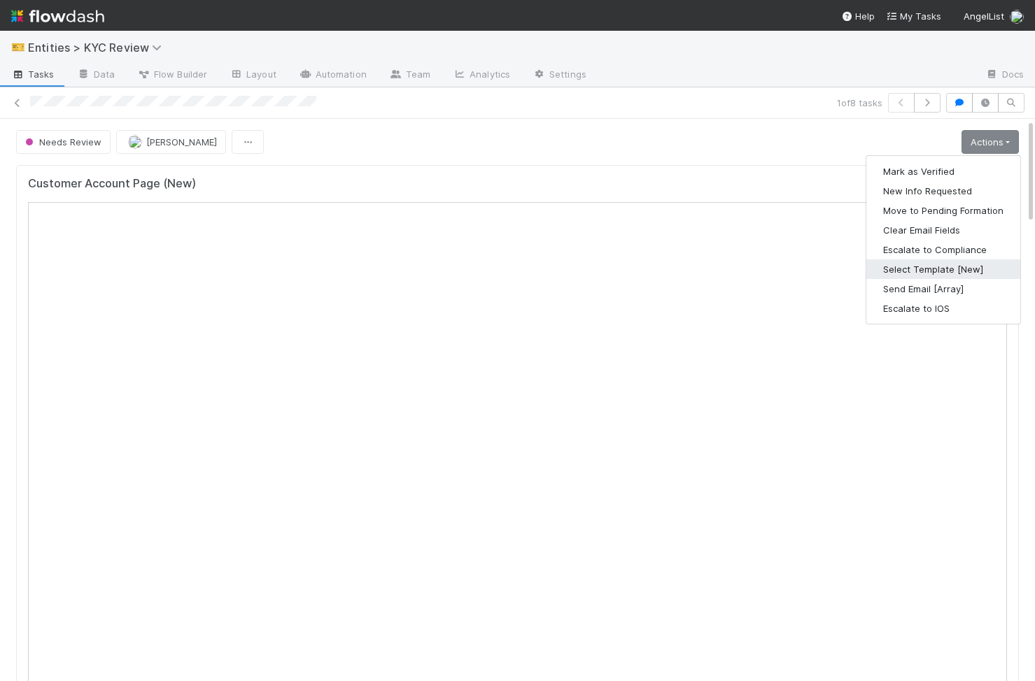
click at [979, 263] on button "Select Template [New]" at bounding box center [943, 270] width 154 height 20
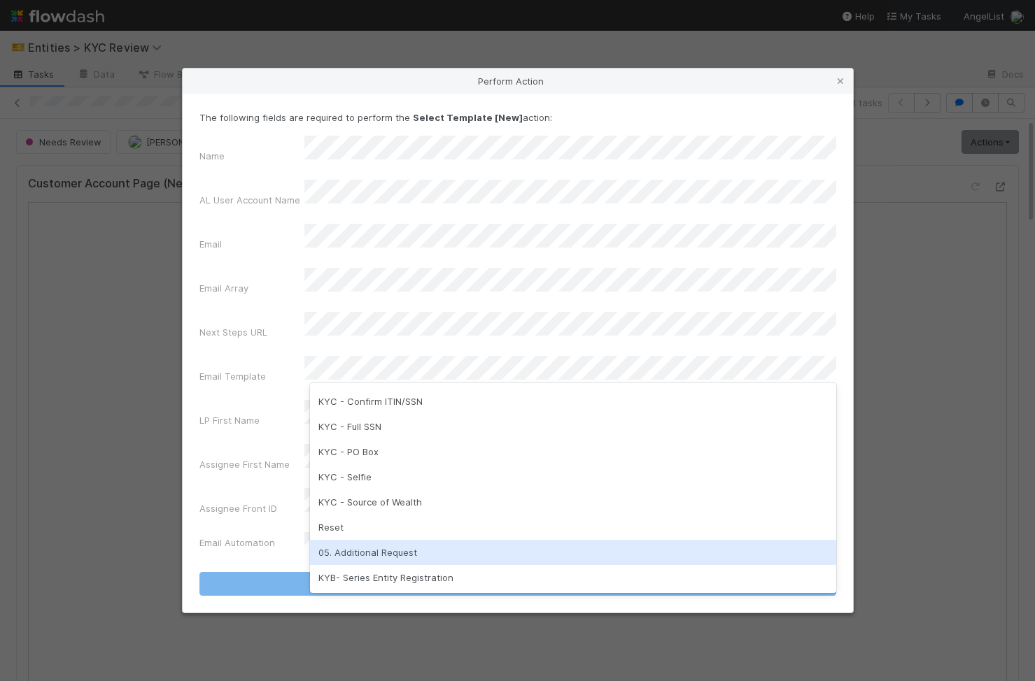
click at [471, 553] on div "05. Additional Request" at bounding box center [573, 552] width 526 height 25
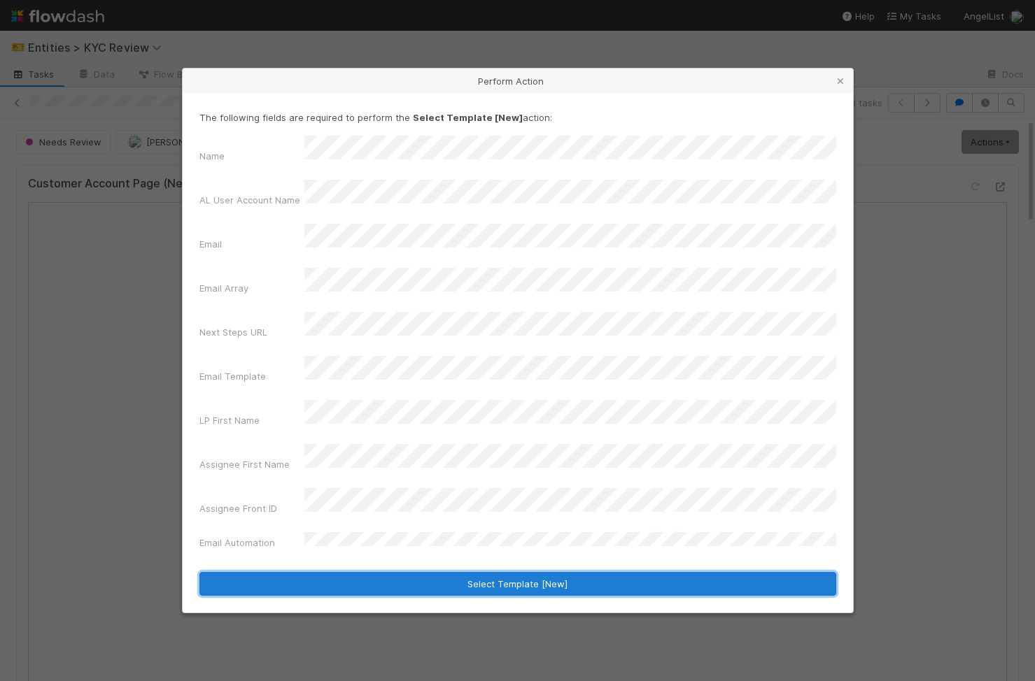
click at [471, 572] on button "Select Template [New]" at bounding box center [517, 584] width 637 height 24
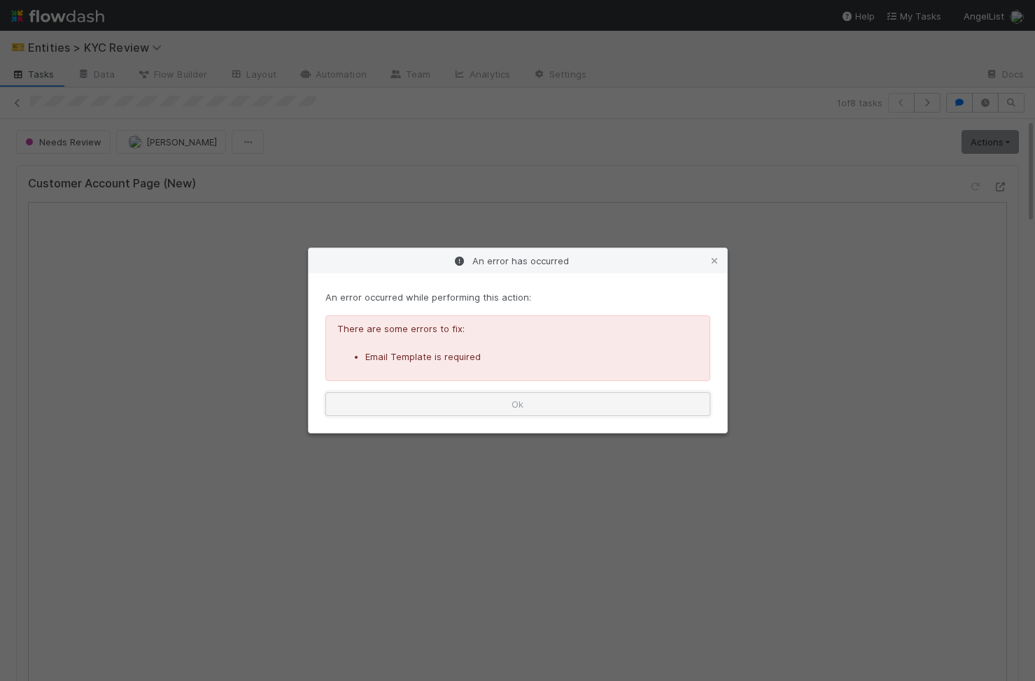
click at [569, 410] on button "Ok" at bounding box center [517, 404] width 385 height 24
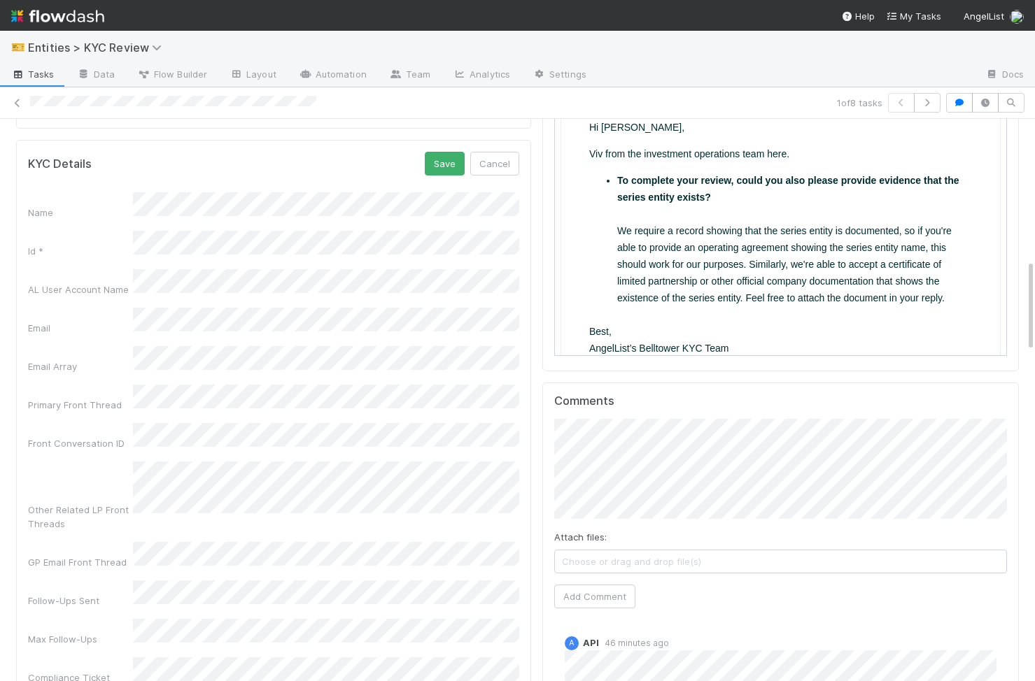
scroll to position [853, 0]
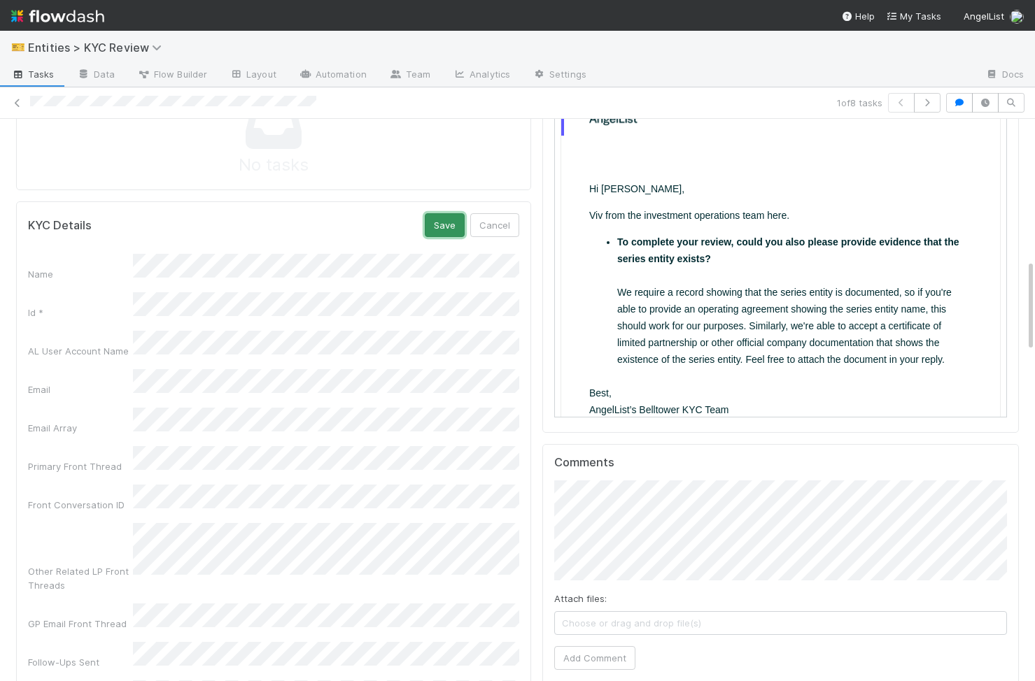
click at [442, 232] on button "Save" at bounding box center [445, 225] width 40 height 24
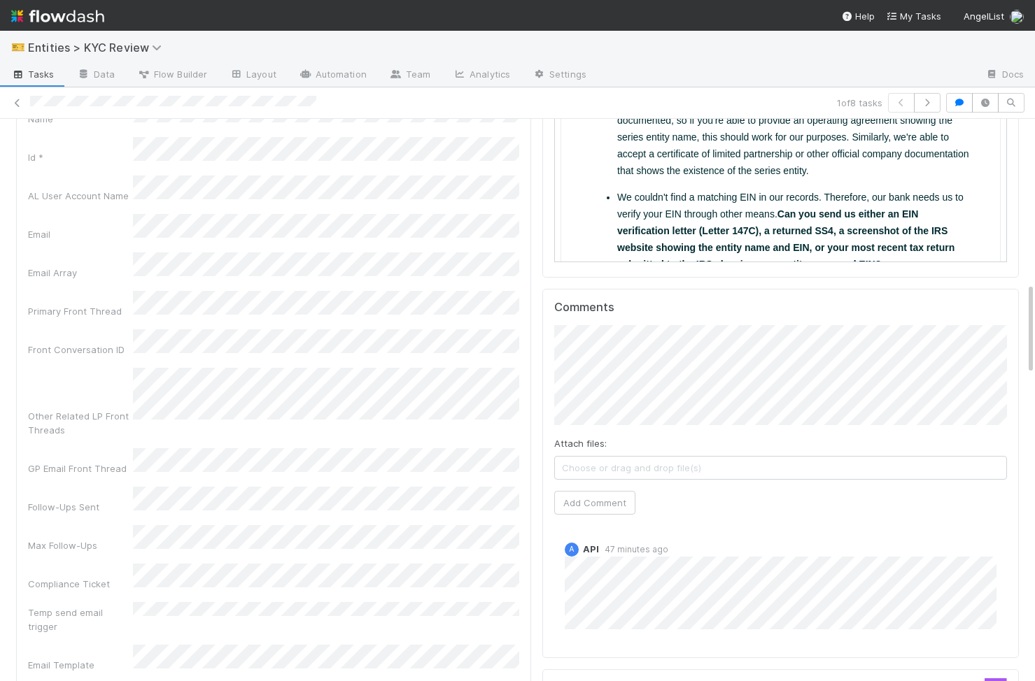
scroll to position [844, 0]
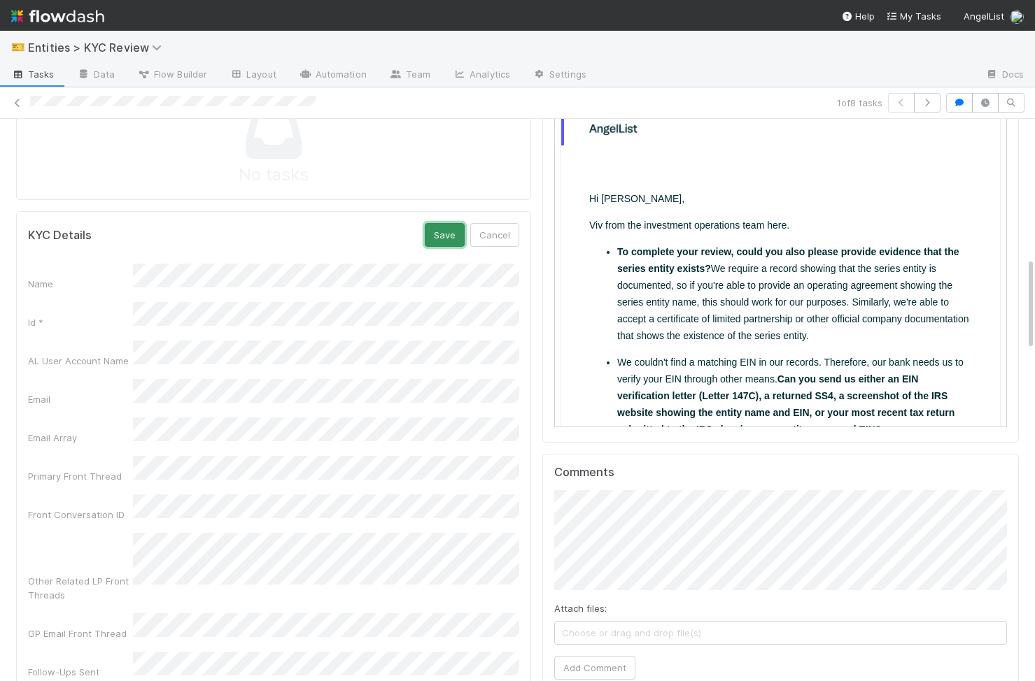
click at [435, 241] on button "Save" at bounding box center [445, 235] width 40 height 24
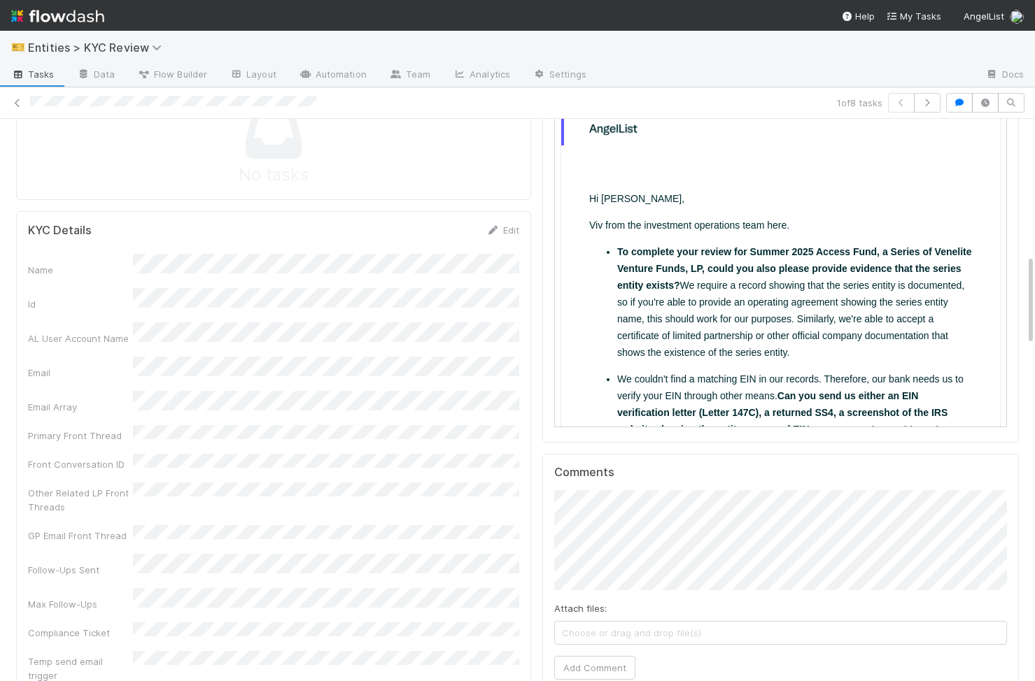
scroll to position [0, 0]
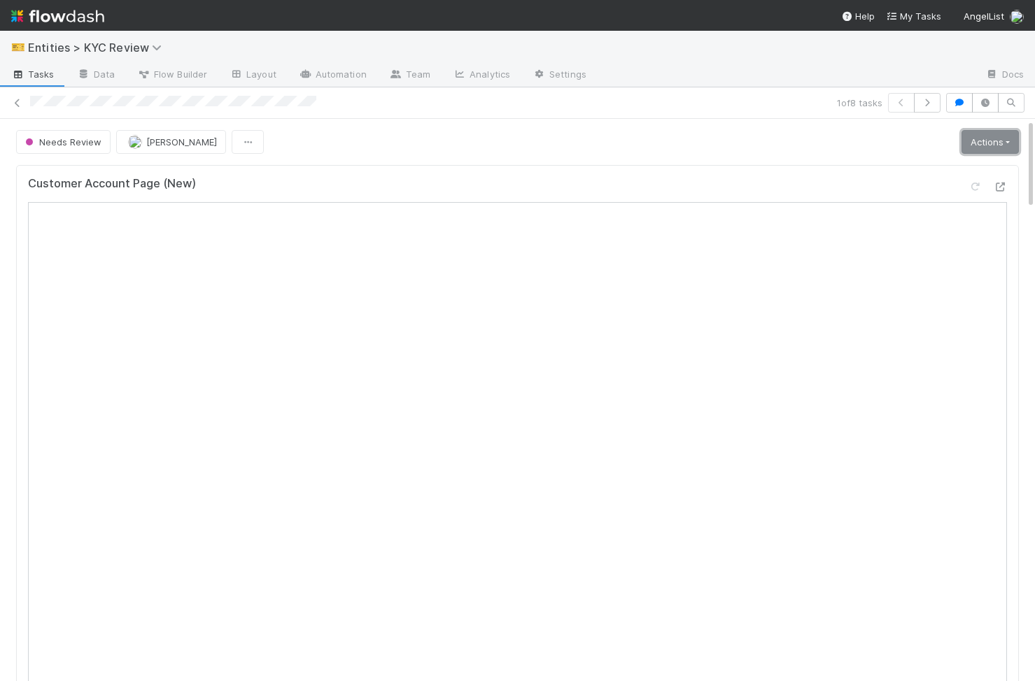
click at [1000, 146] on link "Actions" at bounding box center [989, 142] width 57 height 24
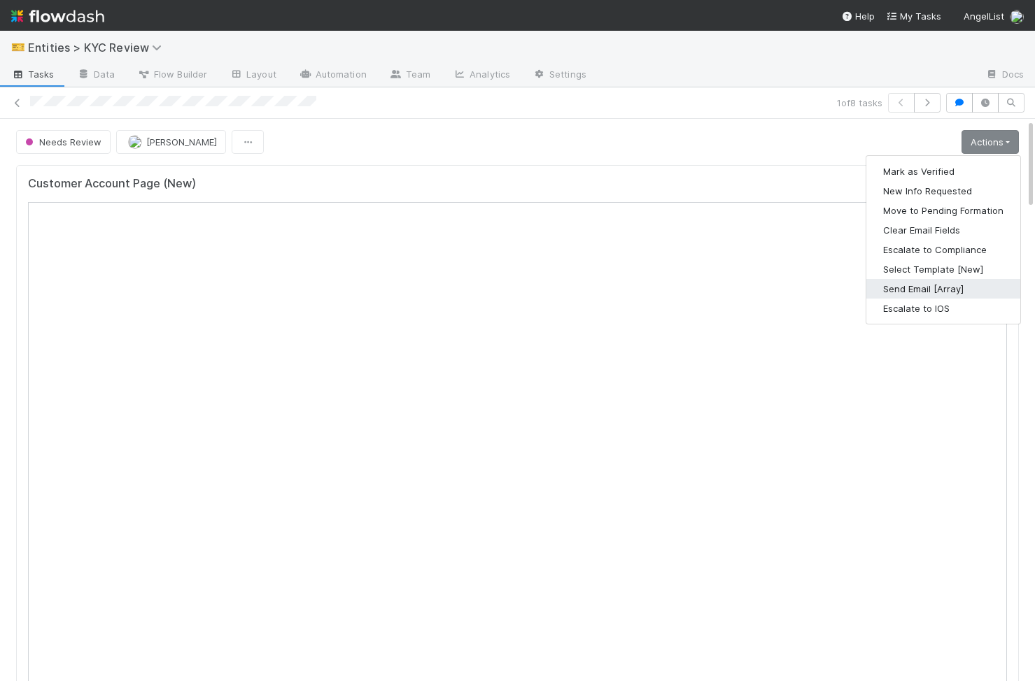
click at [937, 286] on button "Send Email [Array]" at bounding box center [943, 289] width 154 height 20
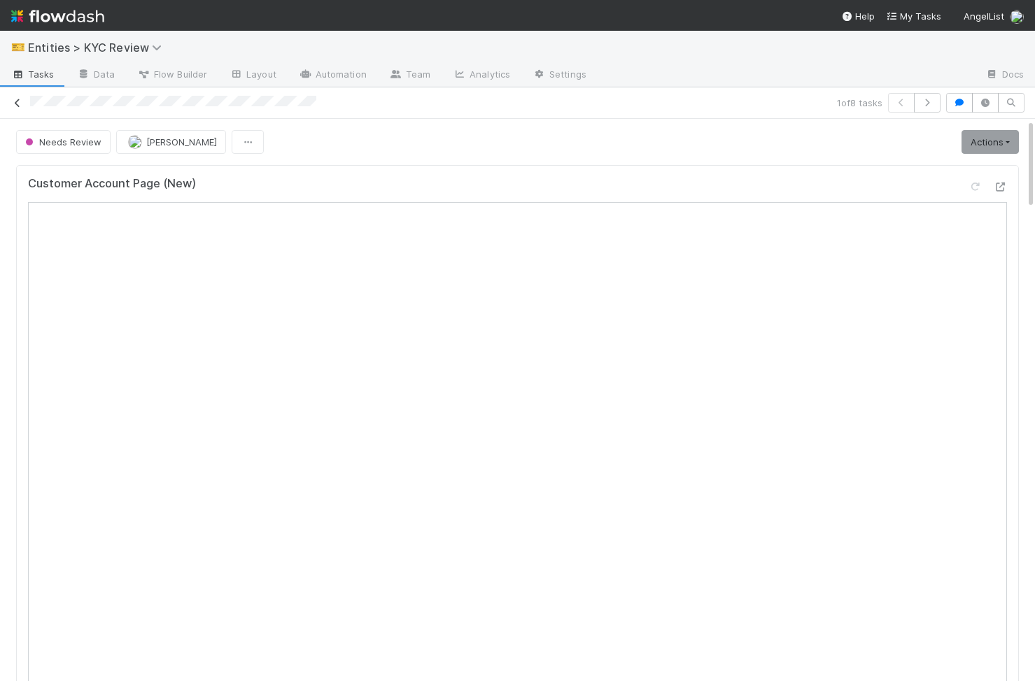
click at [20, 106] on icon at bounding box center [17, 103] width 14 height 9
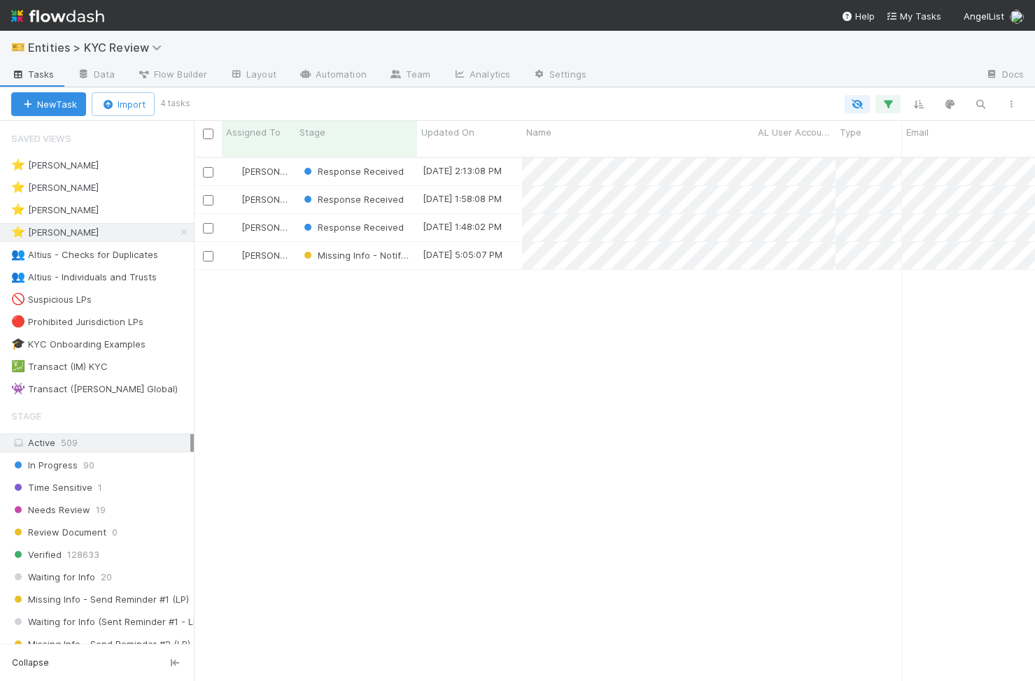
scroll to position [535, 841]
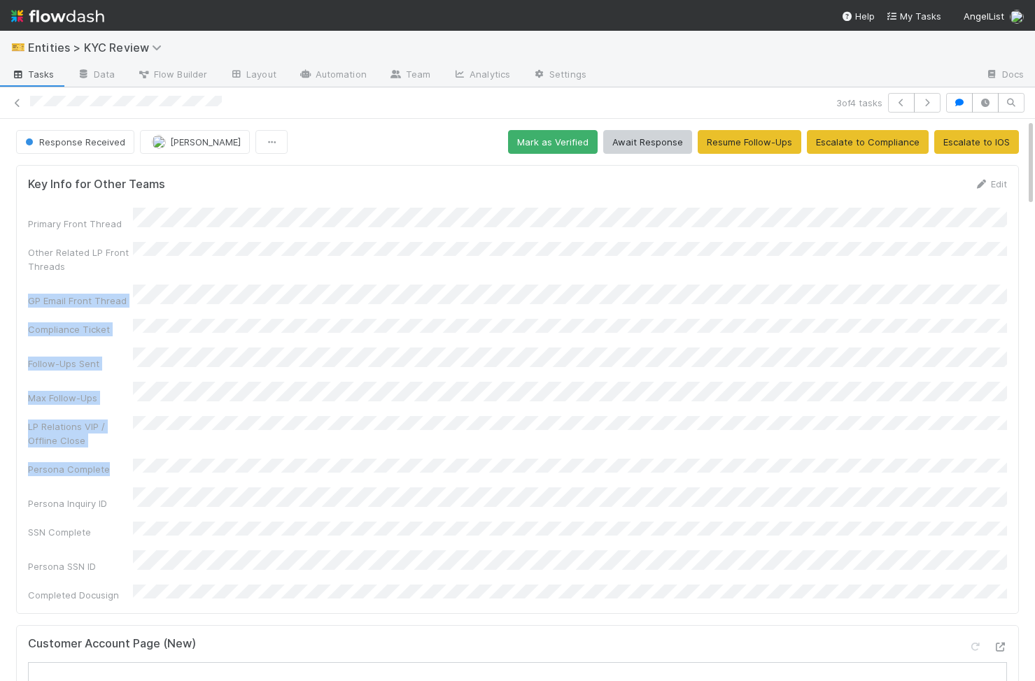
drag, startPoint x: 583, startPoint y: 431, endPoint x: 583, endPoint y: 155, distance: 276.3
click at [583, 235] on div "Primary Front Thread Other Related LP Front Threads GP Email Front Thread Compl…" at bounding box center [517, 405] width 979 height 395
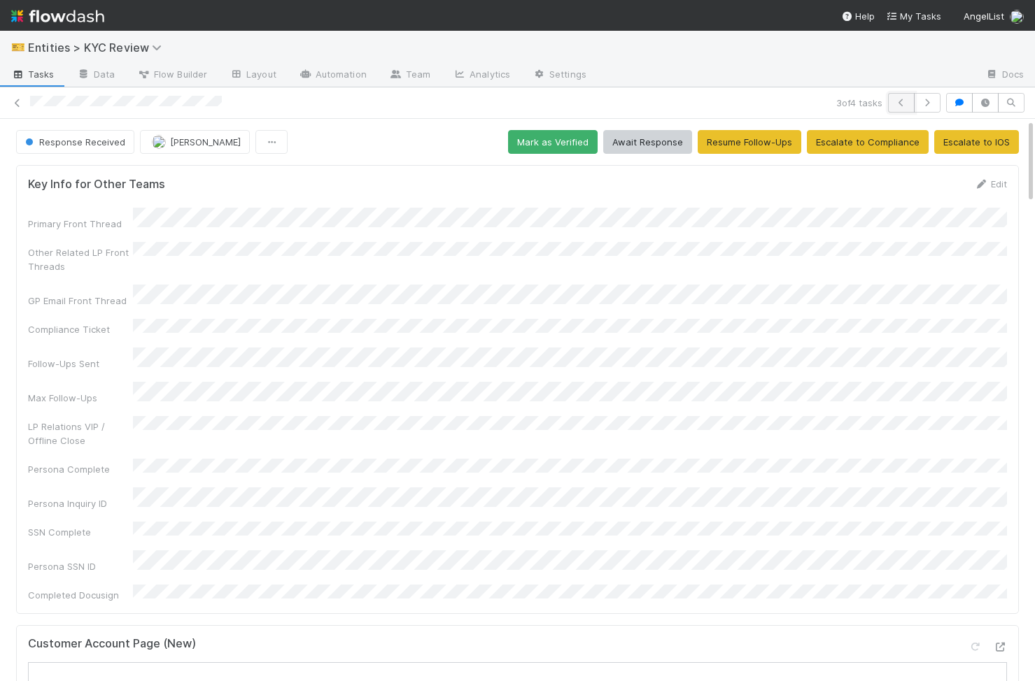
click at [904, 108] on button "button" at bounding box center [901, 103] width 27 height 20
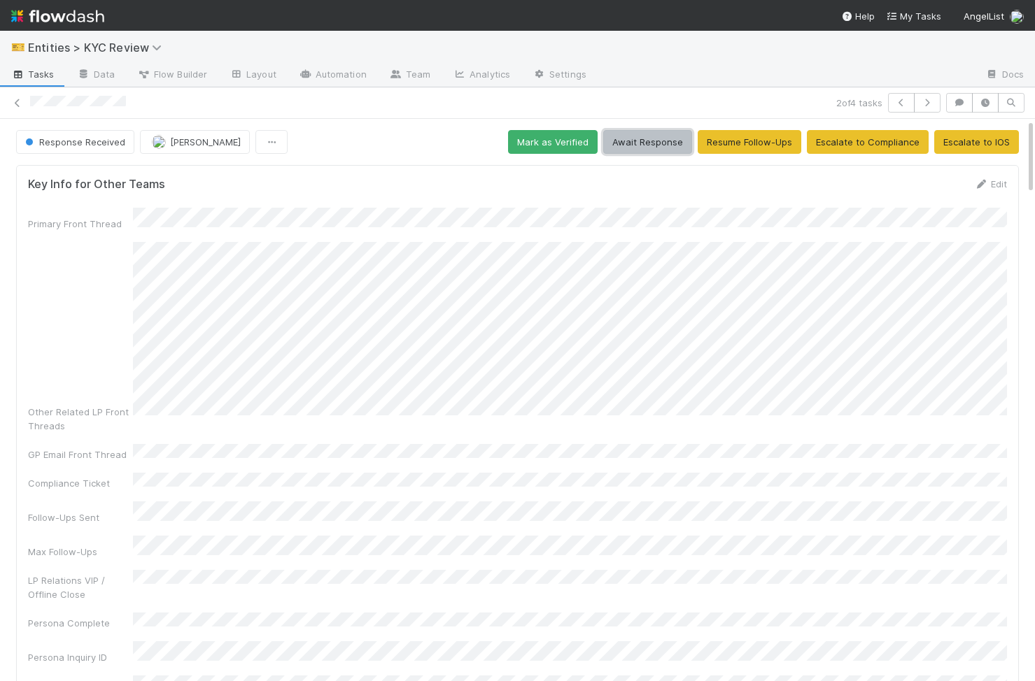
click at [622, 151] on button "Await Response" at bounding box center [647, 142] width 89 height 24
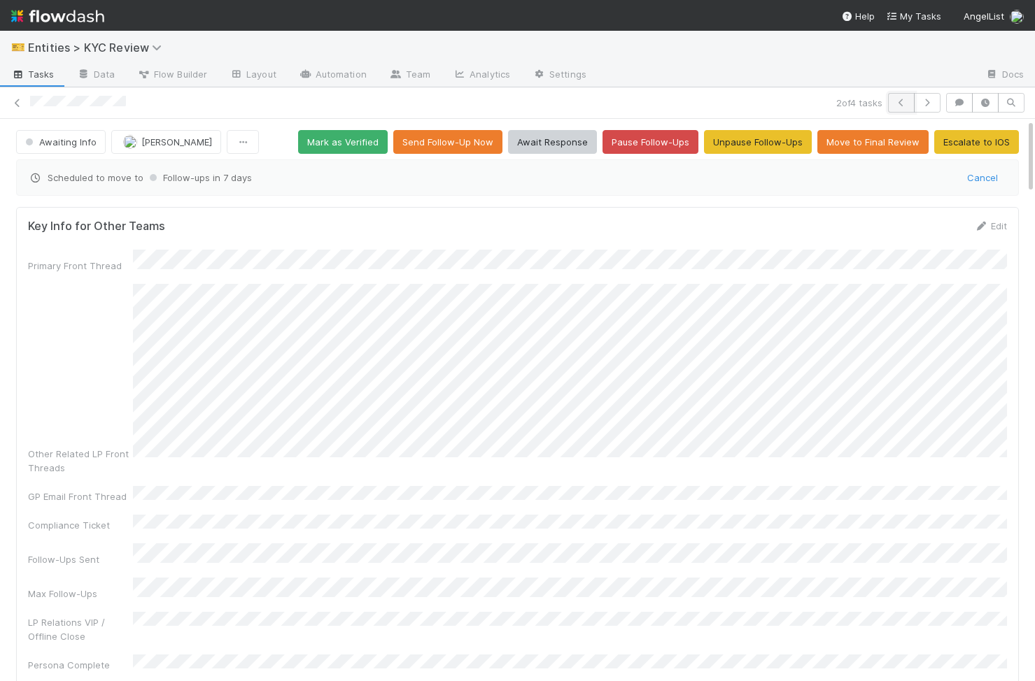
click at [913, 105] on button "button" at bounding box center [901, 103] width 27 height 20
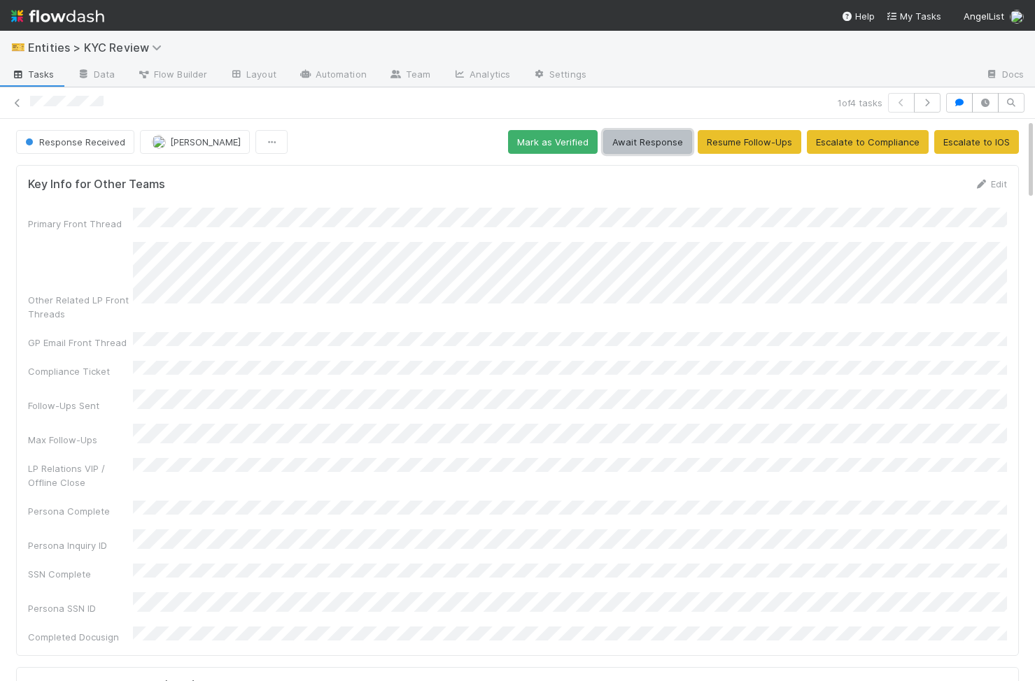
click at [677, 143] on button "Await Response" at bounding box center [647, 142] width 89 height 24
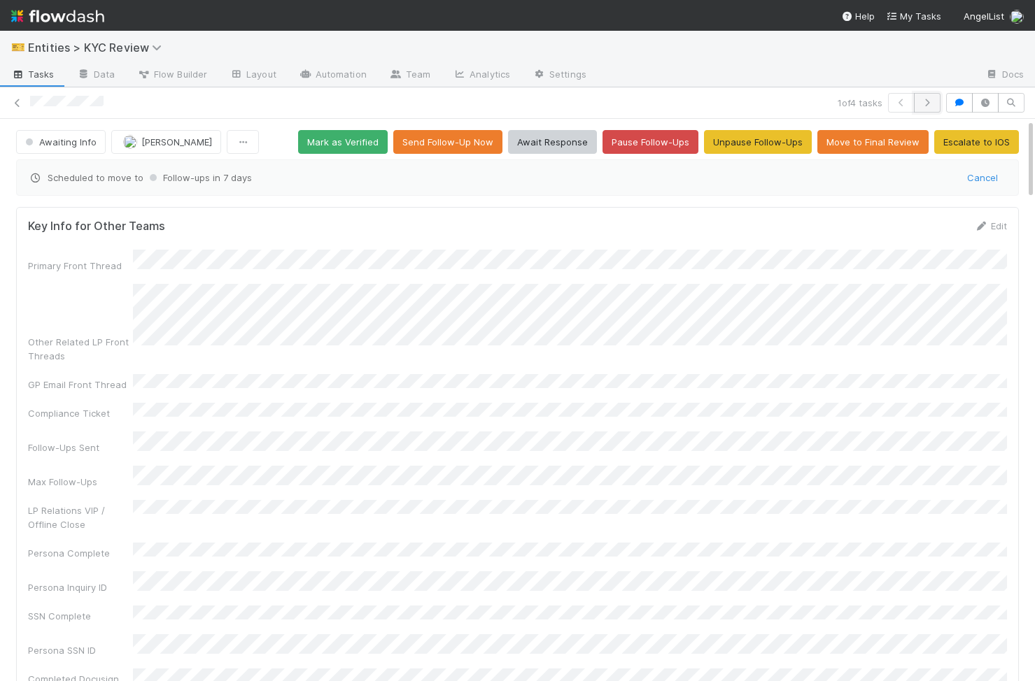
click at [929, 104] on icon "button" at bounding box center [927, 103] width 14 height 8
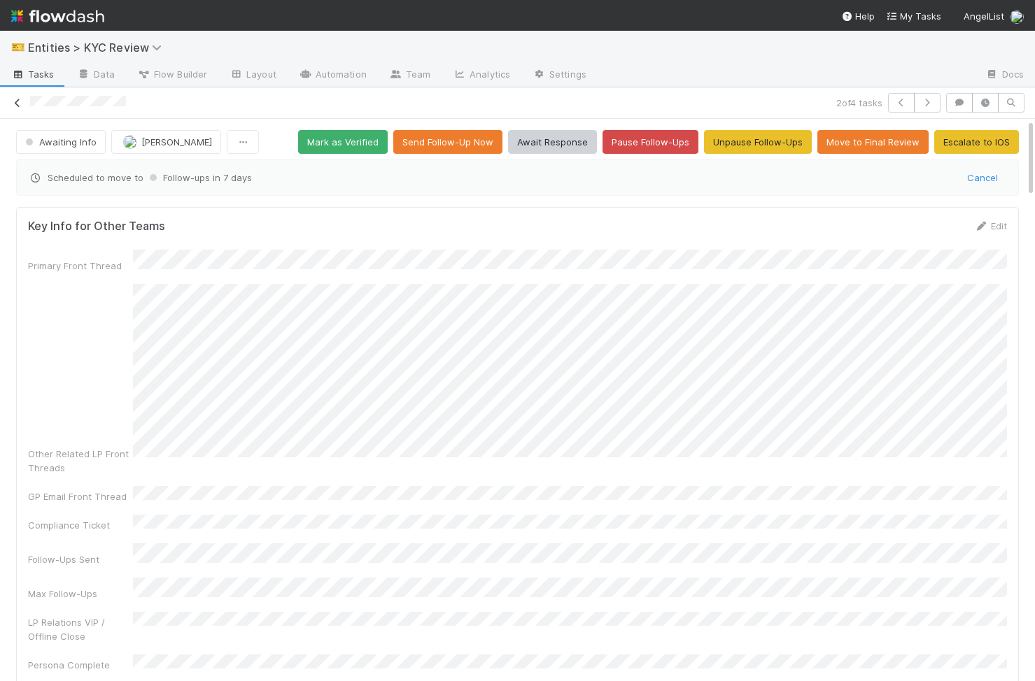
click at [15, 103] on icon at bounding box center [17, 103] width 14 height 9
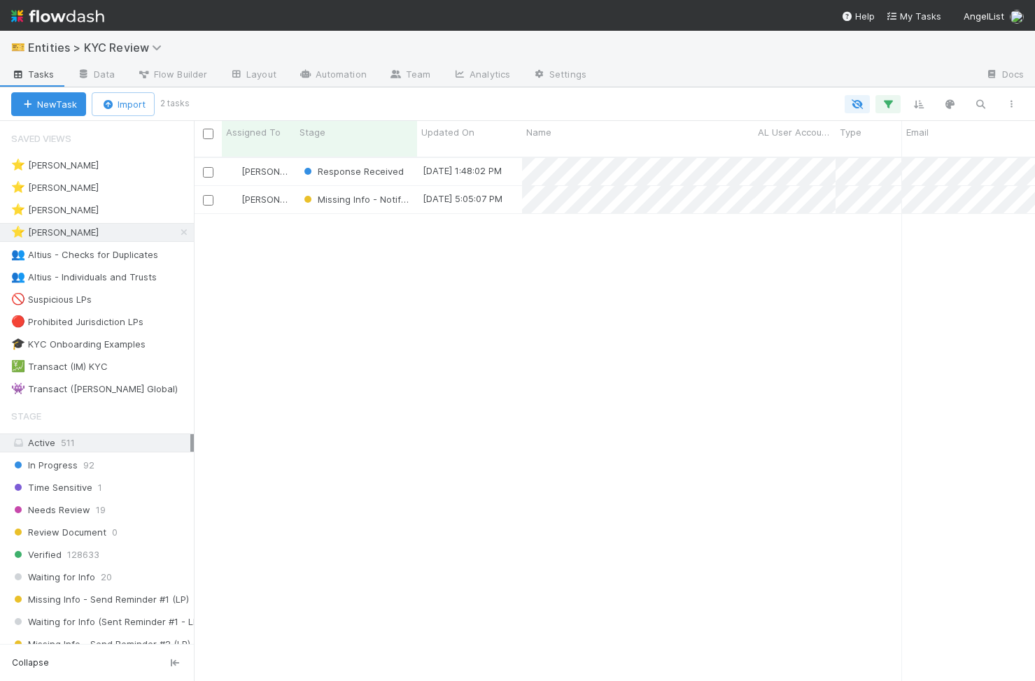
scroll to position [0, 1]
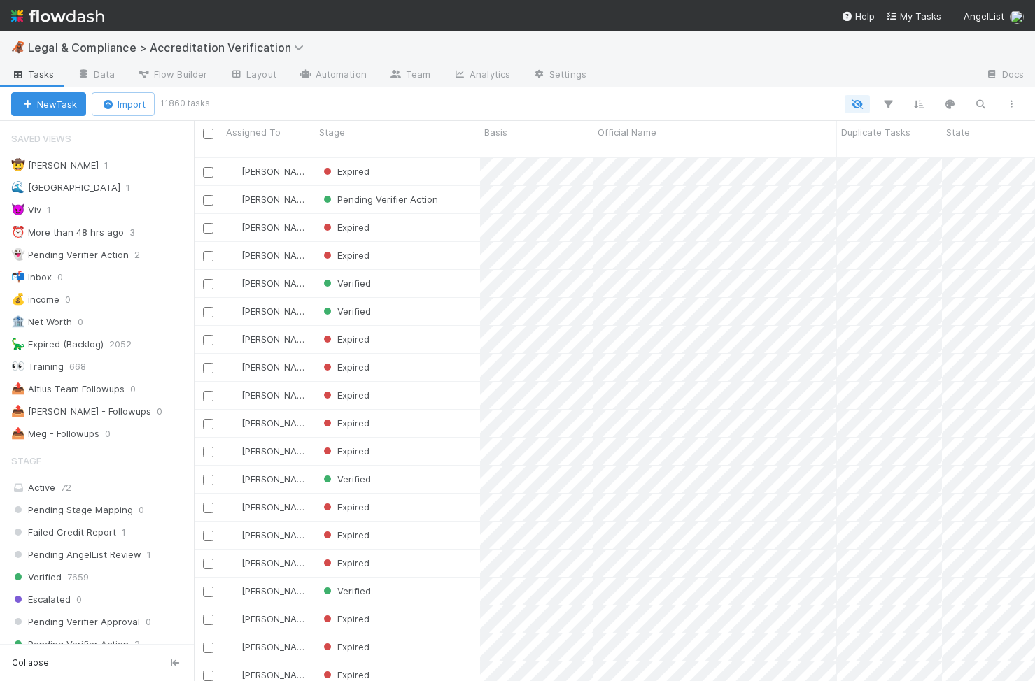
scroll to position [0, 1]
click at [83, 208] on div "😈 Viv 1" at bounding box center [102, 209] width 183 height 17
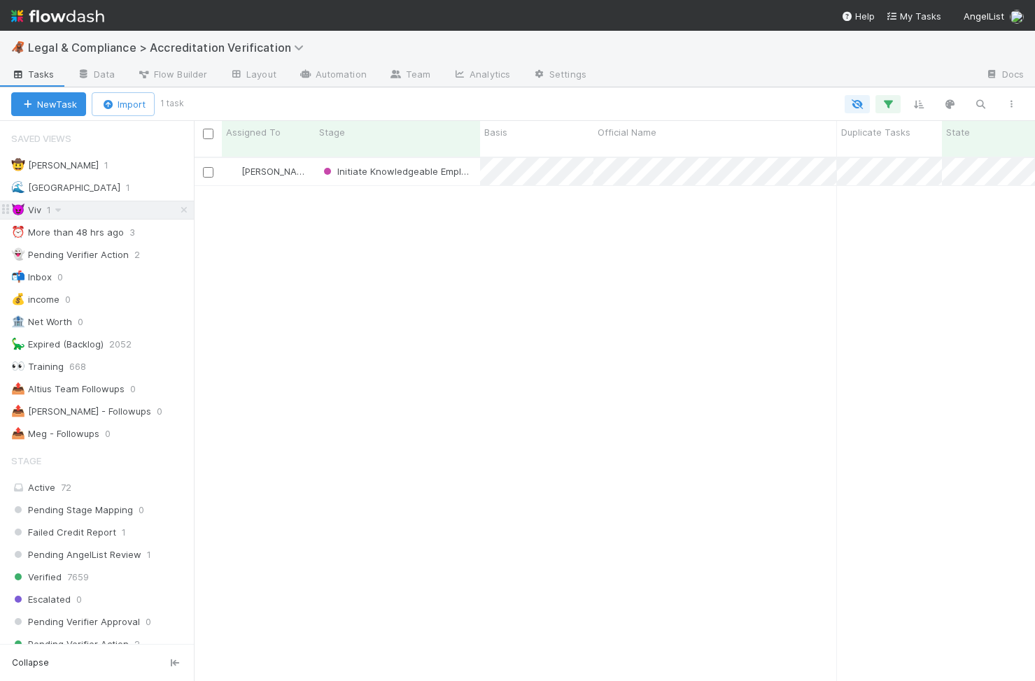
scroll to position [535, 841]
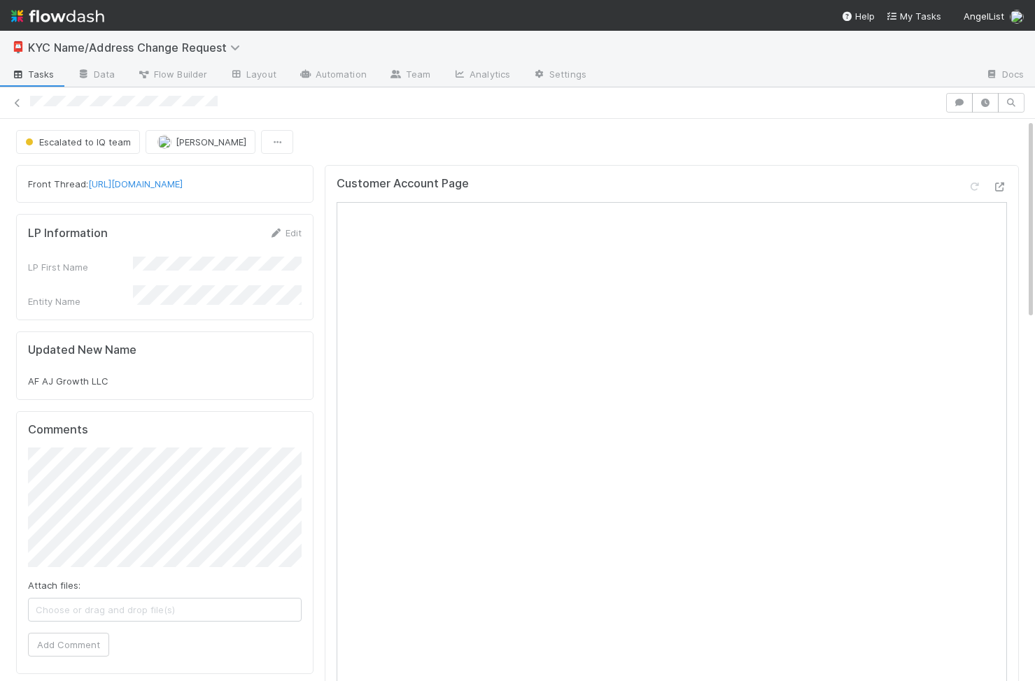
click at [179, 374] on div "AF AJ Growth LLC" at bounding box center [164, 381] width 273 height 14
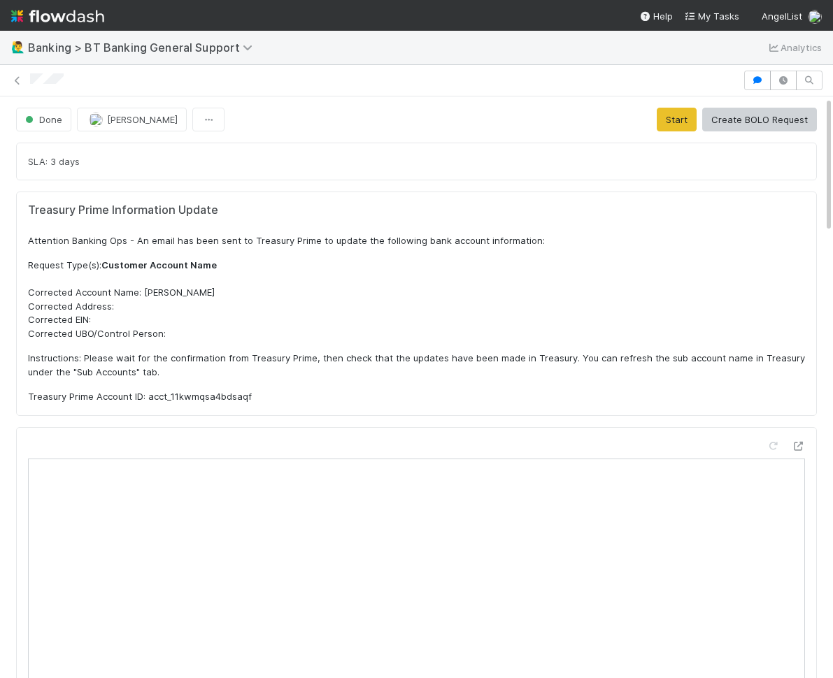
click at [414, 339] on p "Request Type(s): Customer Account Name Corrected Account Name: [PERSON_NAME] Ad…" at bounding box center [416, 300] width 777 height 82
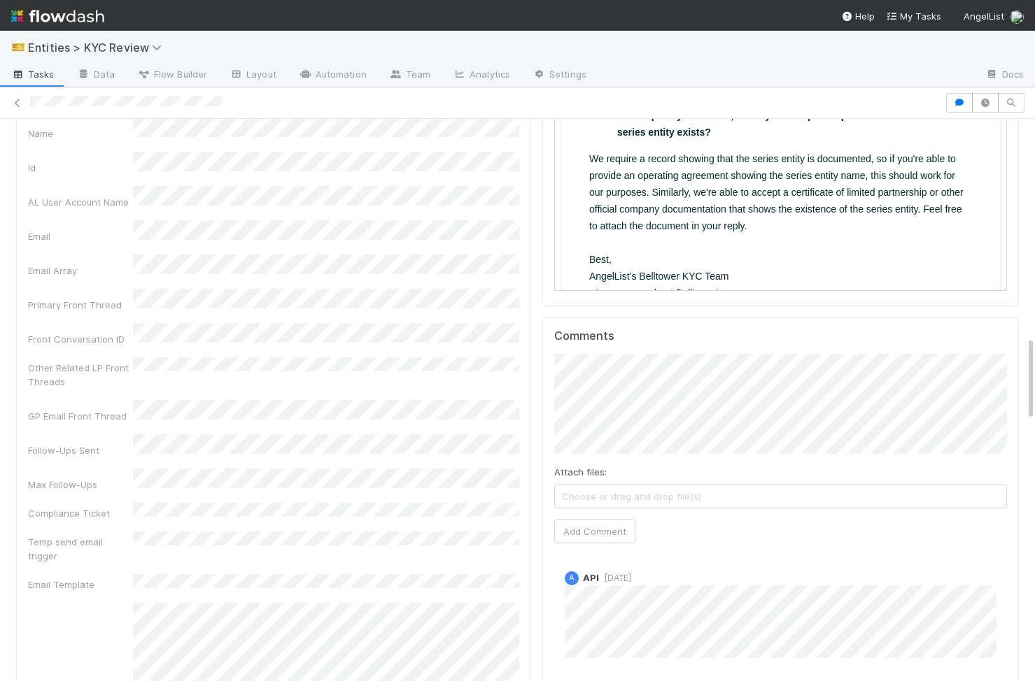
scroll to position [1449, 0]
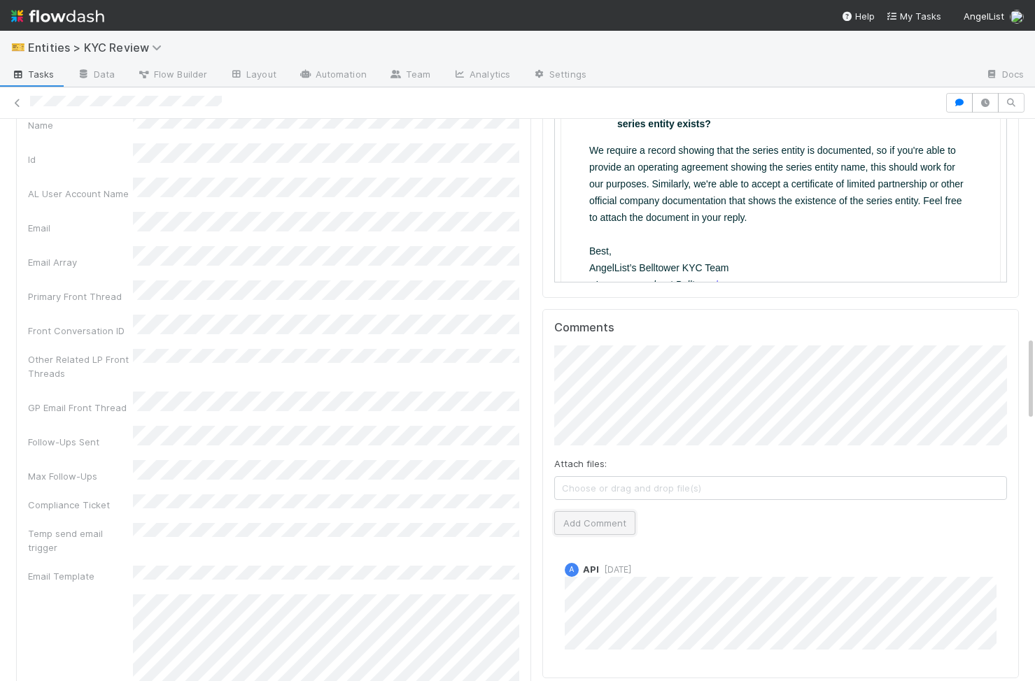
click at [620, 511] on button "Add Comment" at bounding box center [594, 523] width 81 height 24
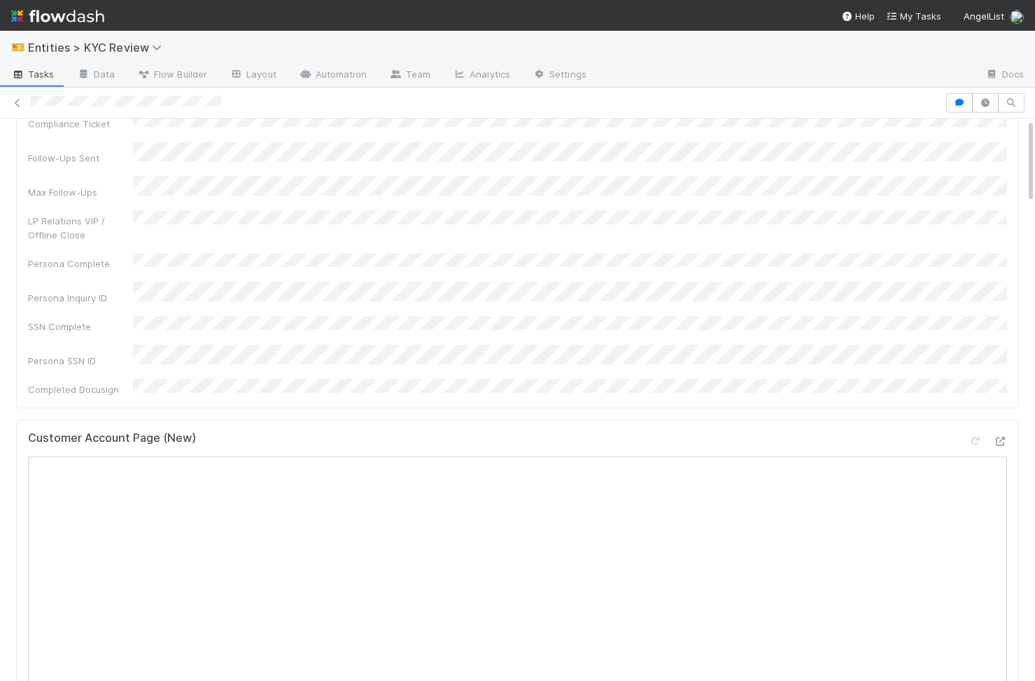
scroll to position [0, 0]
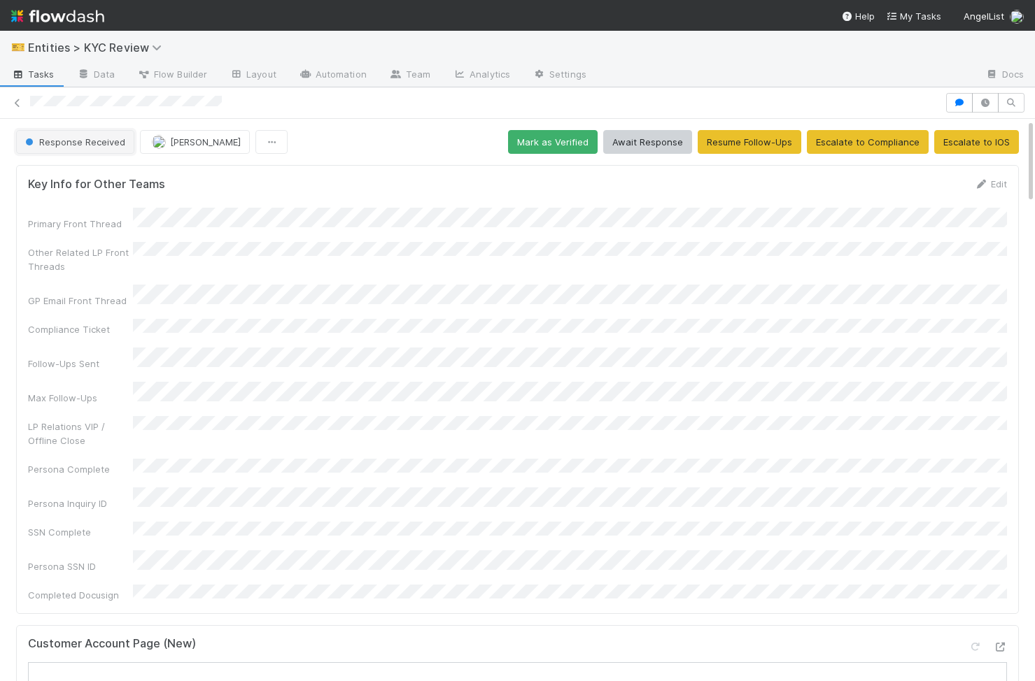
click at [97, 138] on span "Response Received" at bounding box center [73, 141] width 103 height 11
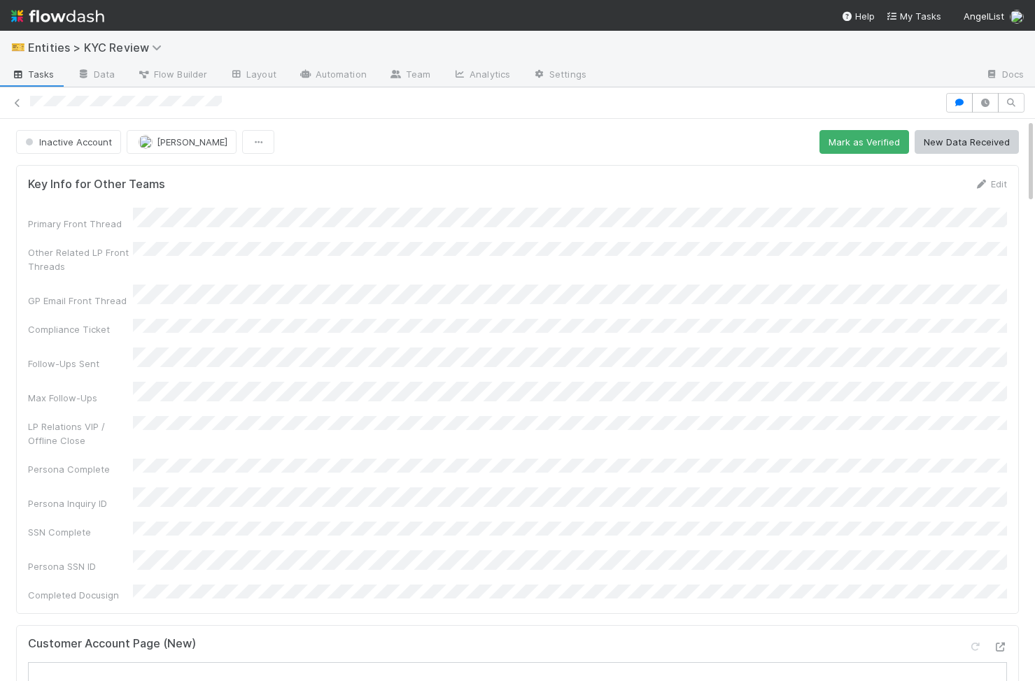
click at [606, 356] on div "Primary Front Thread Other Related LP Front Threads GP Email Front Thread Compl…" at bounding box center [517, 405] width 979 height 395
click at [13, 104] on icon at bounding box center [17, 103] width 14 height 9
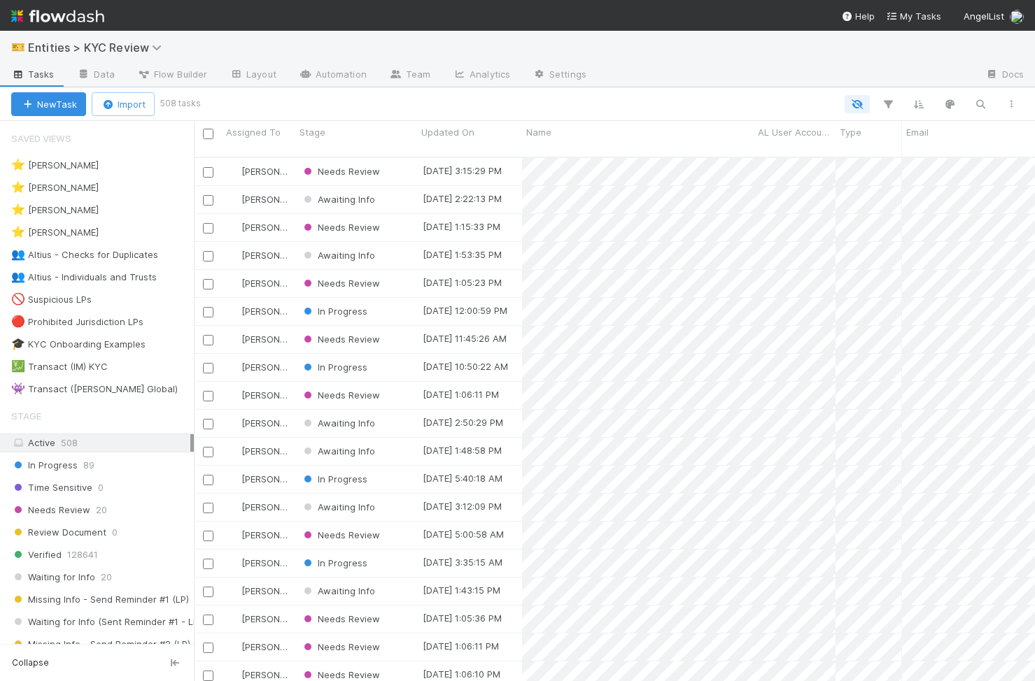
scroll to position [535, 841]
click at [110, 228] on icon at bounding box center [117, 232] width 14 height 9
click at [136, 227] on div "View Settings Default for everyone Rename this view Delete this view" at bounding box center [517, 340] width 1035 height 681
click at [136, 227] on div "⭐ Viv Hong 2" at bounding box center [102, 232] width 183 height 17
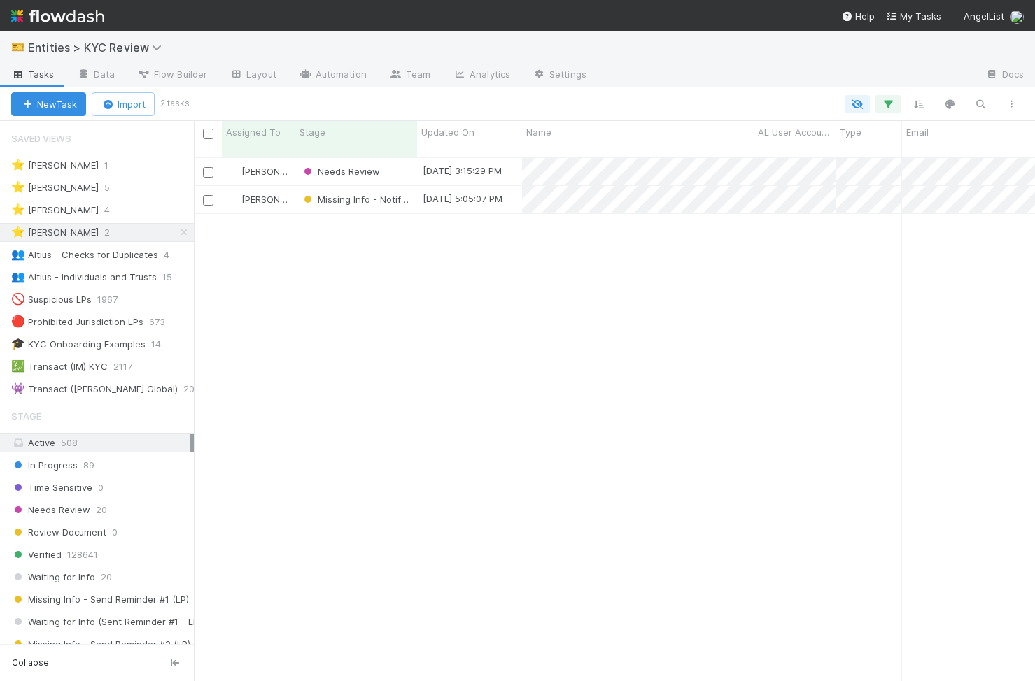
scroll to position [535, 841]
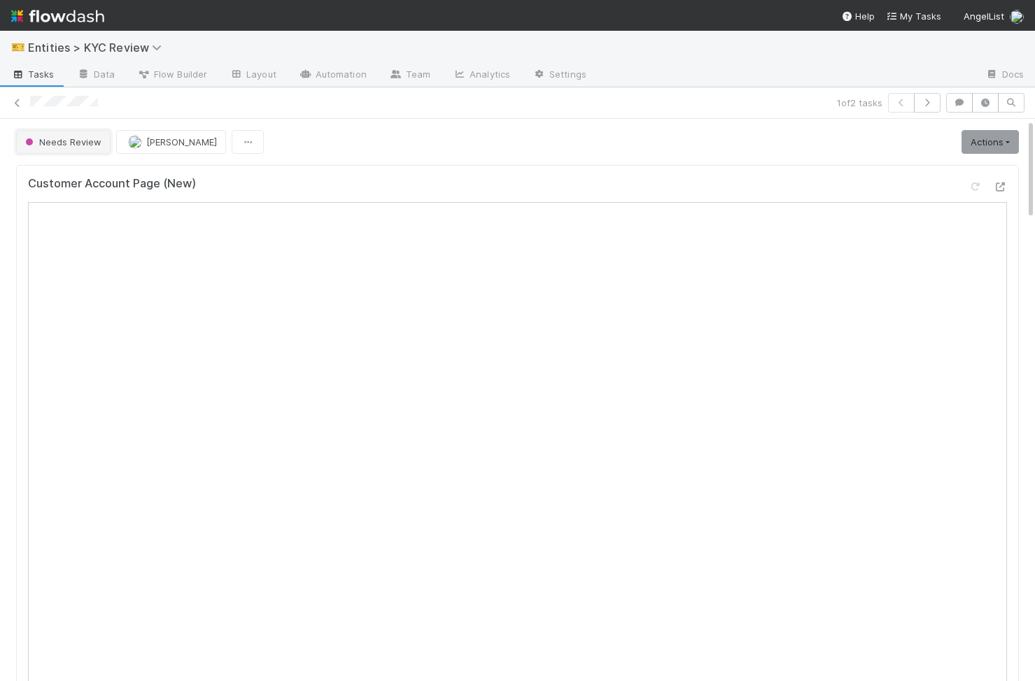
click at [71, 130] on button "Needs Review" at bounding box center [63, 142] width 94 height 24
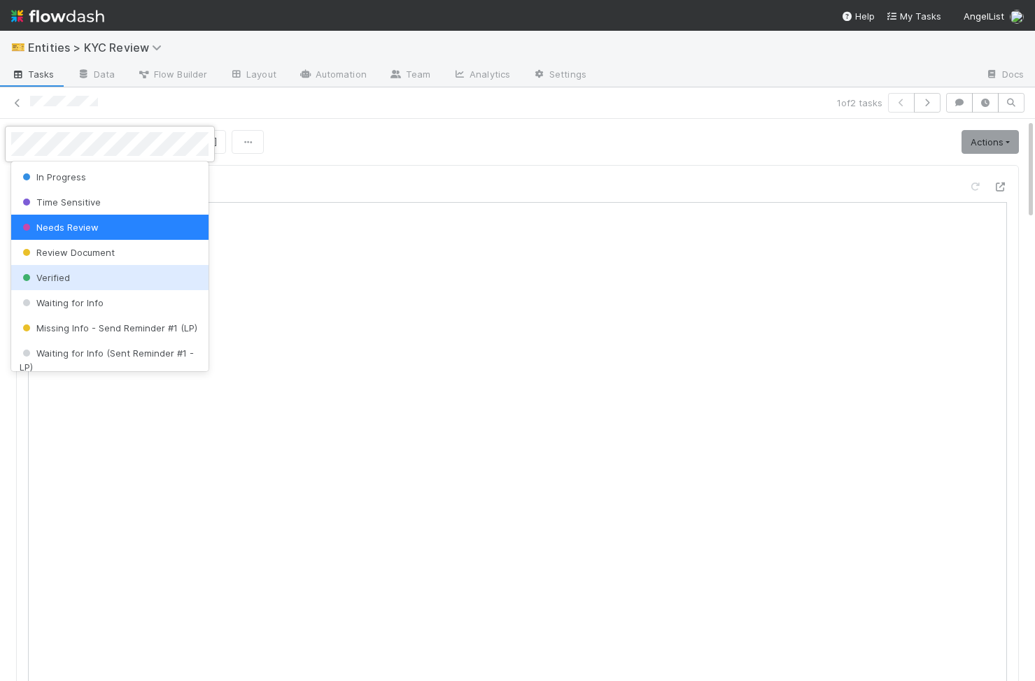
click at [85, 269] on div "Verified" at bounding box center [109, 277] width 197 height 25
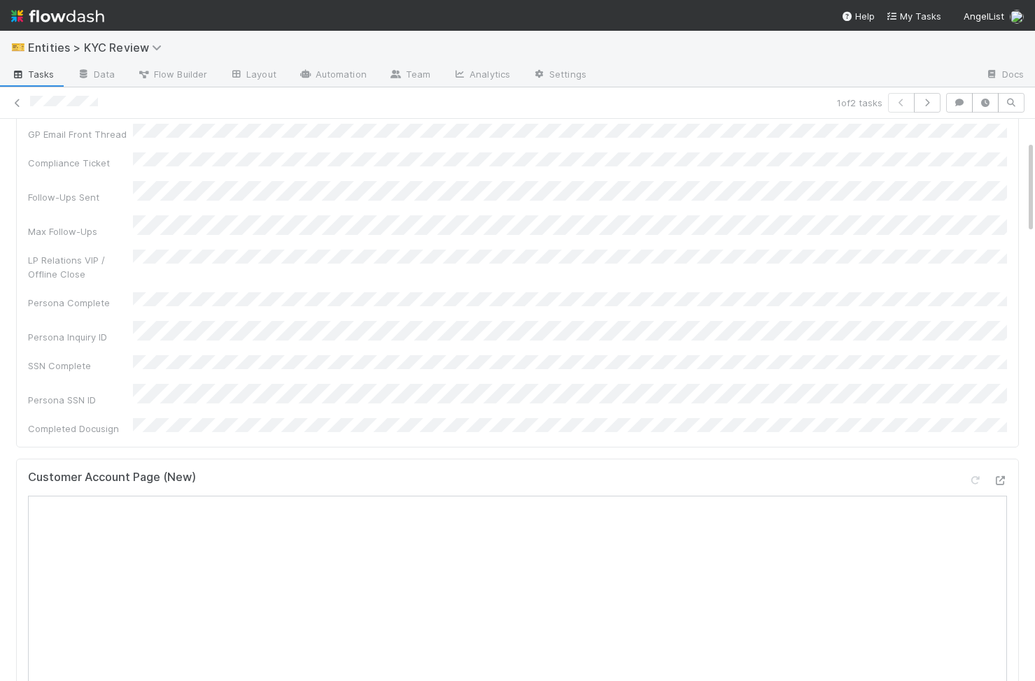
scroll to position [583, 0]
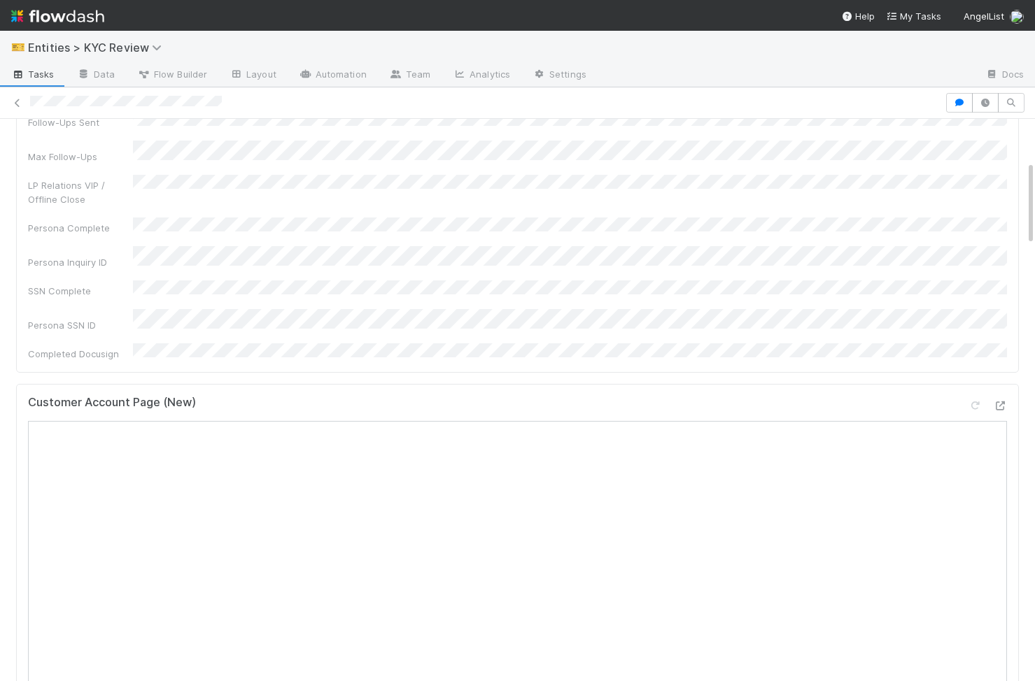
scroll to position [326, 0]
